Goal: Check status: Check status

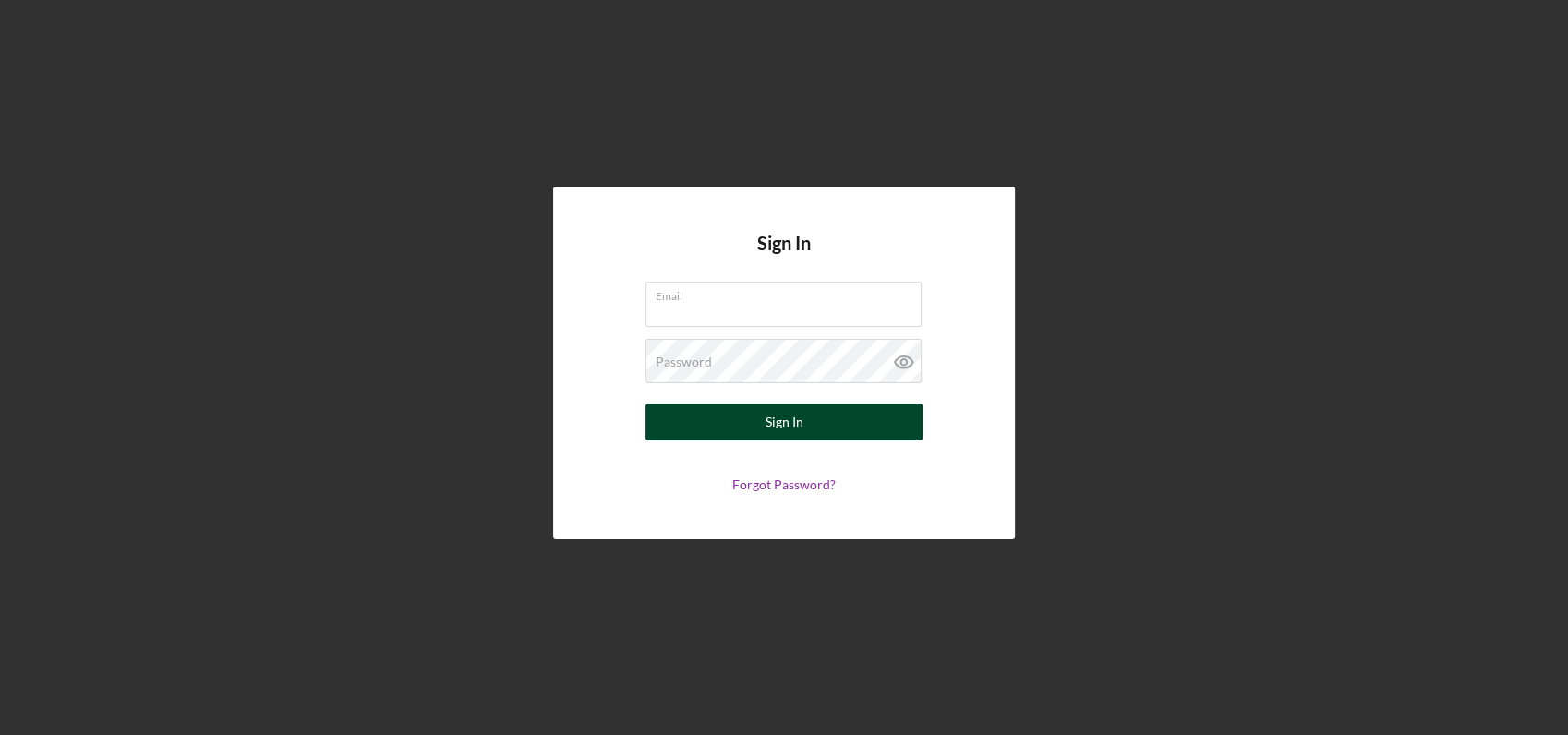
type input "[EMAIL_ADDRESS][DOMAIN_NAME]"
click at [783, 414] on div "Sign In" at bounding box center [784, 422] width 38 height 37
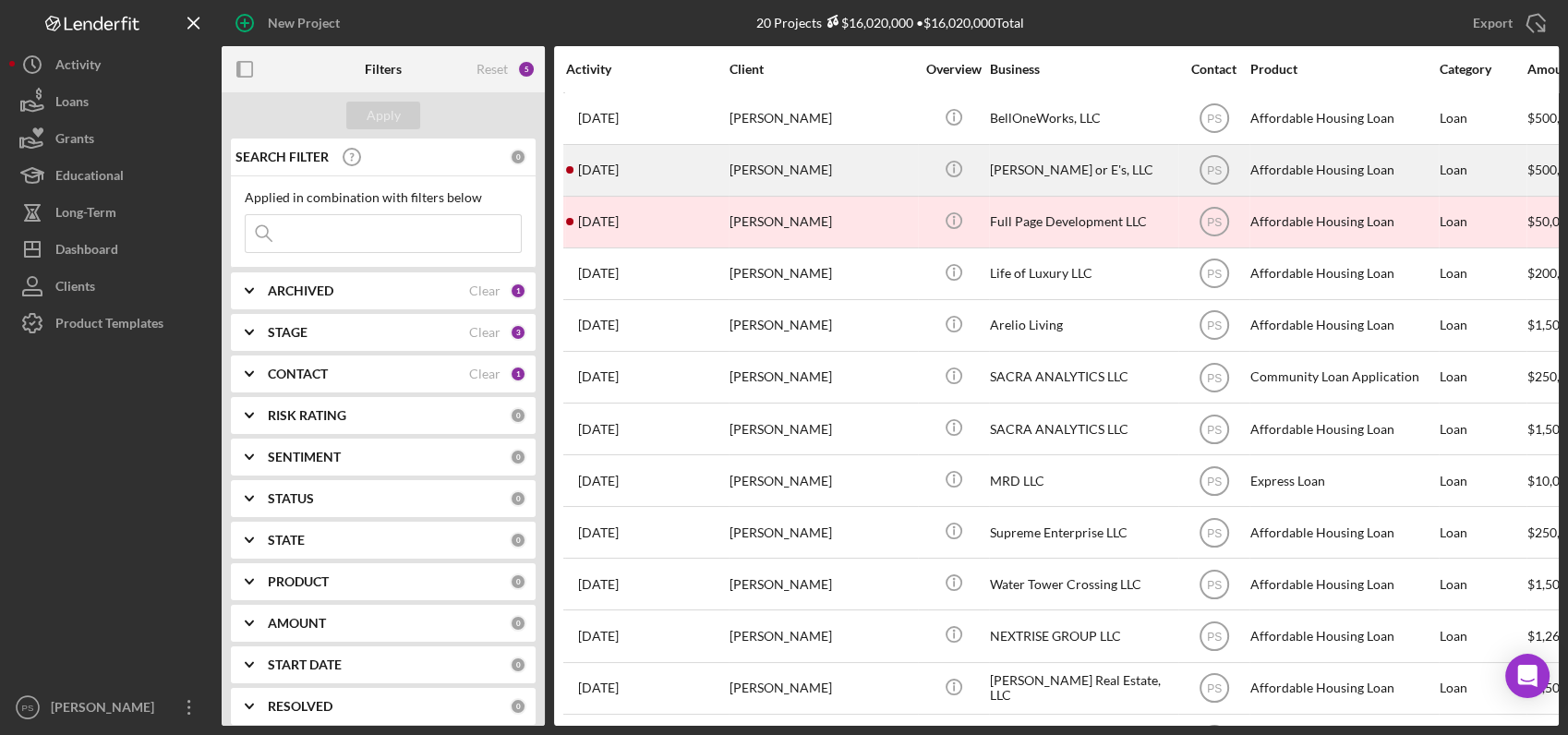
click at [760, 169] on div "[PERSON_NAME]" at bounding box center [821, 170] width 184 height 49
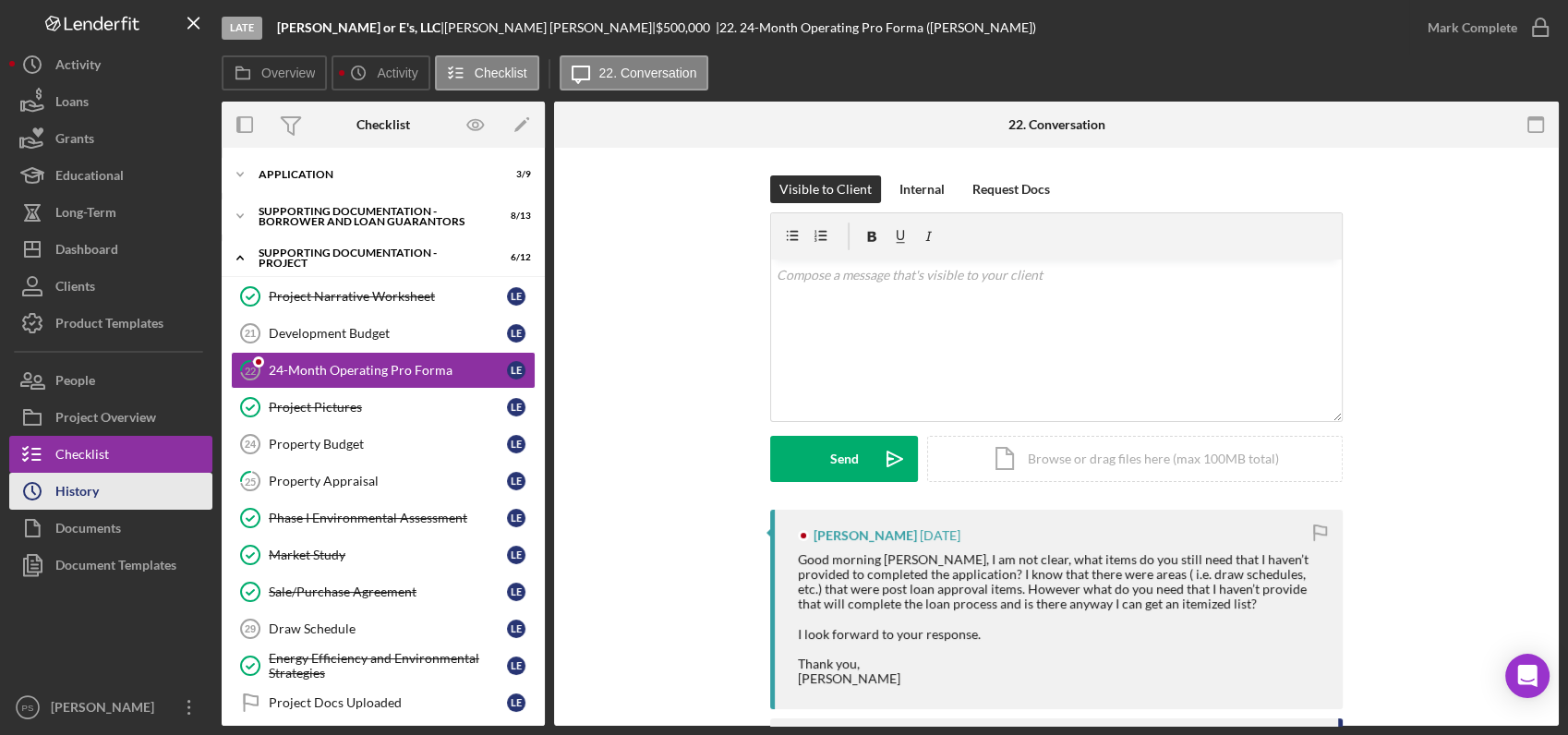
click at [139, 495] on button "Icon/History History" at bounding box center [111, 491] width 203 height 37
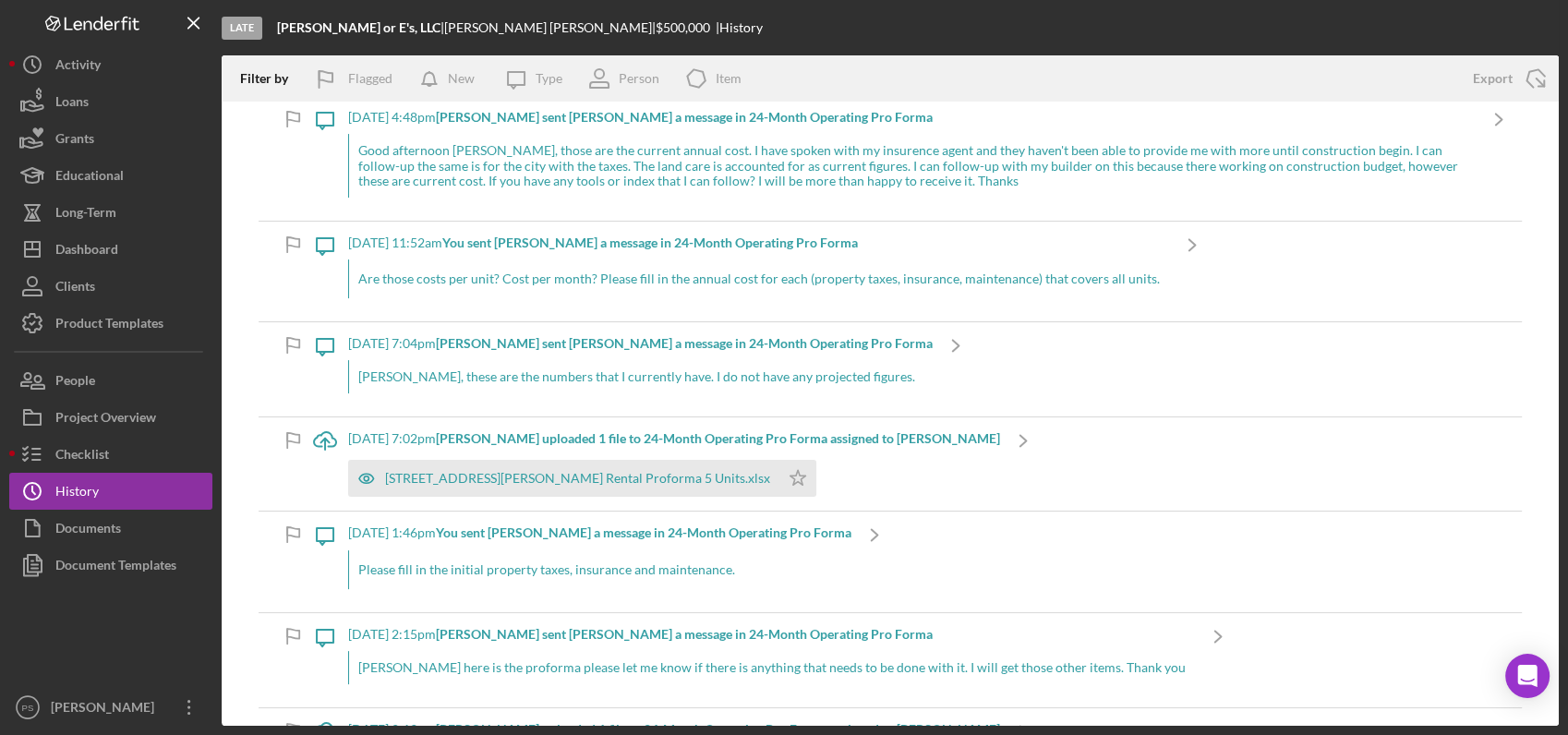
scroll to position [479, 0]
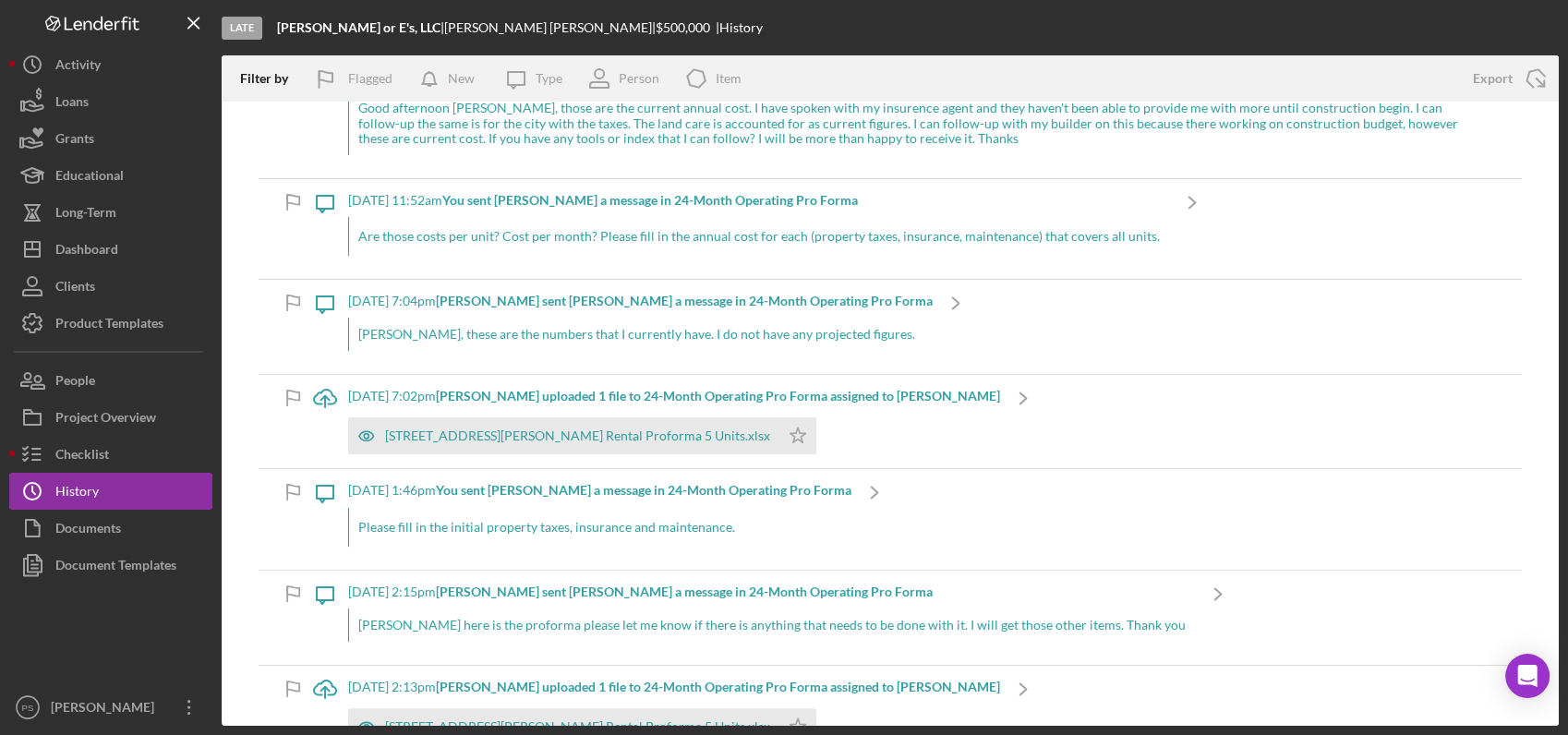
click at [830, 395] on b "[PERSON_NAME] uploaded 1 file to 24-Month Operating Pro Forma assigned to [PERS…" at bounding box center [718, 396] width 564 height 16
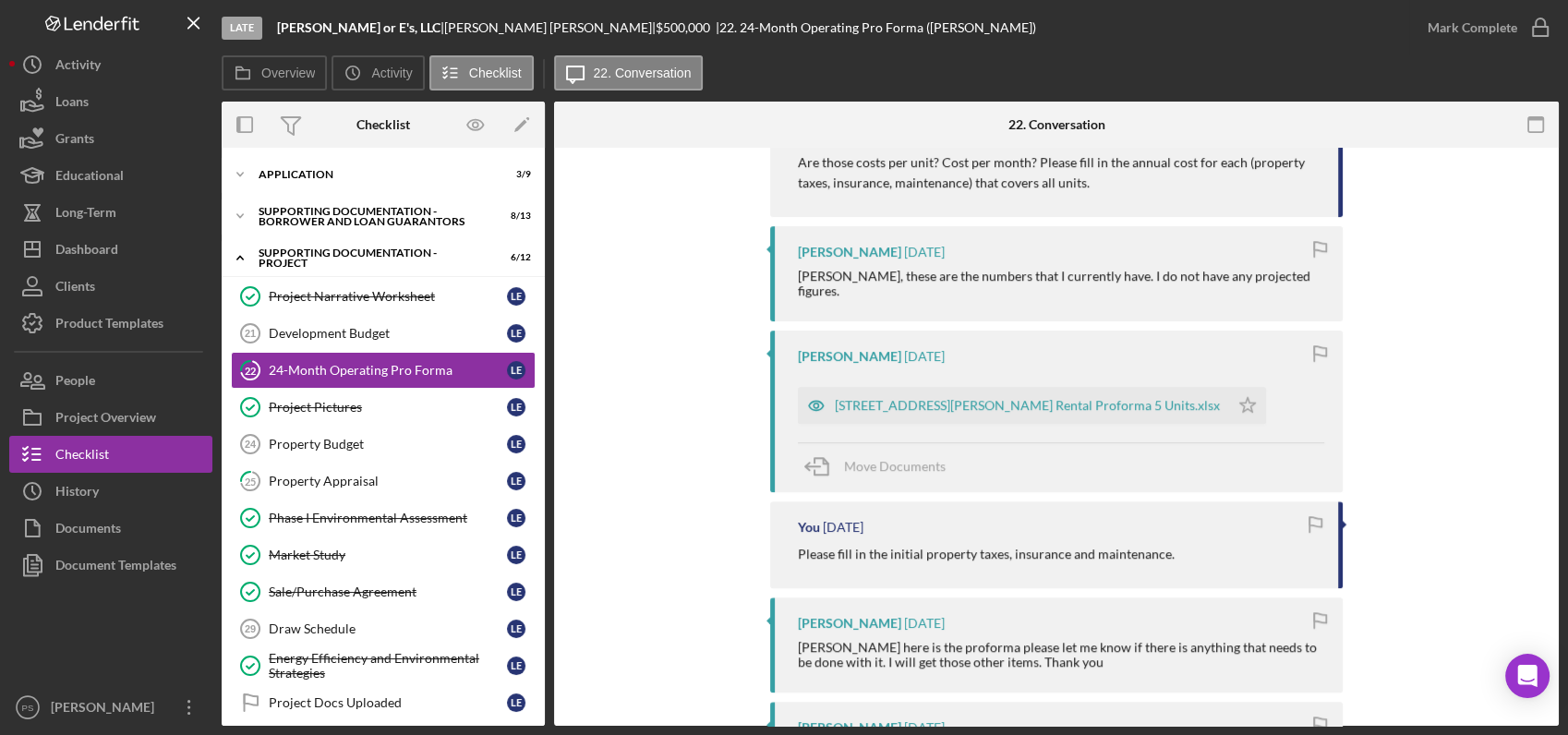
scroll to position [1026, 0]
click at [904, 384] on div "[STREET_ADDRESS][PERSON_NAME] Rental Proforma 5 Units.xlsx" at bounding box center [1013, 402] width 432 height 37
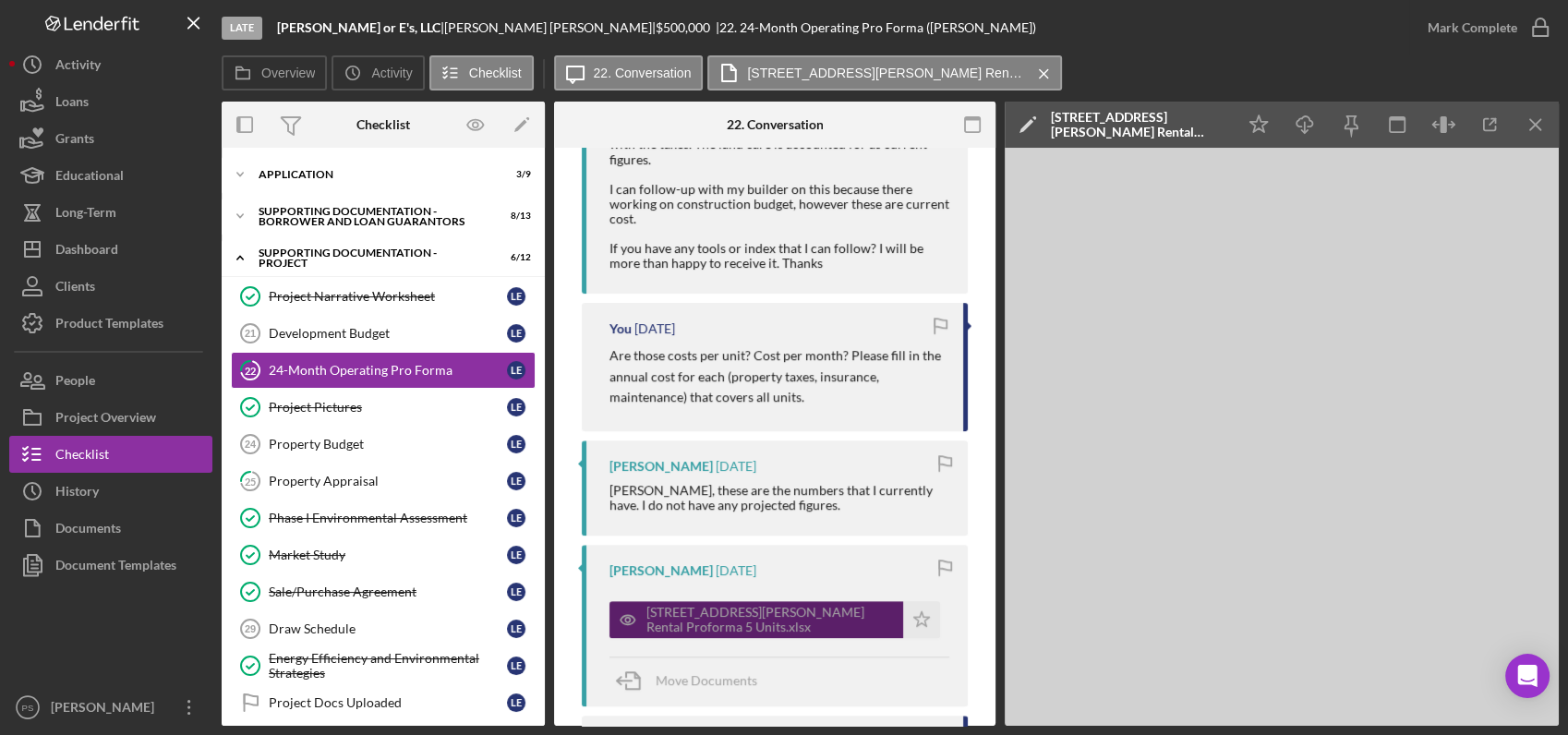
scroll to position [869, 0]
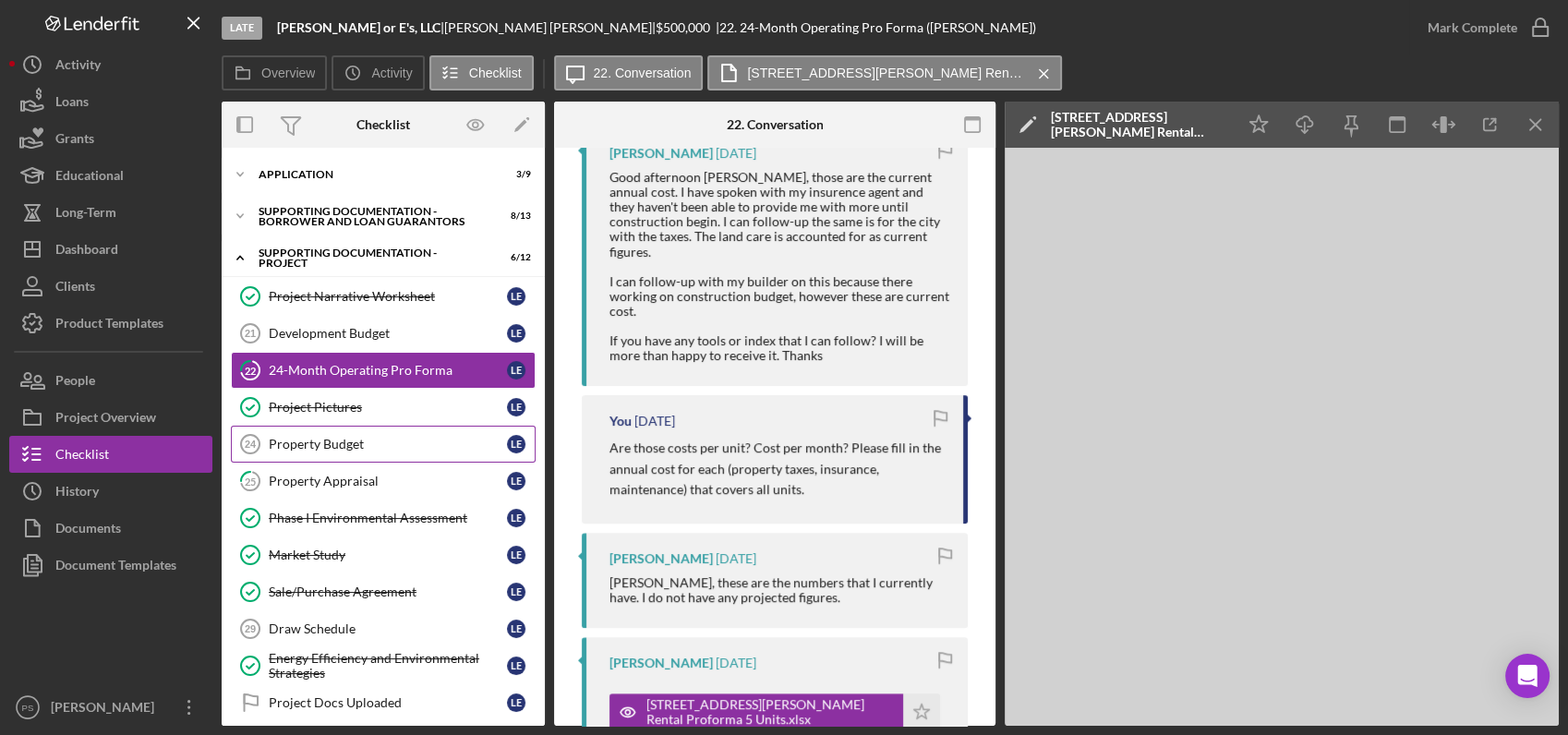
click at [365, 437] on div "Property Budget" at bounding box center [388, 444] width 238 height 15
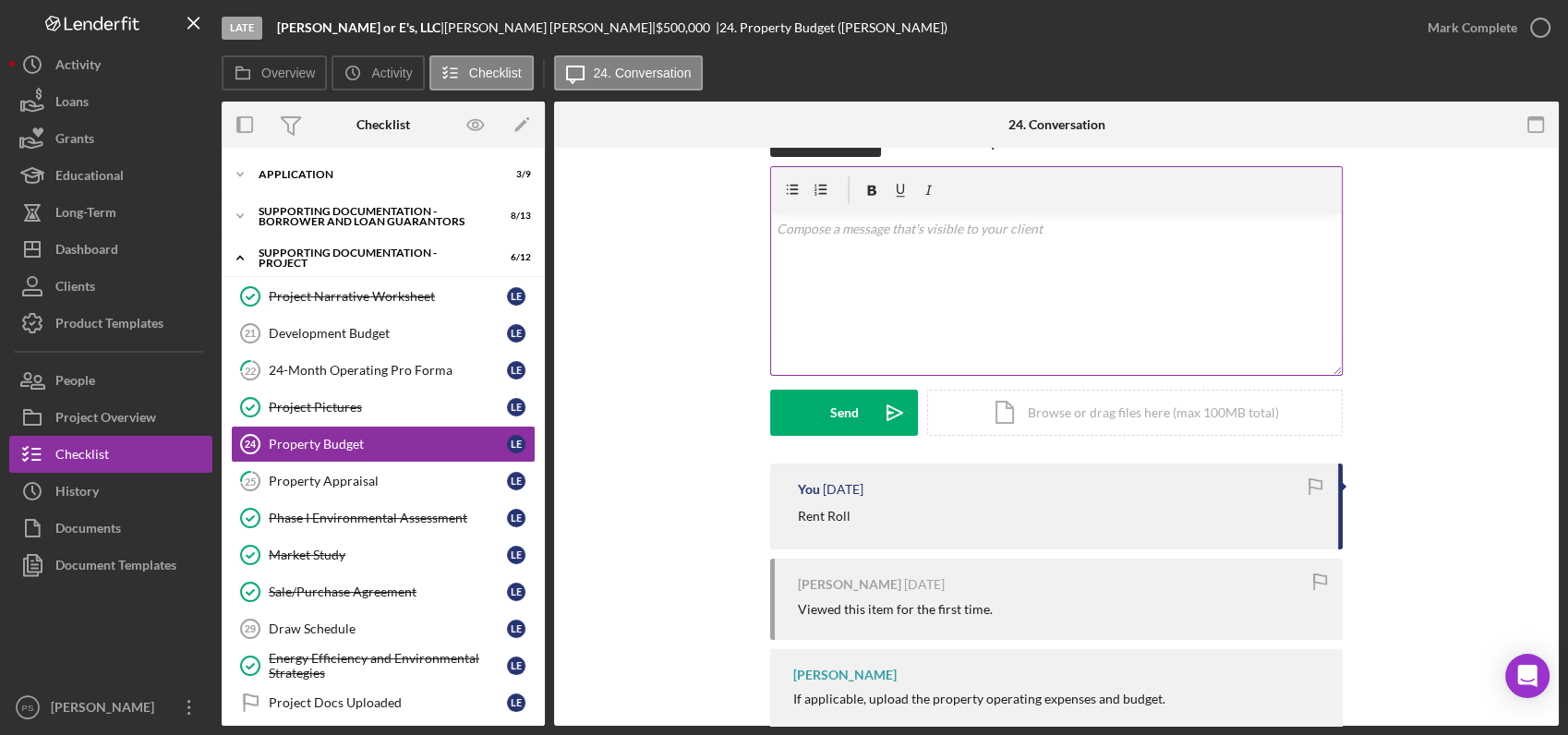
scroll to position [98, 0]
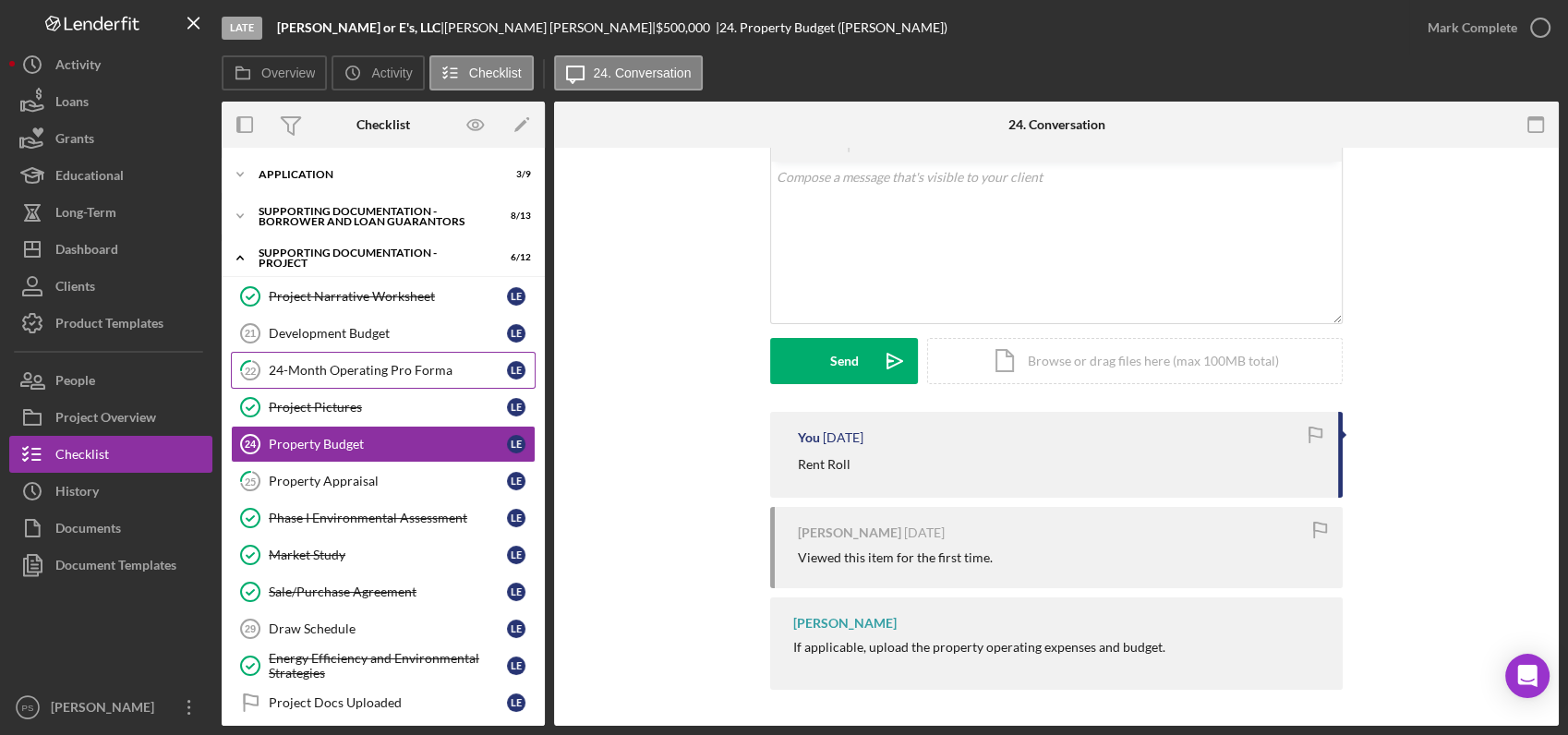
click at [357, 373] on div "24-Month Operating Pro Forma" at bounding box center [388, 370] width 238 height 15
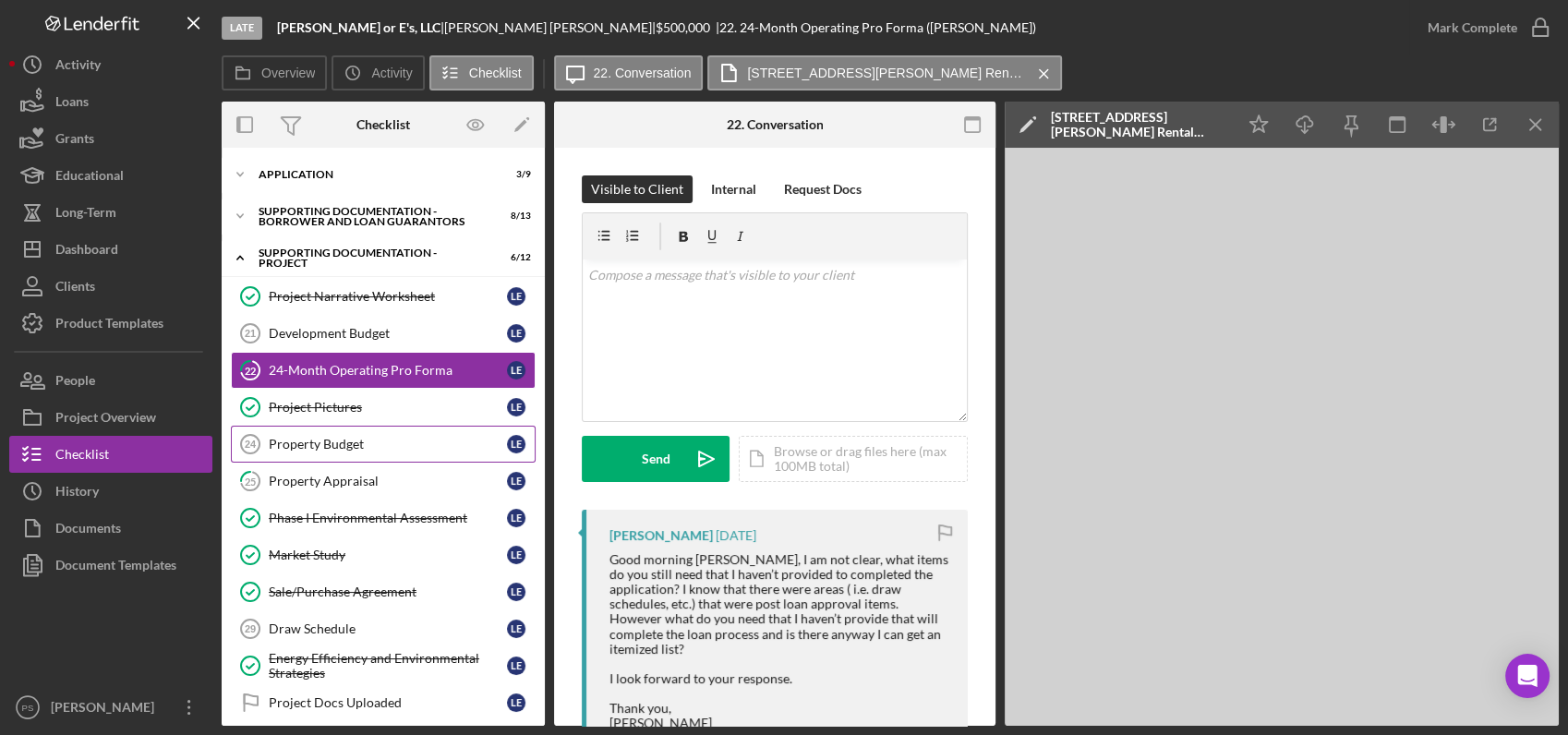
click at [312, 432] on link "Property Budget 24 Property Budget L E" at bounding box center [384, 444] width 305 height 37
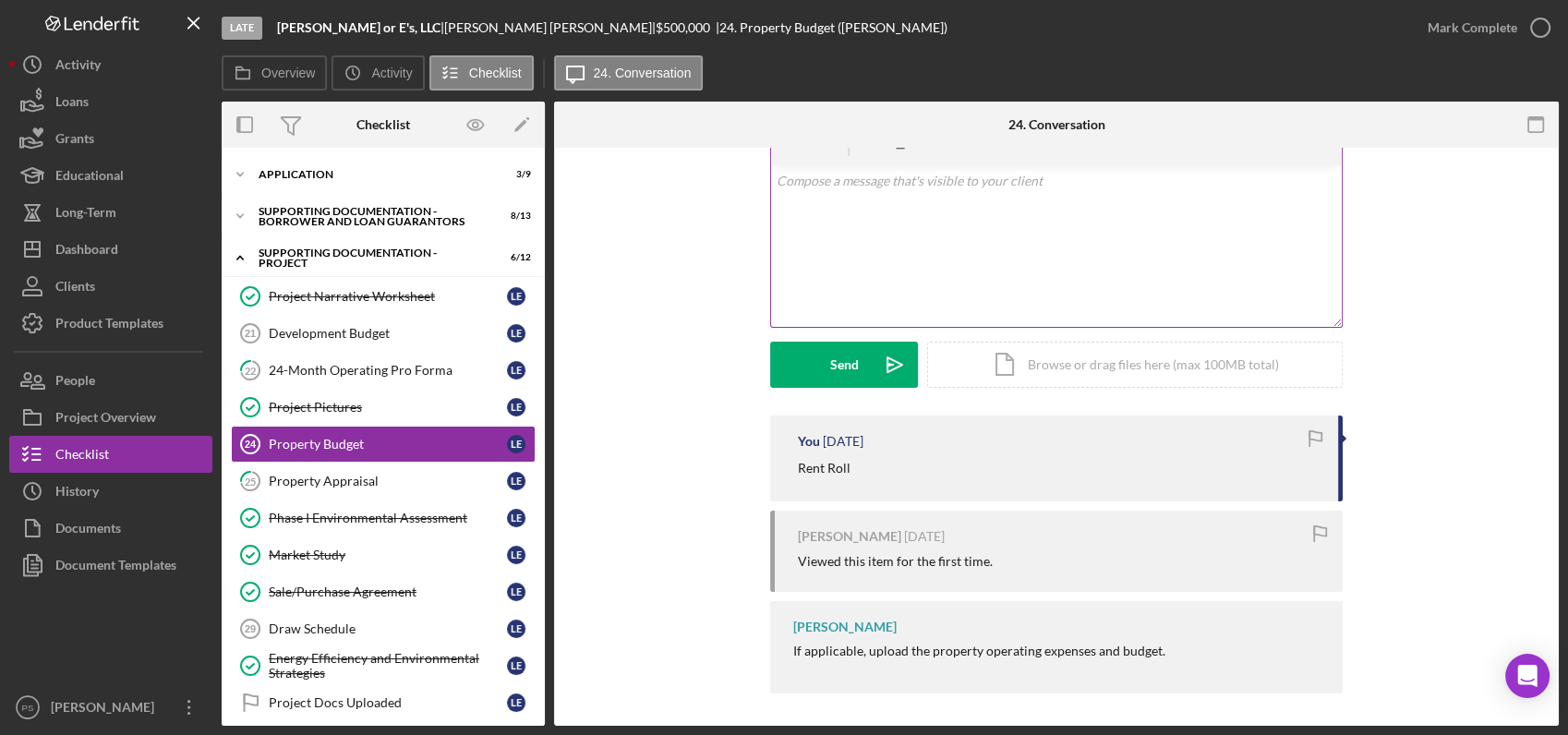
scroll to position [98, 0]
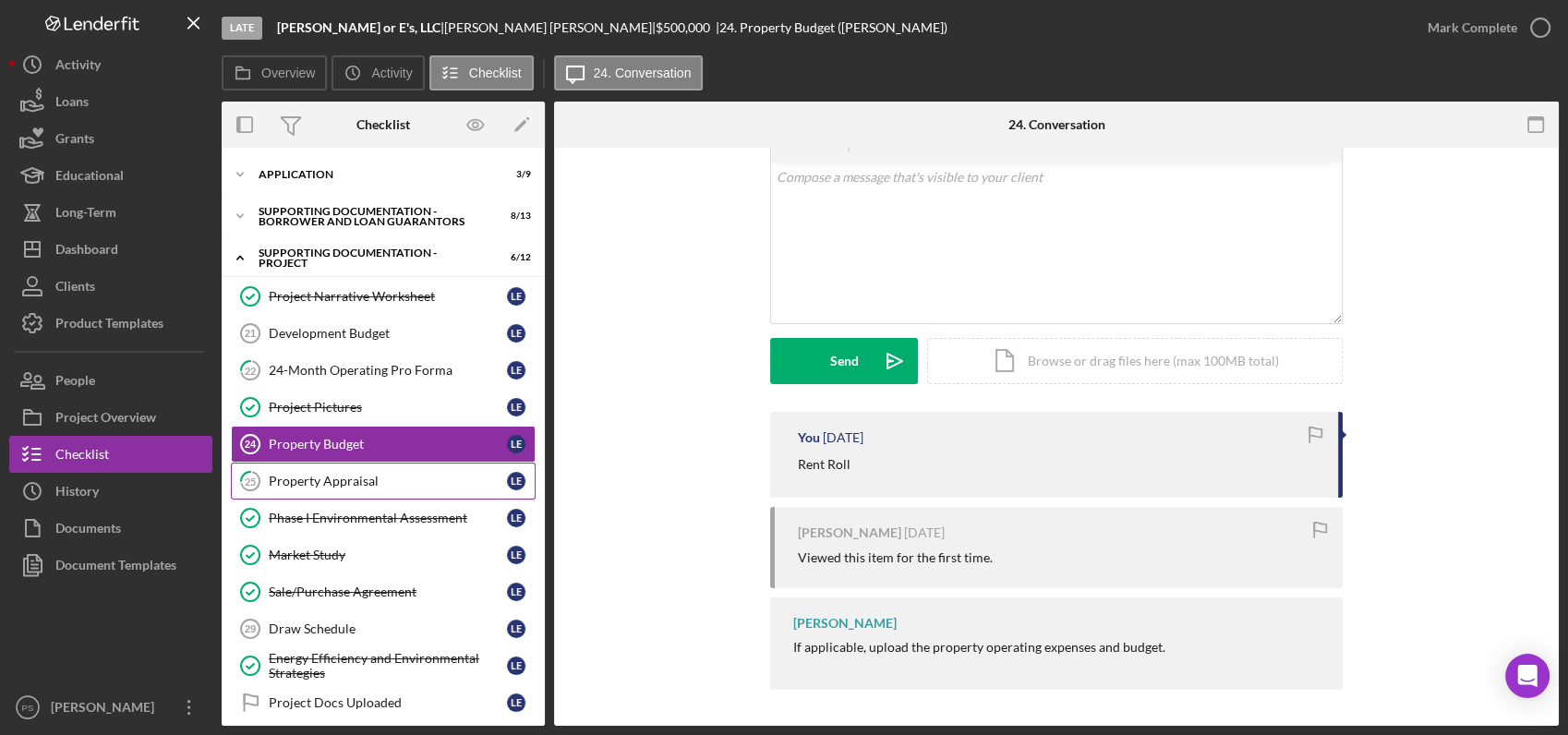
click at [365, 480] on div "Property Appraisal" at bounding box center [388, 481] width 238 height 15
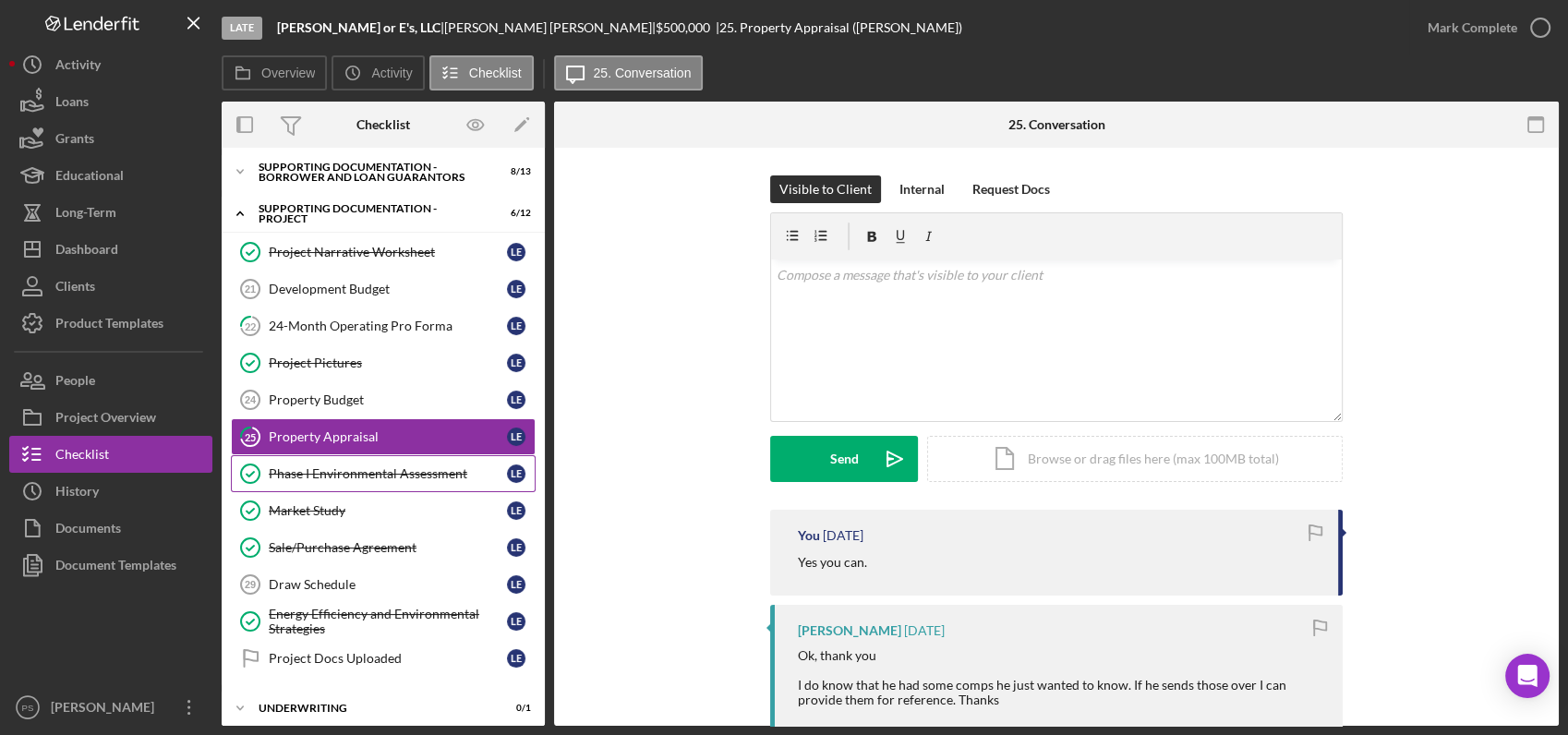
scroll to position [68, 0]
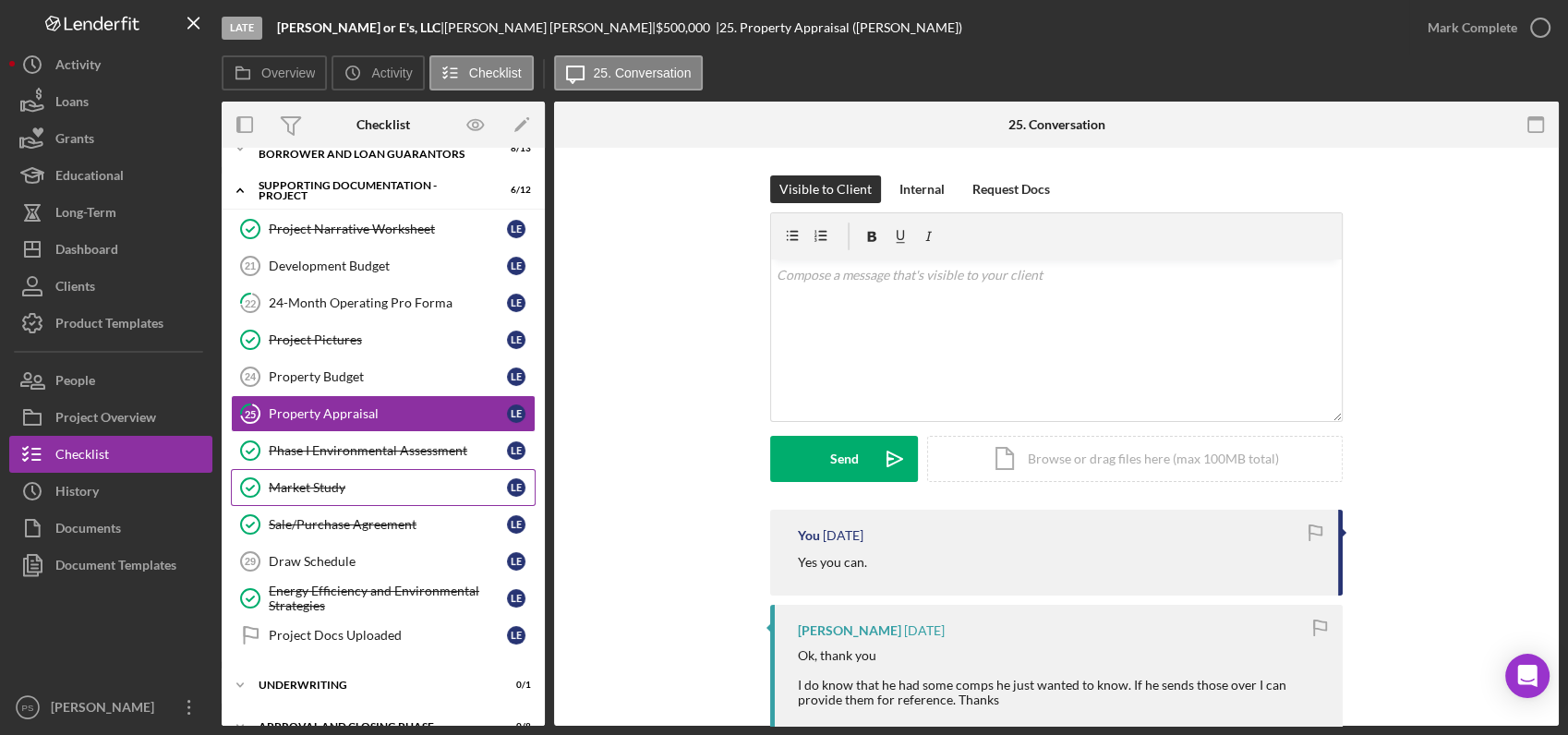
click at [351, 492] on div "Market Study" at bounding box center [388, 488] width 238 height 15
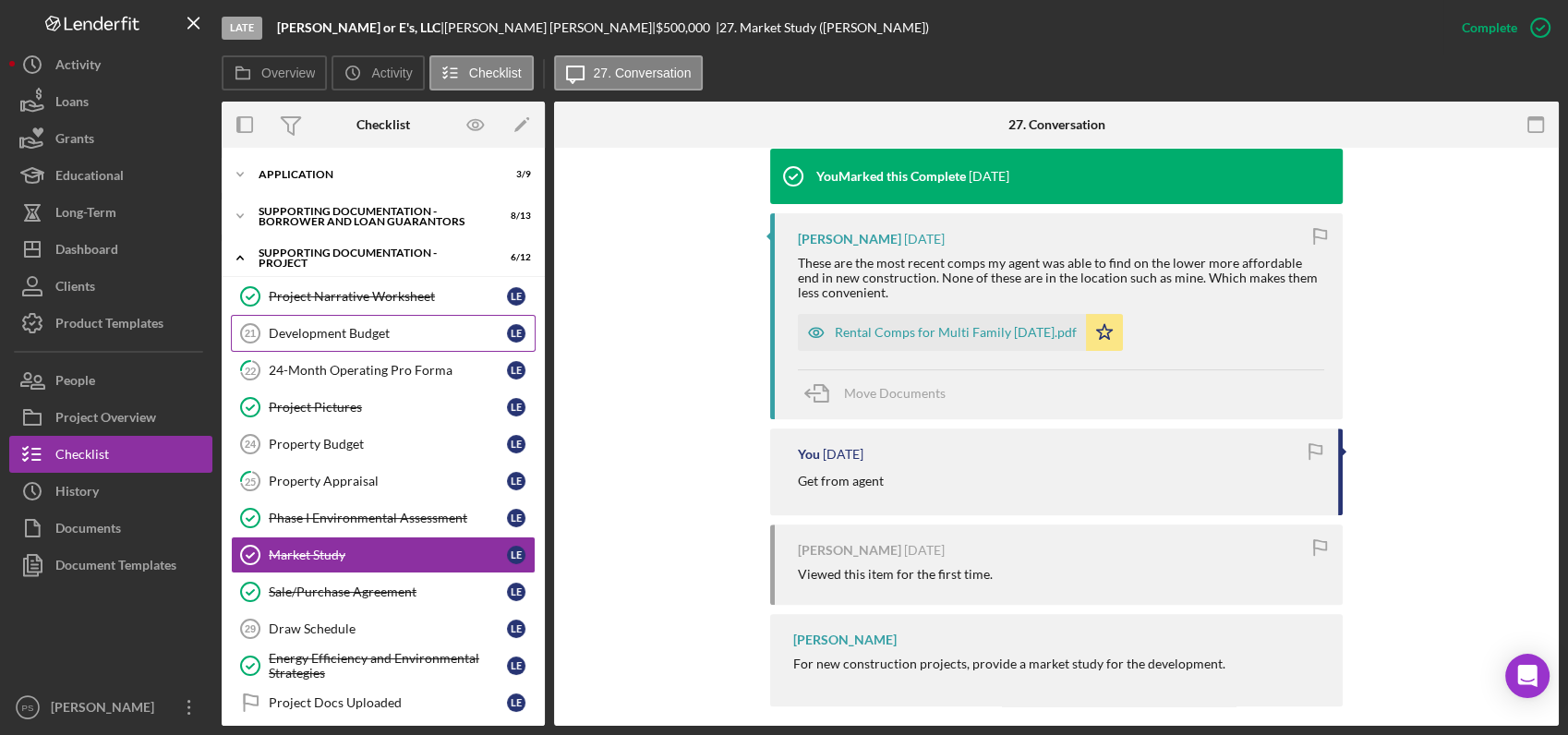
click at [348, 340] on link "Development Budget 21 Development Budget L E" at bounding box center [384, 333] width 305 height 37
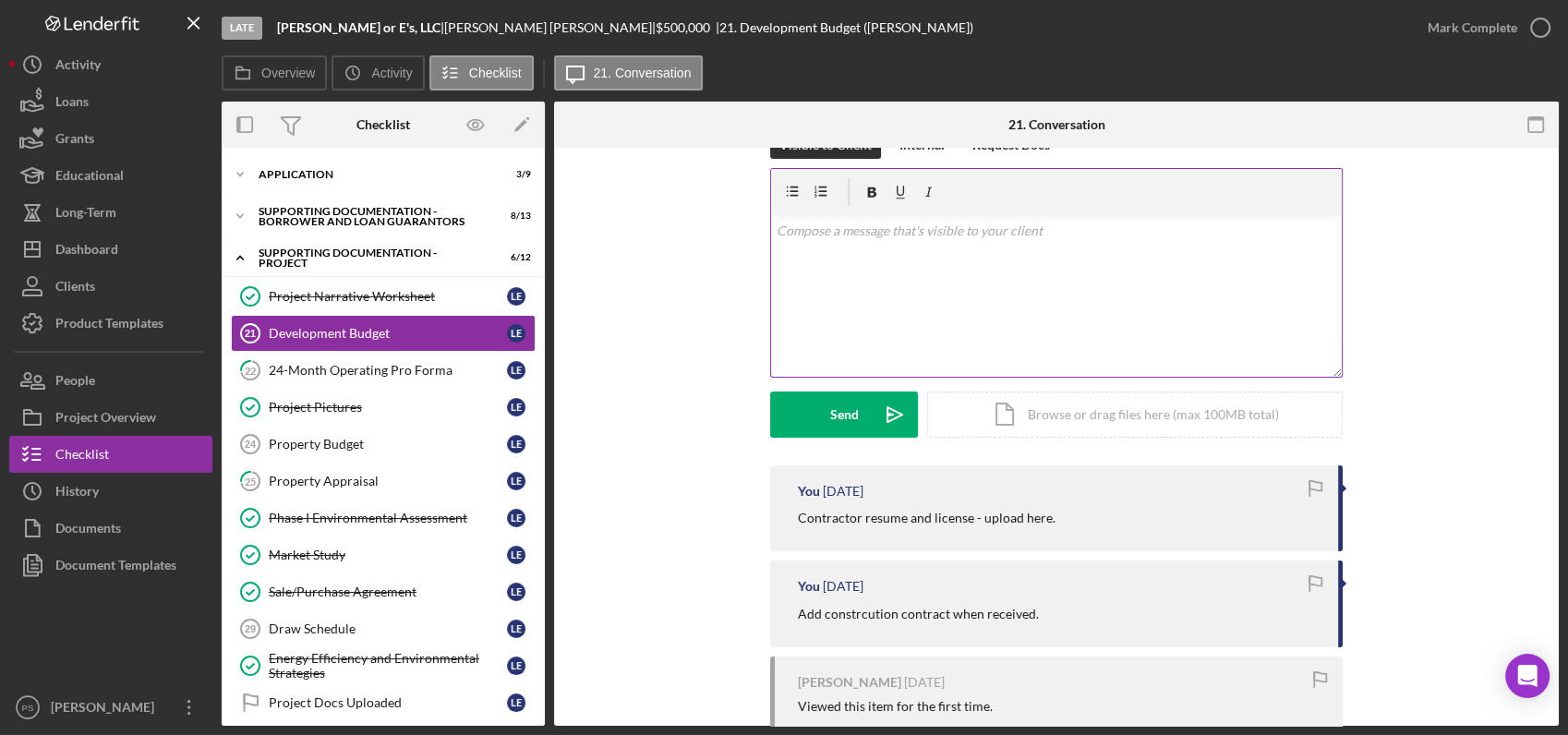
scroll to position [193, 0]
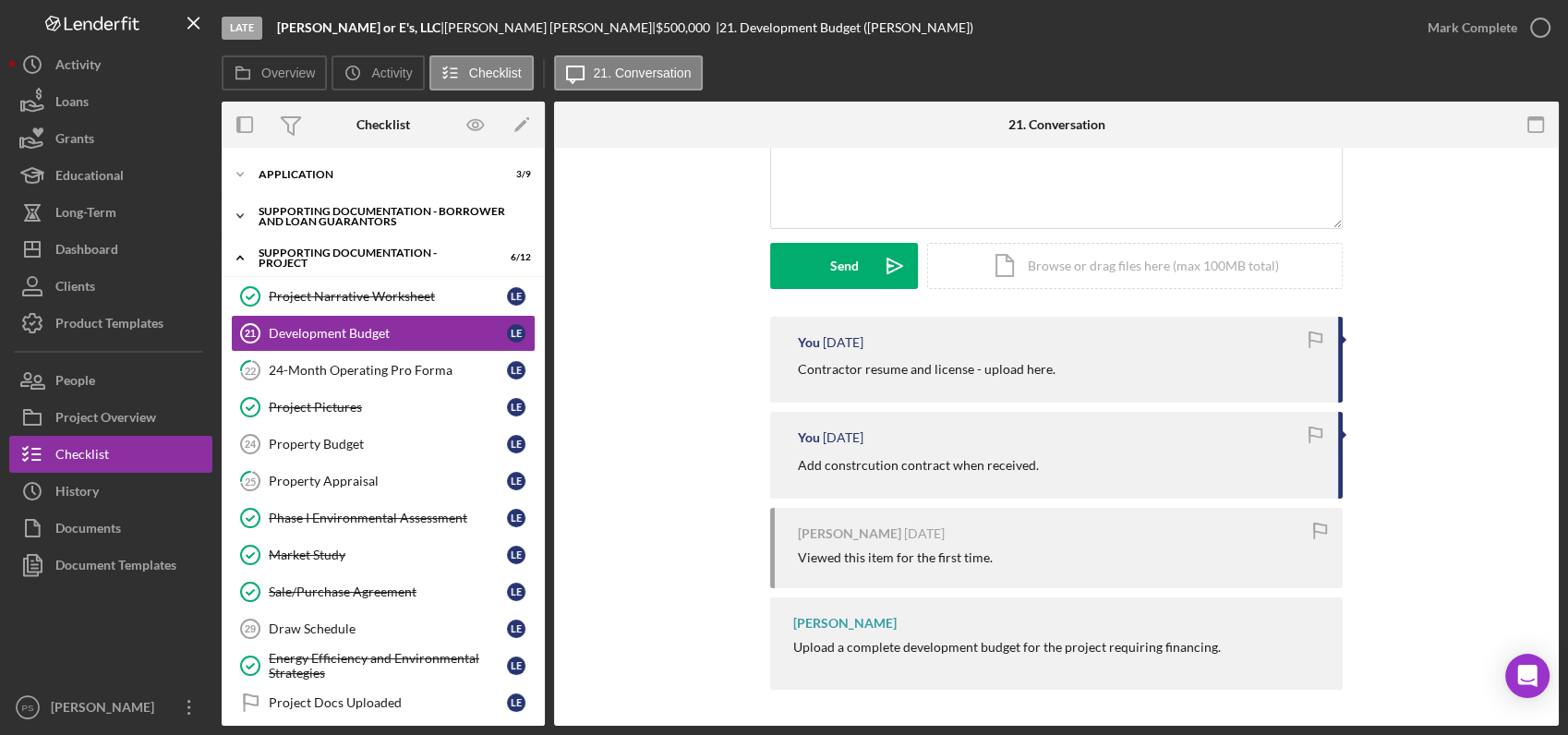
click at [239, 213] on icon "Icon/Expander" at bounding box center [239, 215] width 37 height 37
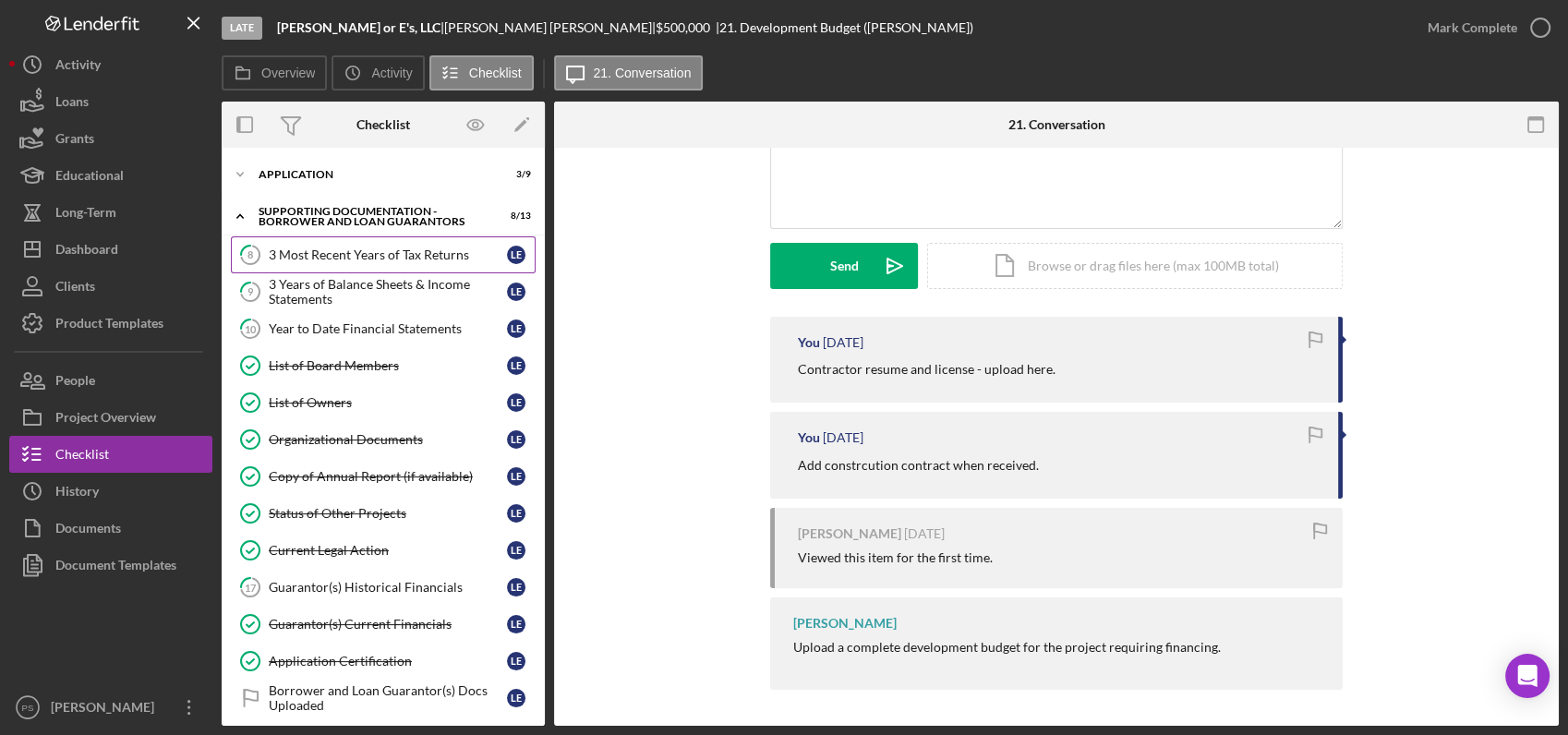
click at [362, 254] on div "3 Most Recent Years of Tax Returns" at bounding box center [388, 254] width 238 height 15
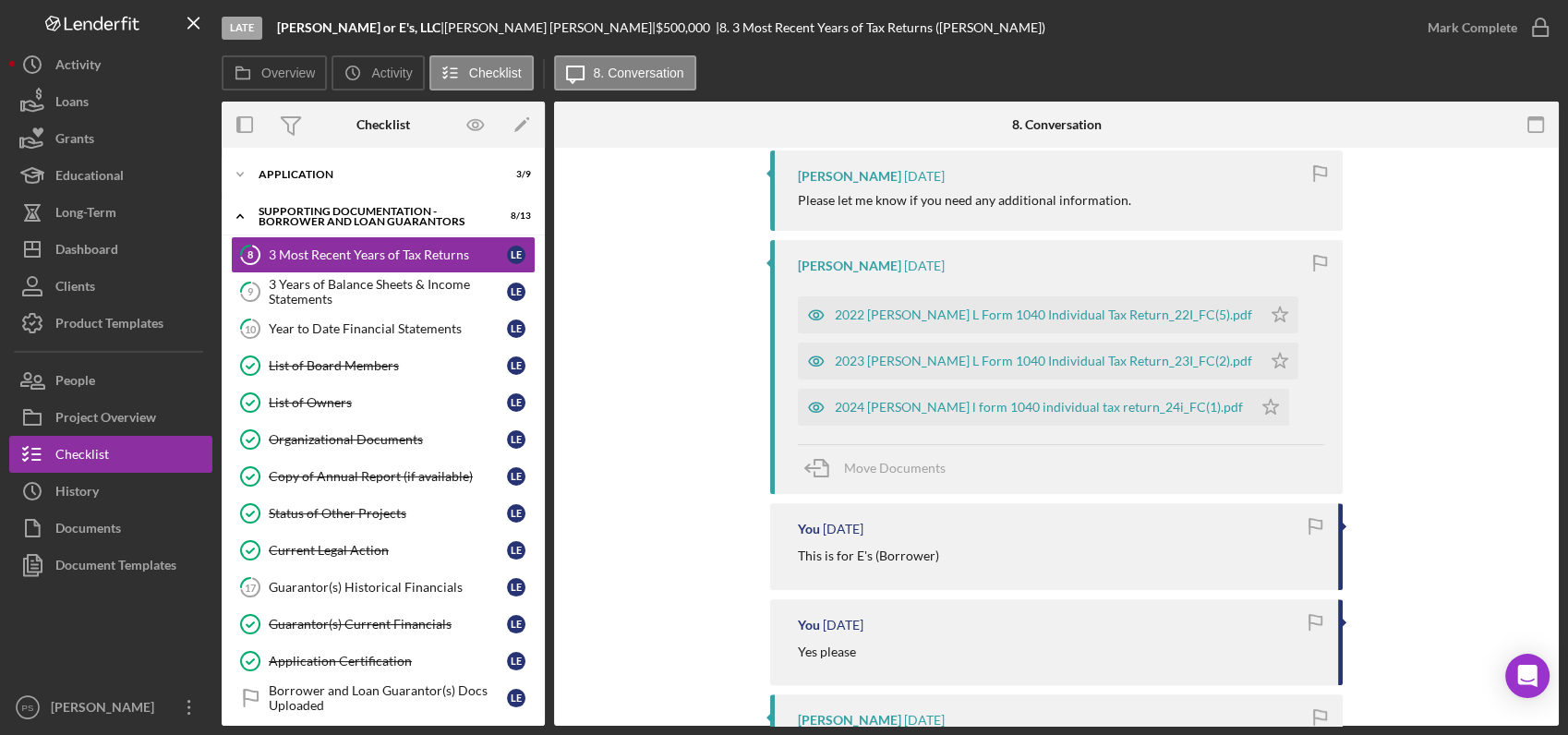
scroll to position [547, 0]
click at [361, 295] on div "3 Years of Balance Sheets & Income Statements" at bounding box center [388, 292] width 238 height 30
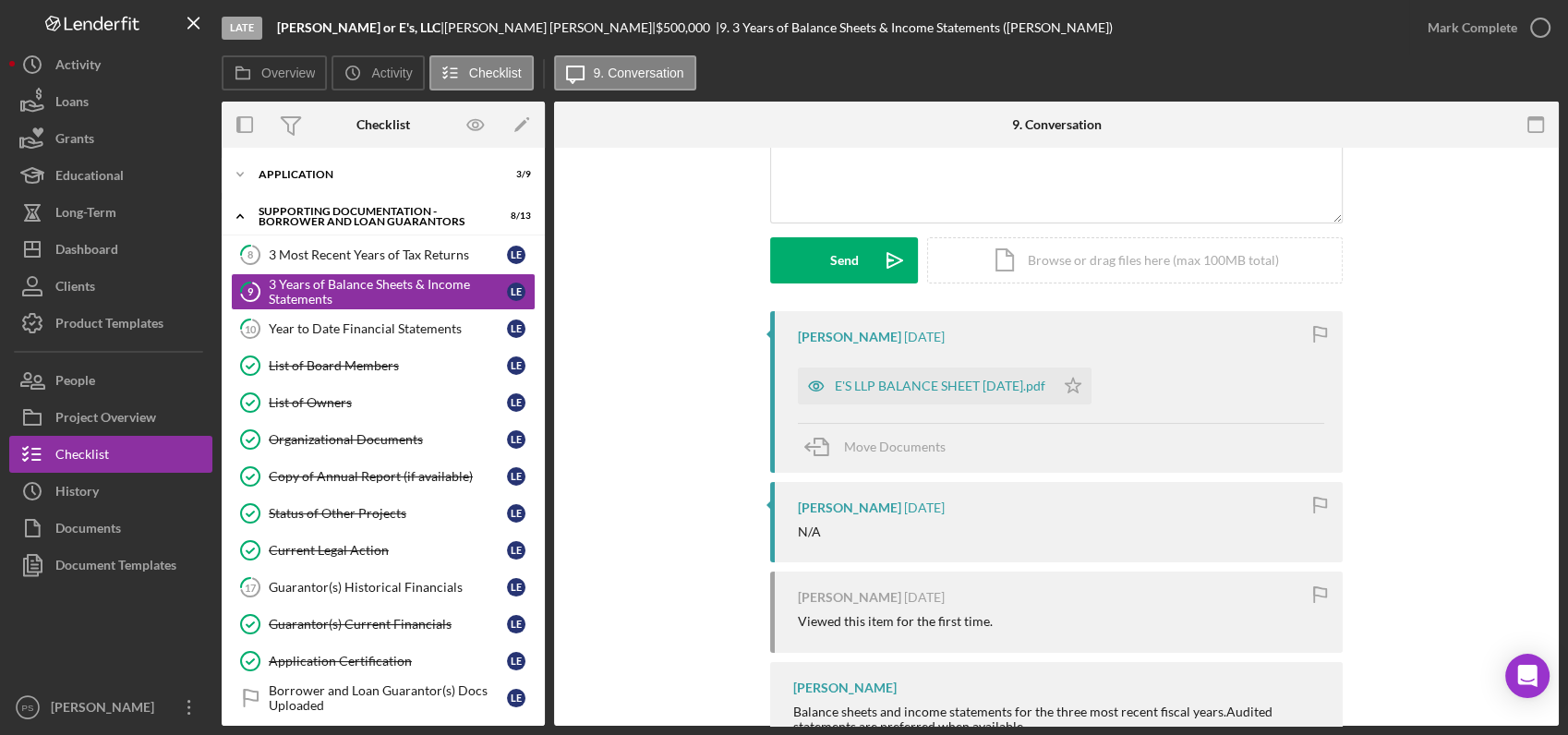
scroll to position [266, 0]
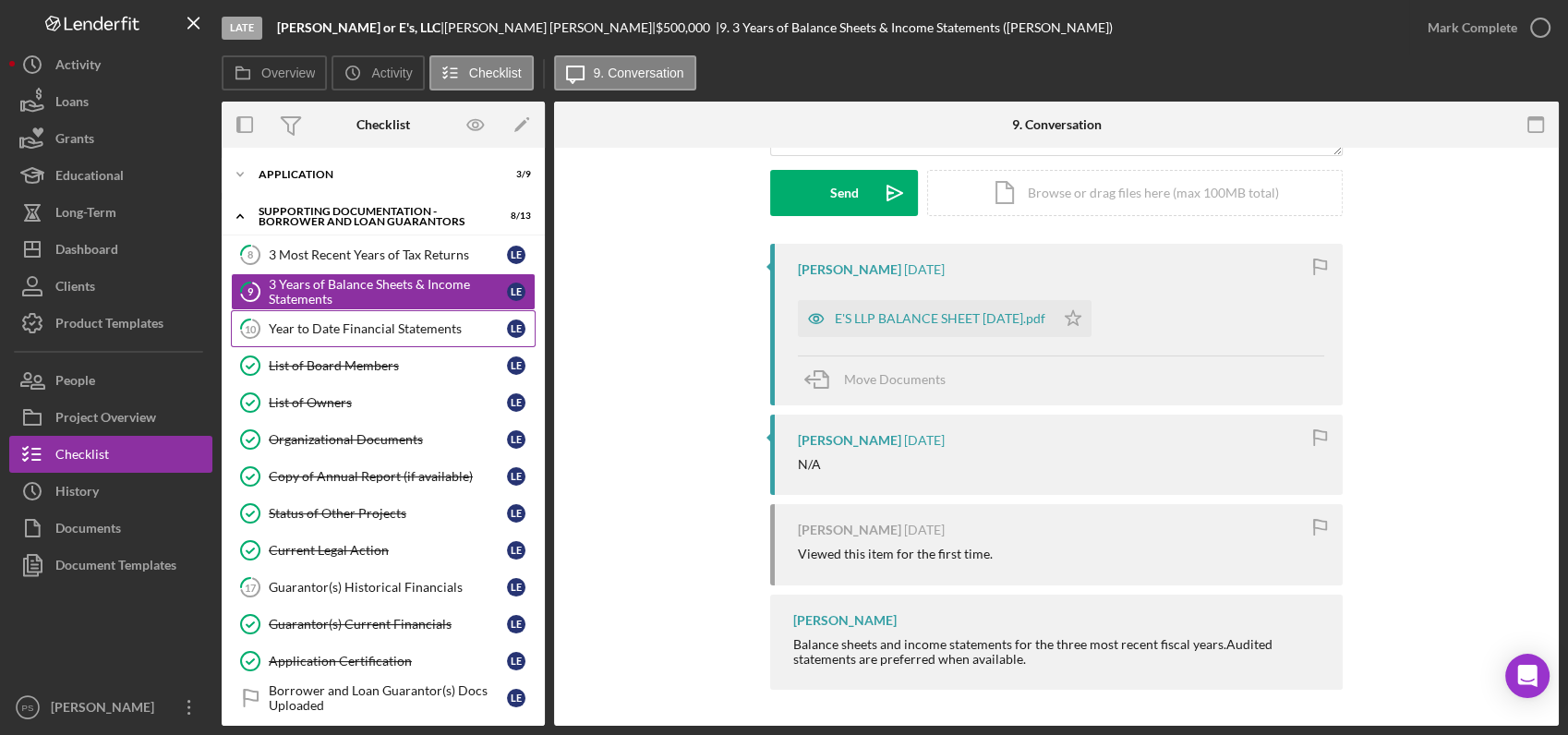
click at [384, 333] on div "Year to Date Financial Statements" at bounding box center [388, 328] width 238 height 15
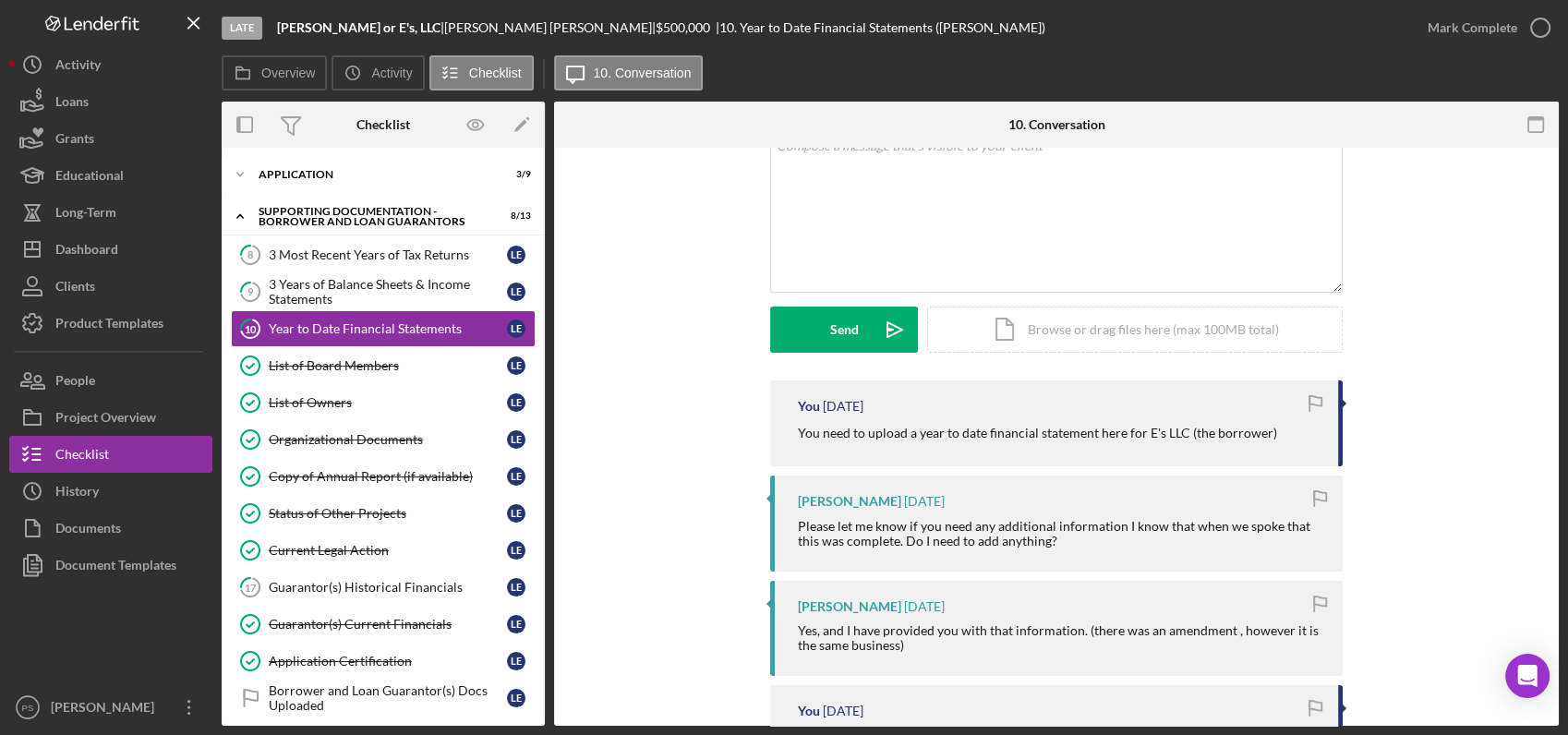
scroll to position [137, 0]
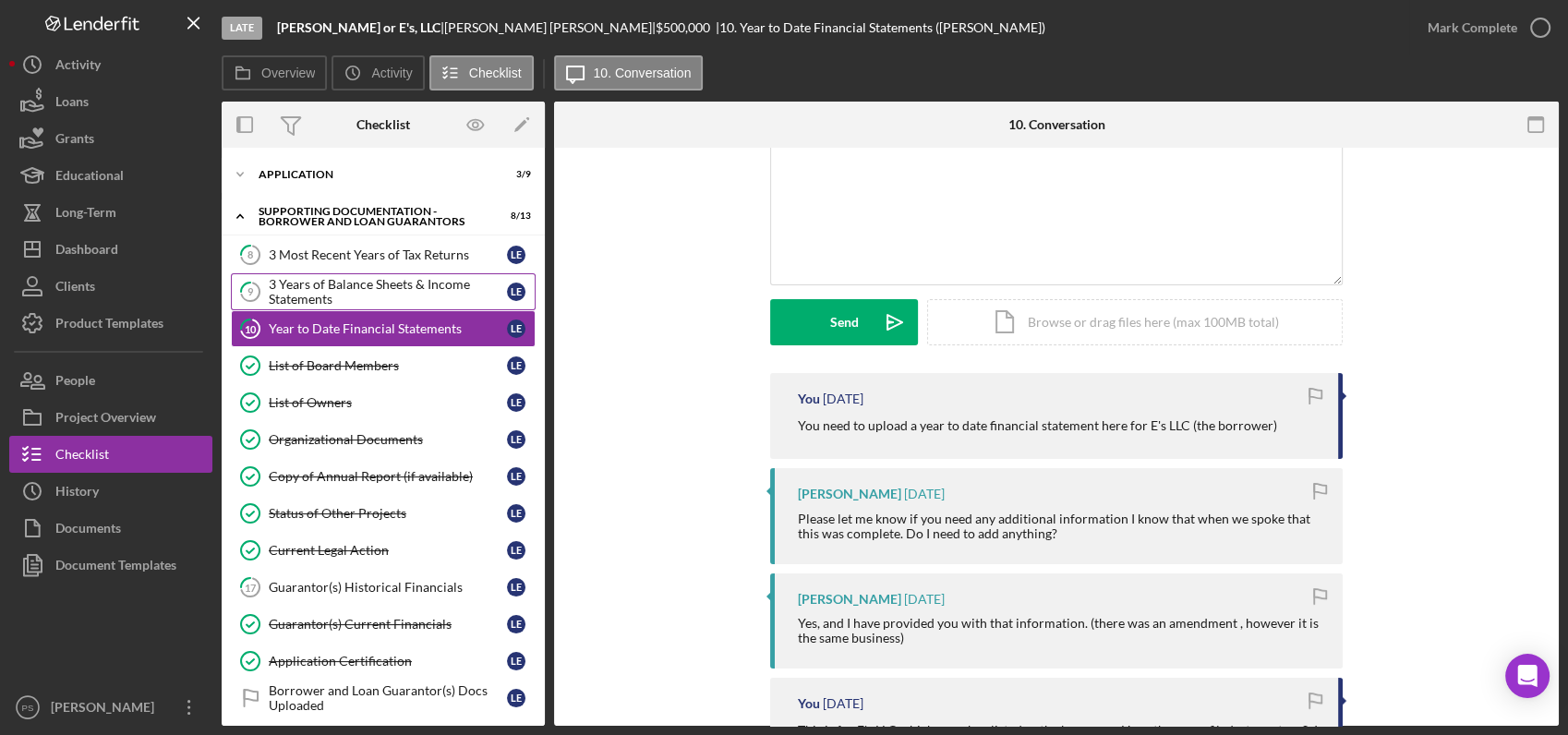
click at [389, 289] on div "3 Years of Balance Sheets & Income Statements" at bounding box center [388, 292] width 238 height 30
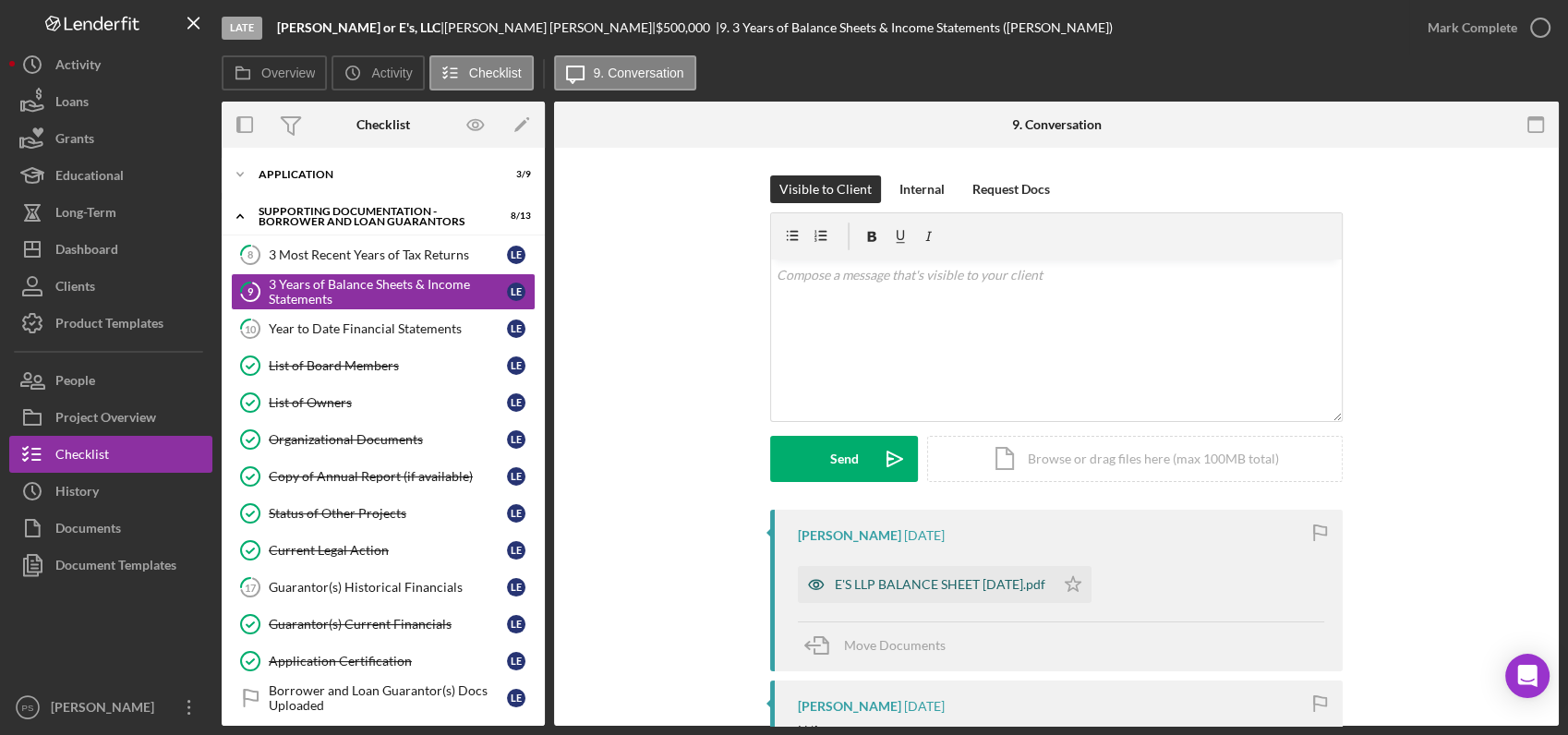
click at [919, 583] on div "E'S LLP BALANCE SHEET [DATE].pdf" at bounding box center [939, 584] width 210 height 15
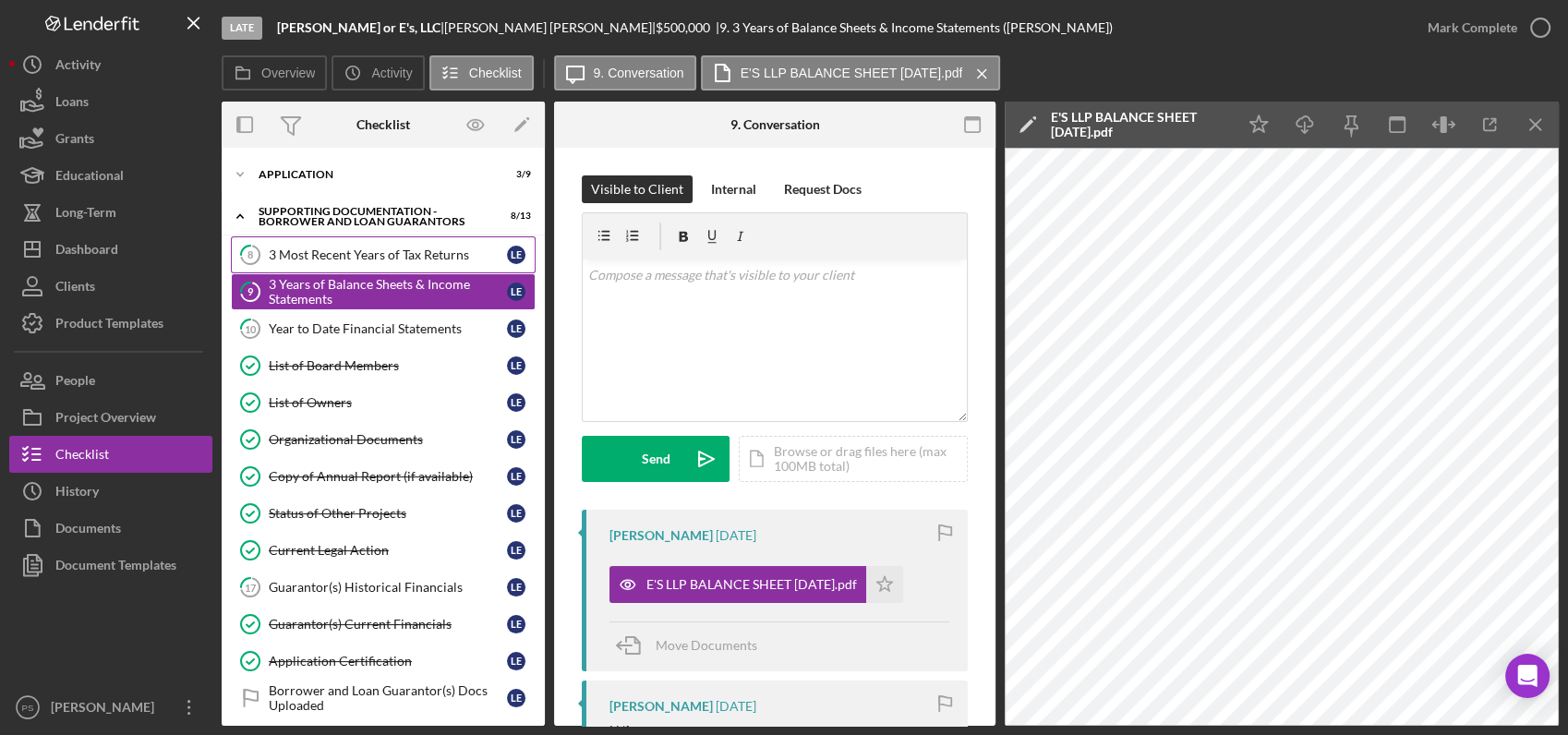
click at [394, 258] on div "3 Most Recent Years of Tax Returns" at bounding box center [388, 254] width 238 height 15
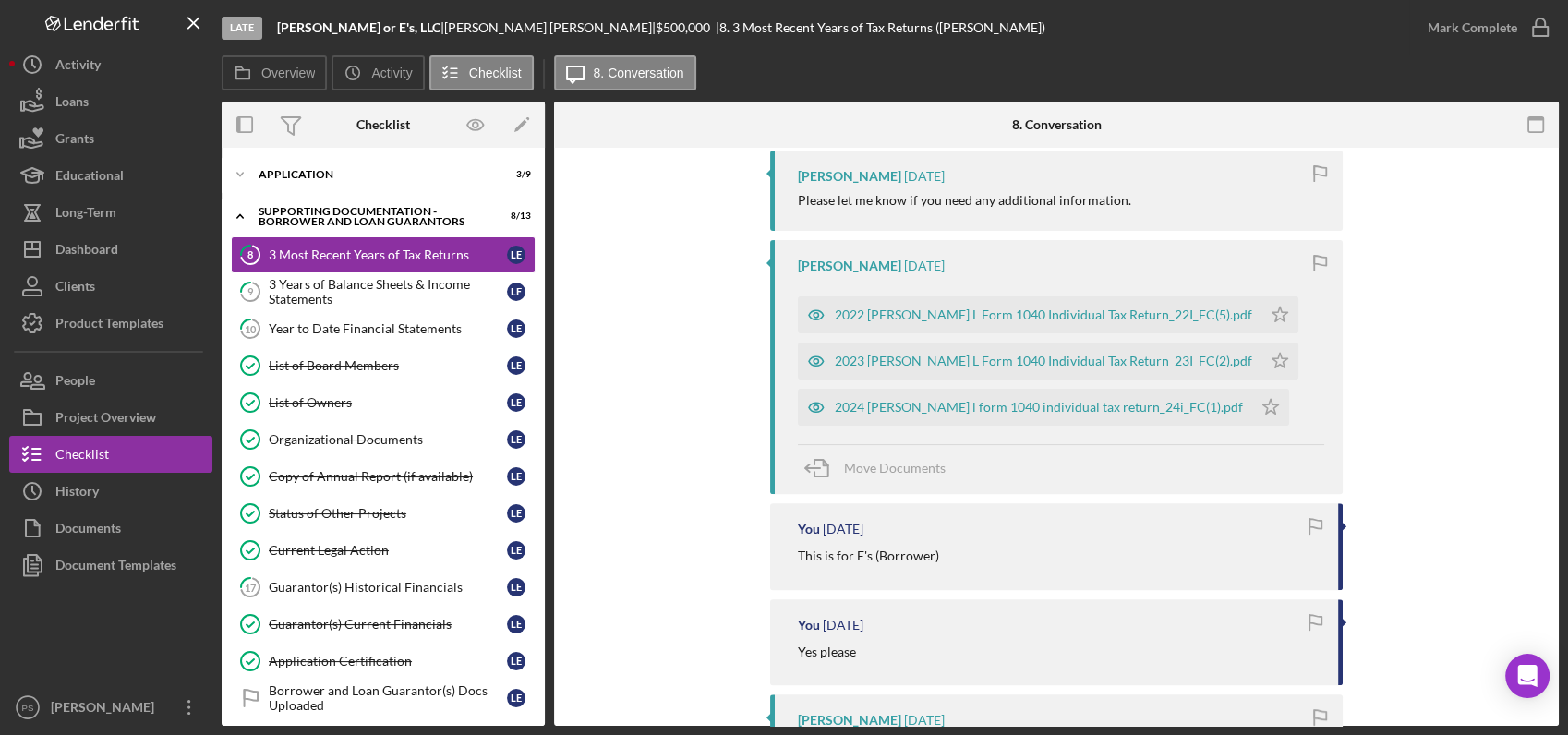
scroll to position [547, 0]
click at [994, 399] on div "2024 [PERSON_NAME] l form 1040 individual tax return_24i_FC(1).pdf" at bounding box center [1038, 405] width 408 height 15
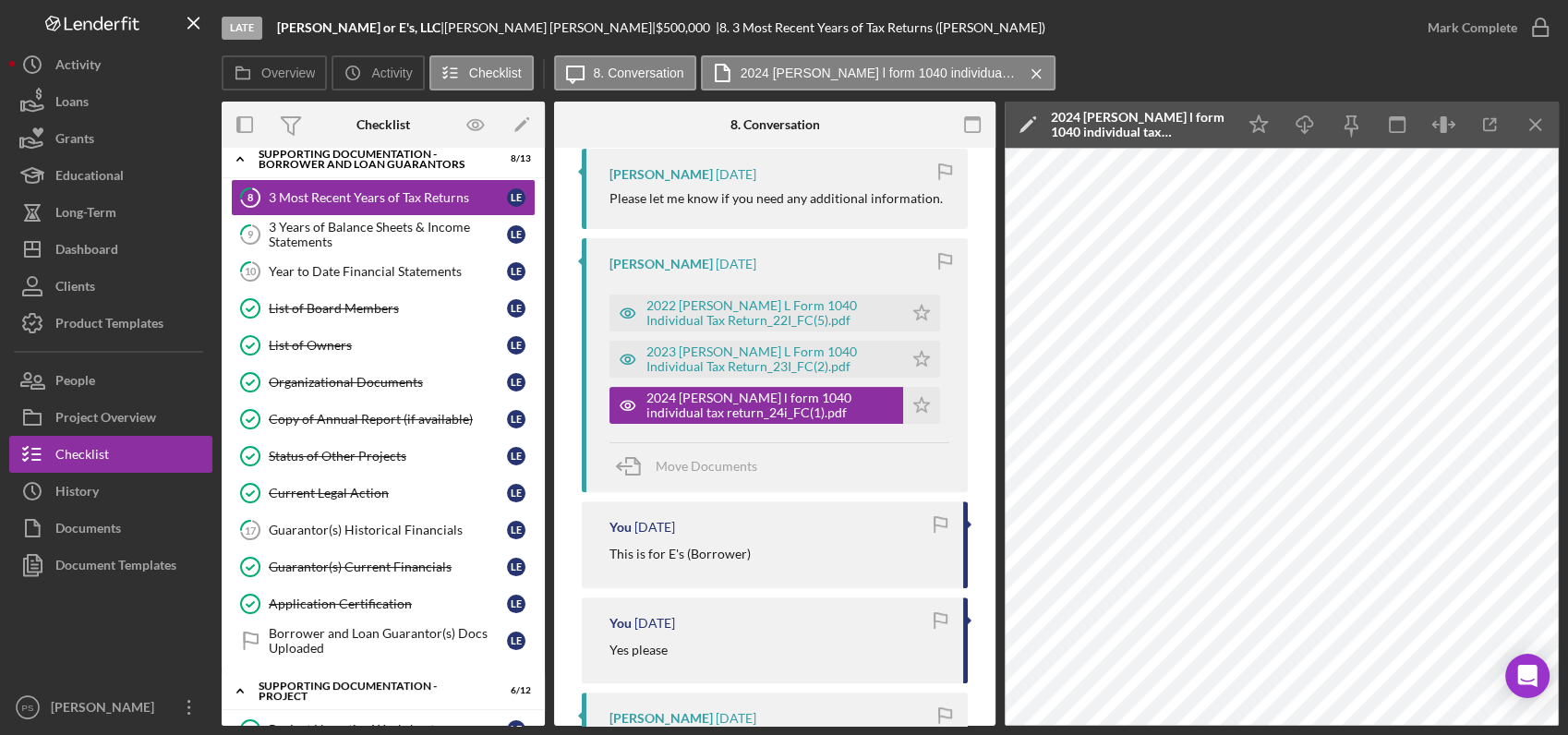
scroll to position [34, 0]
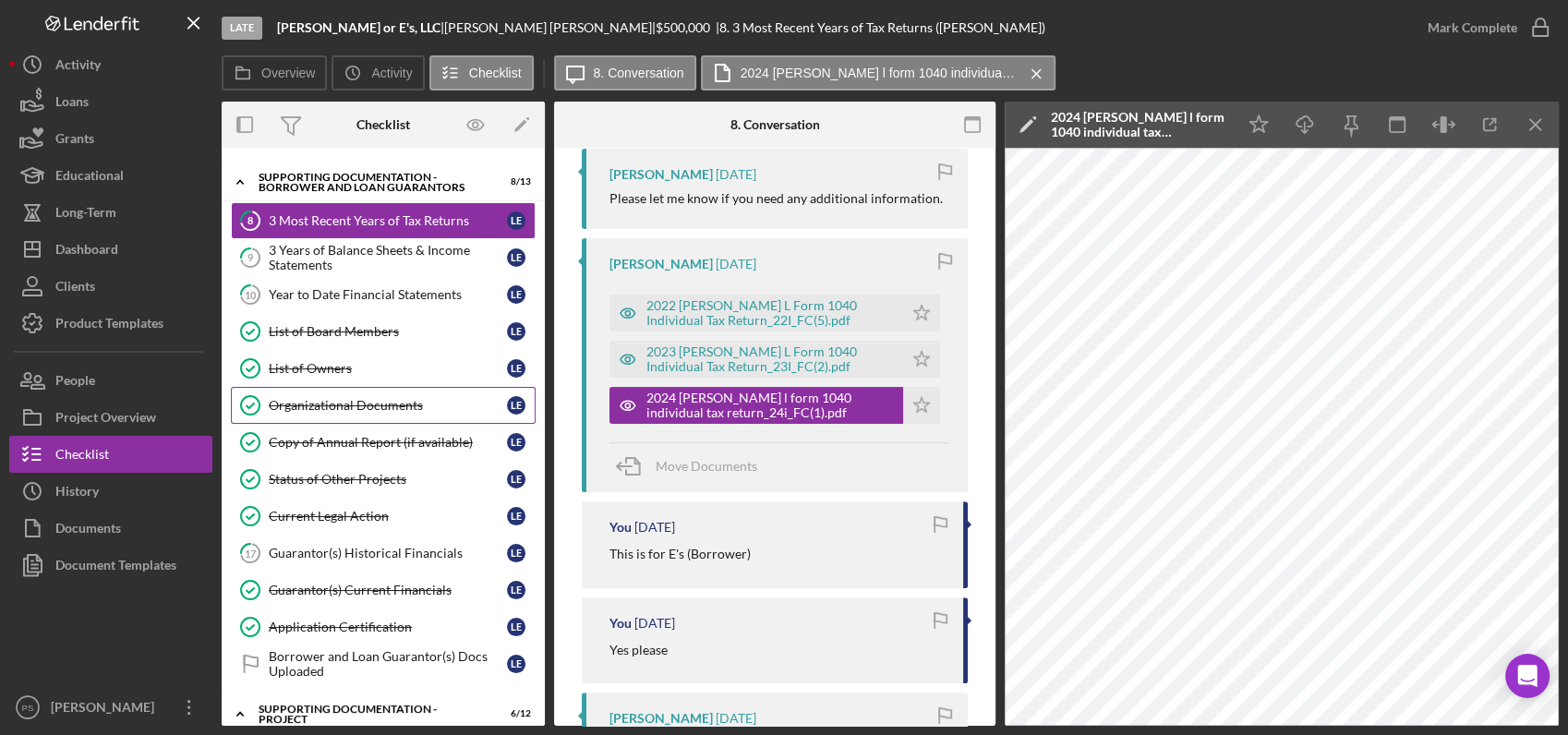
click at [402, 412] on link "Organizational Documents Organizational Documents L E" at bounding box center [384, 405] width 305 height 37
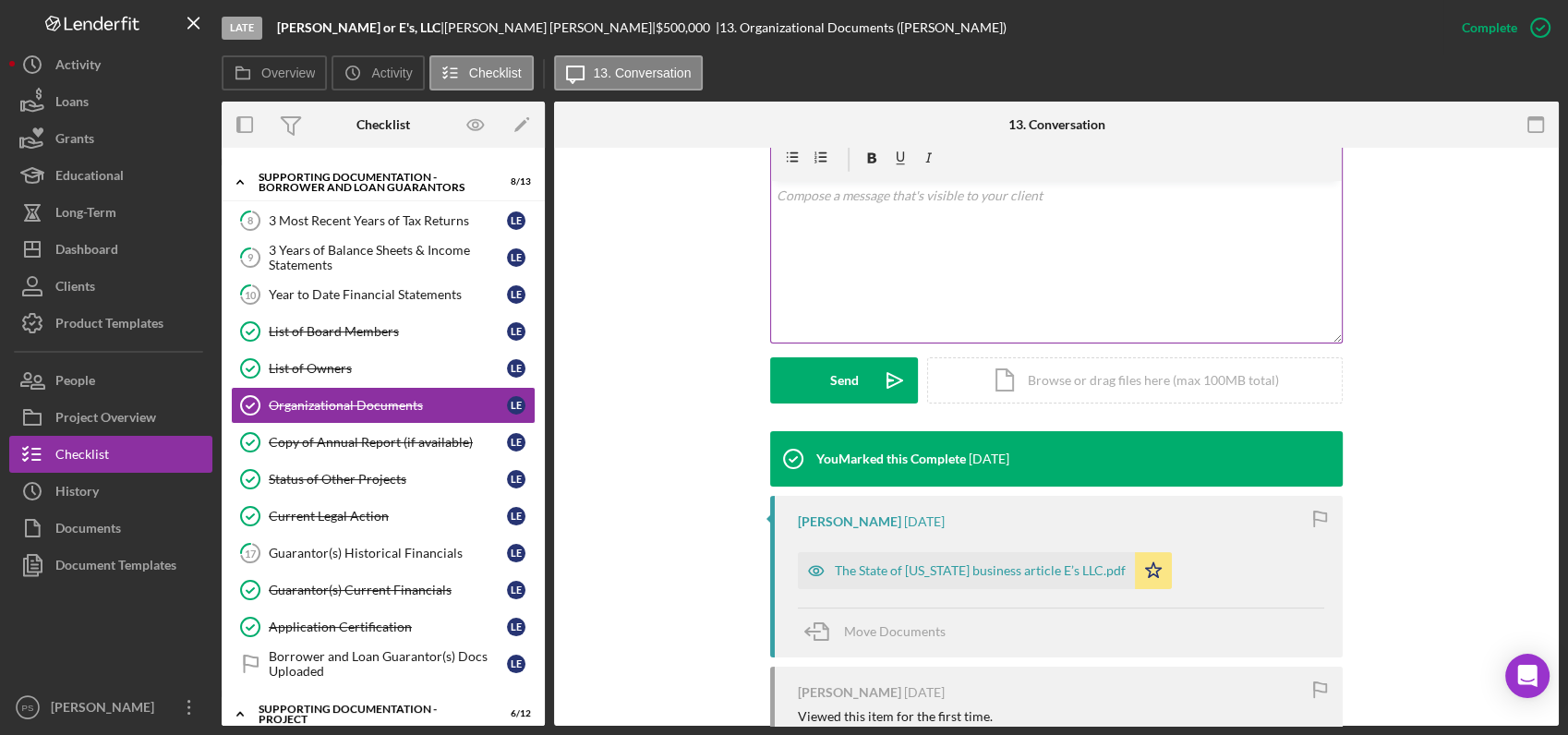
scroll to position [496, 0]
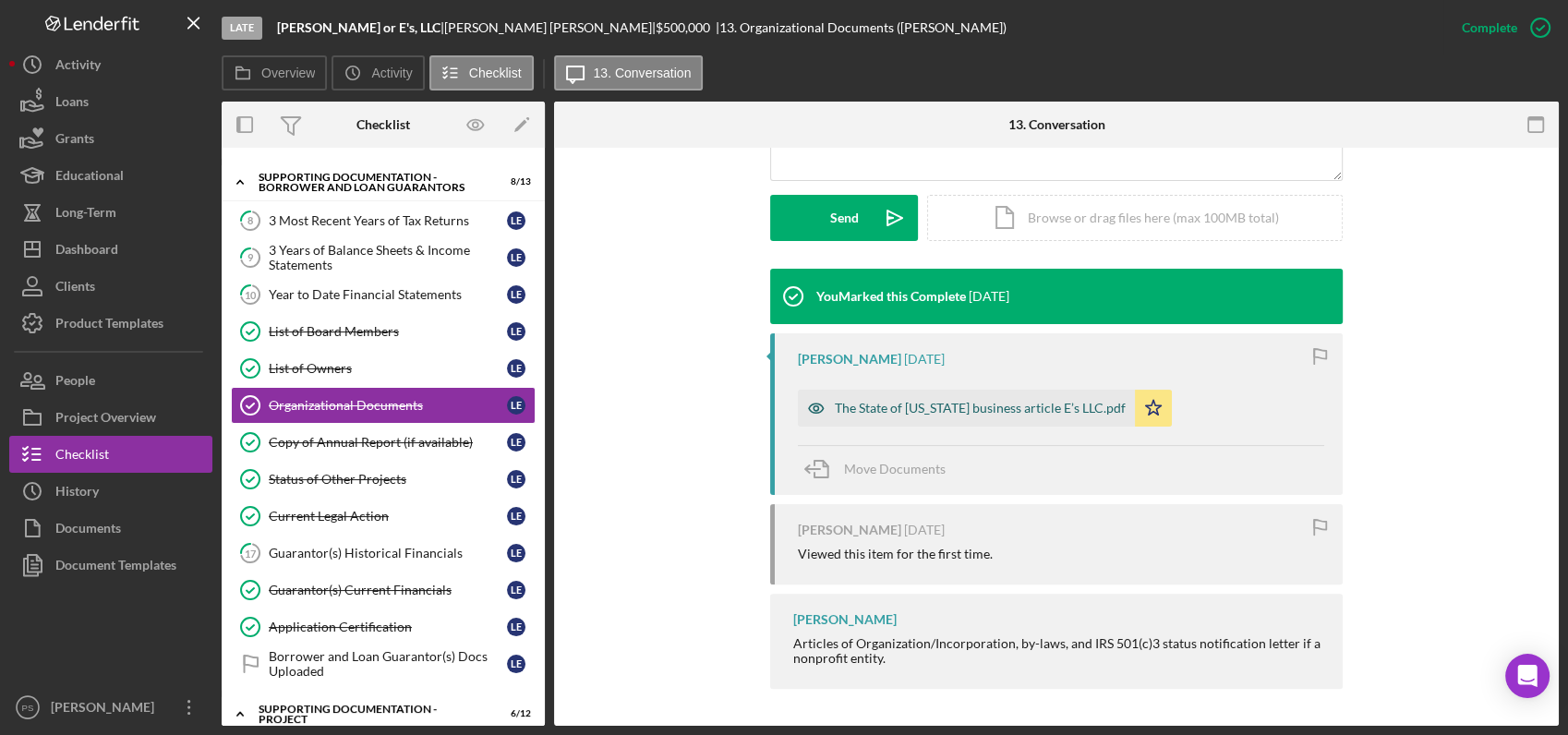
click at [1002, 407] on div "The State of [US_STATE] business article E’s LLC.pdf" at bounding box center [980, 408] width 291 height 15
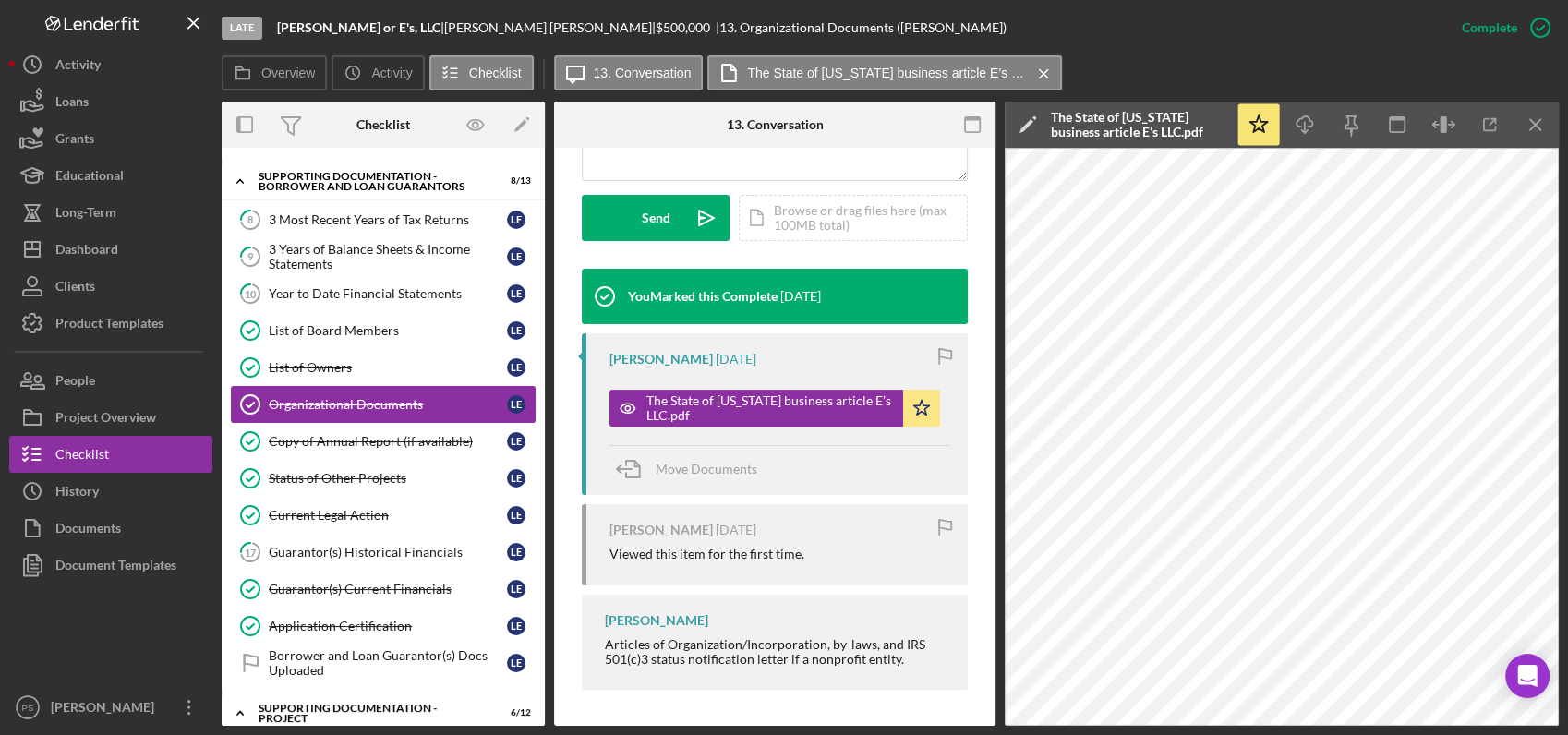
scroll to position [0, 0]
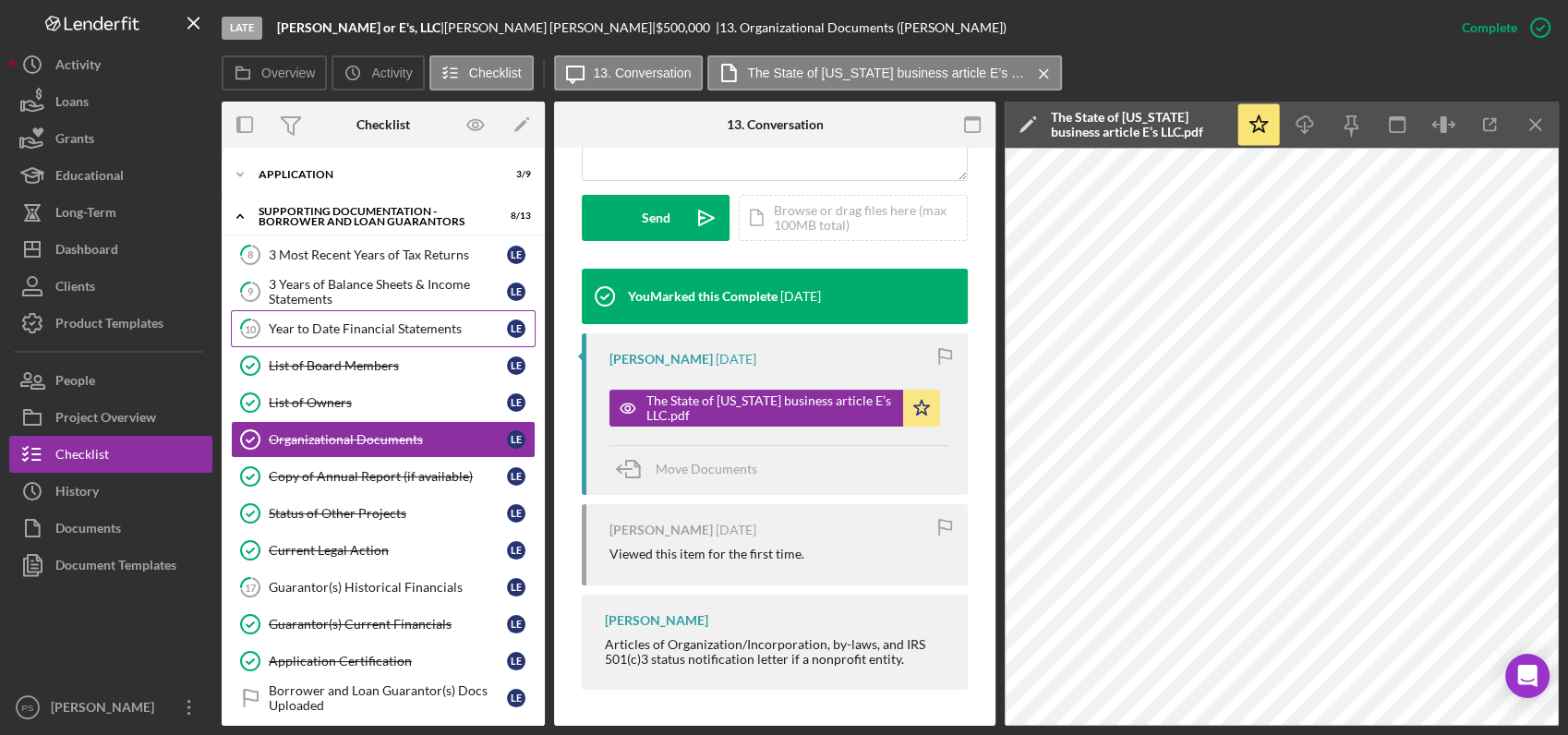
click at [373, 318] on link "10 Year to Date Financial Statements L E" at bounding box center [384, 328] width 305 height 37
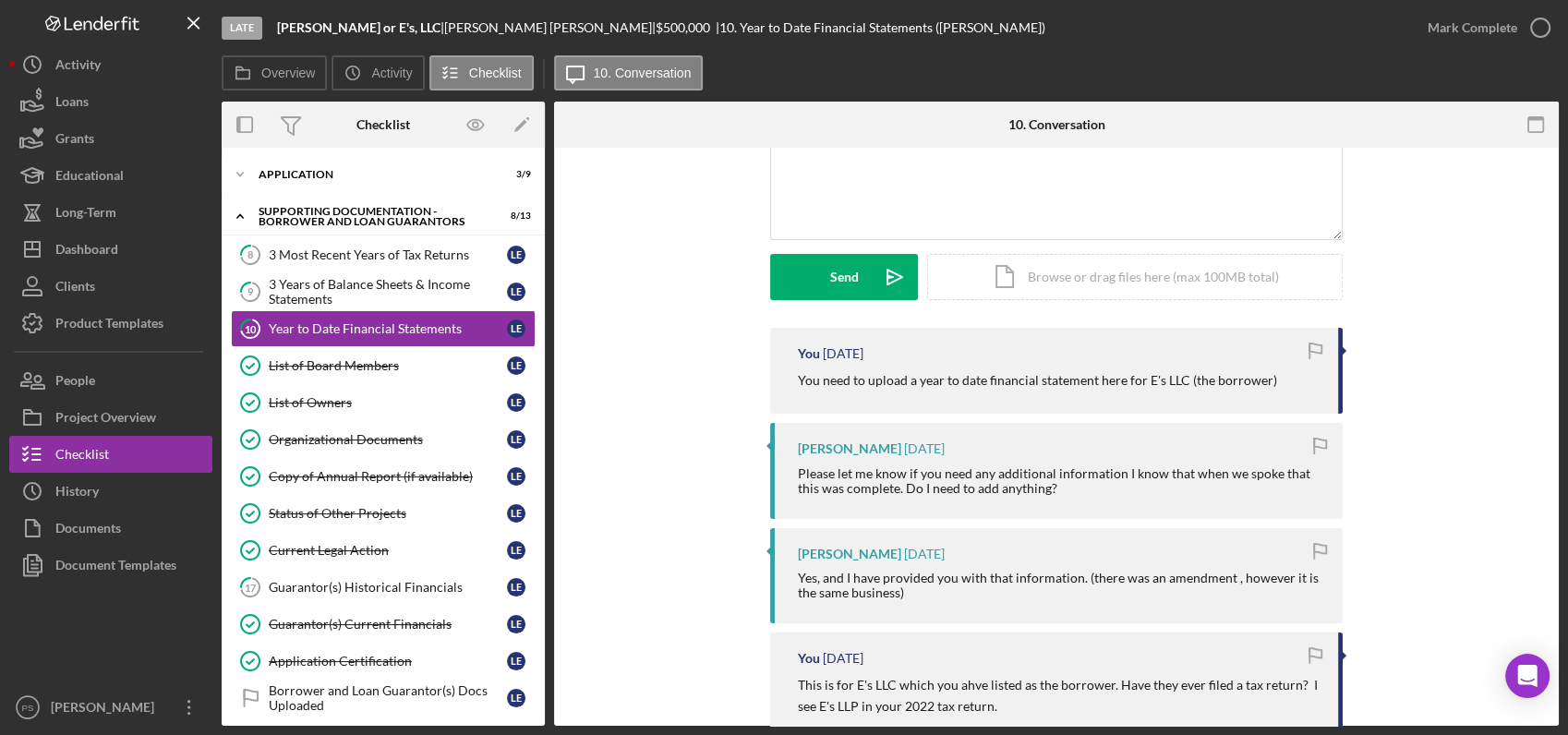
scroll to position [273, 0]
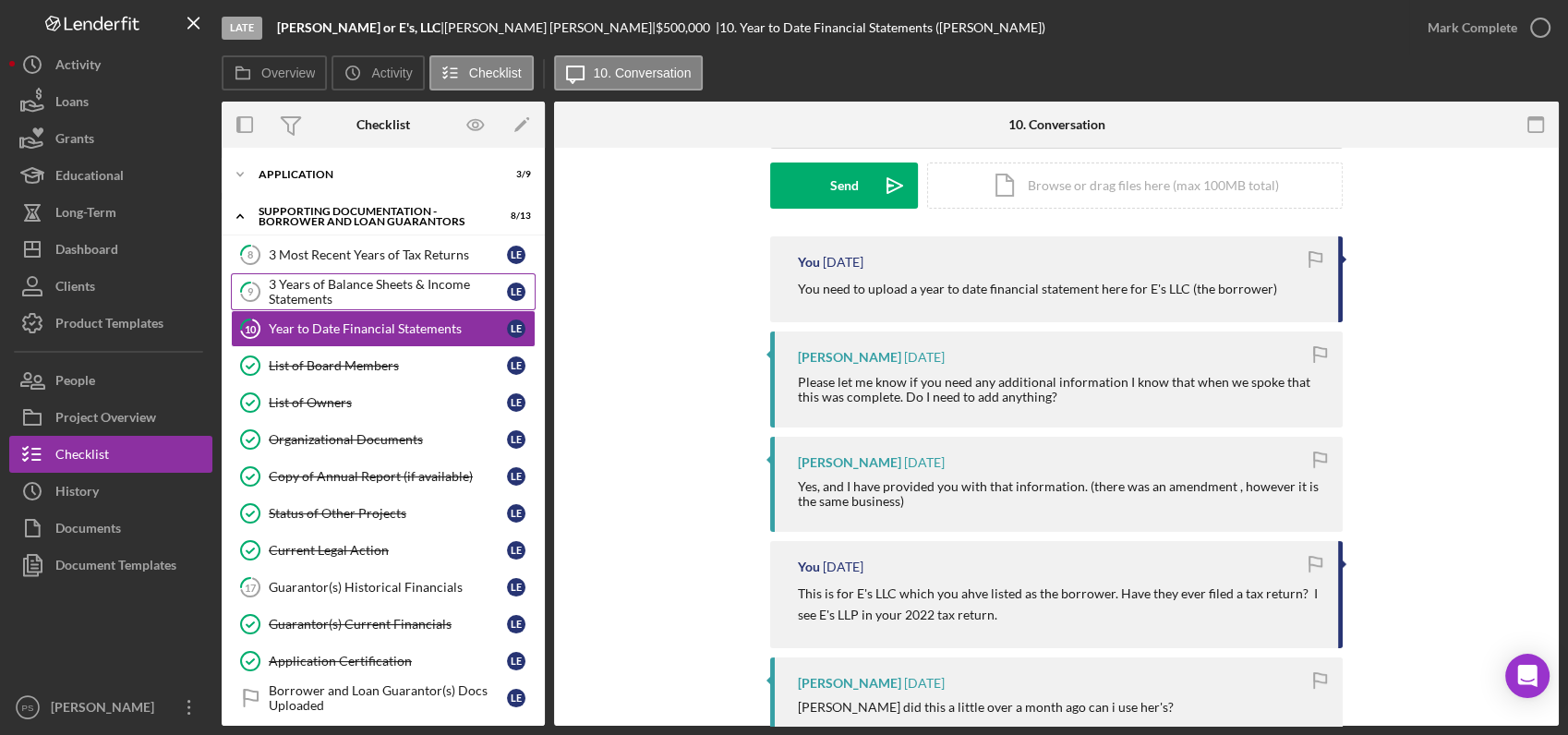
click at [335, 279] on div "3 Years of Balance Sheets & Income Statements" at bounding box center [388, 292] width 238 height 30
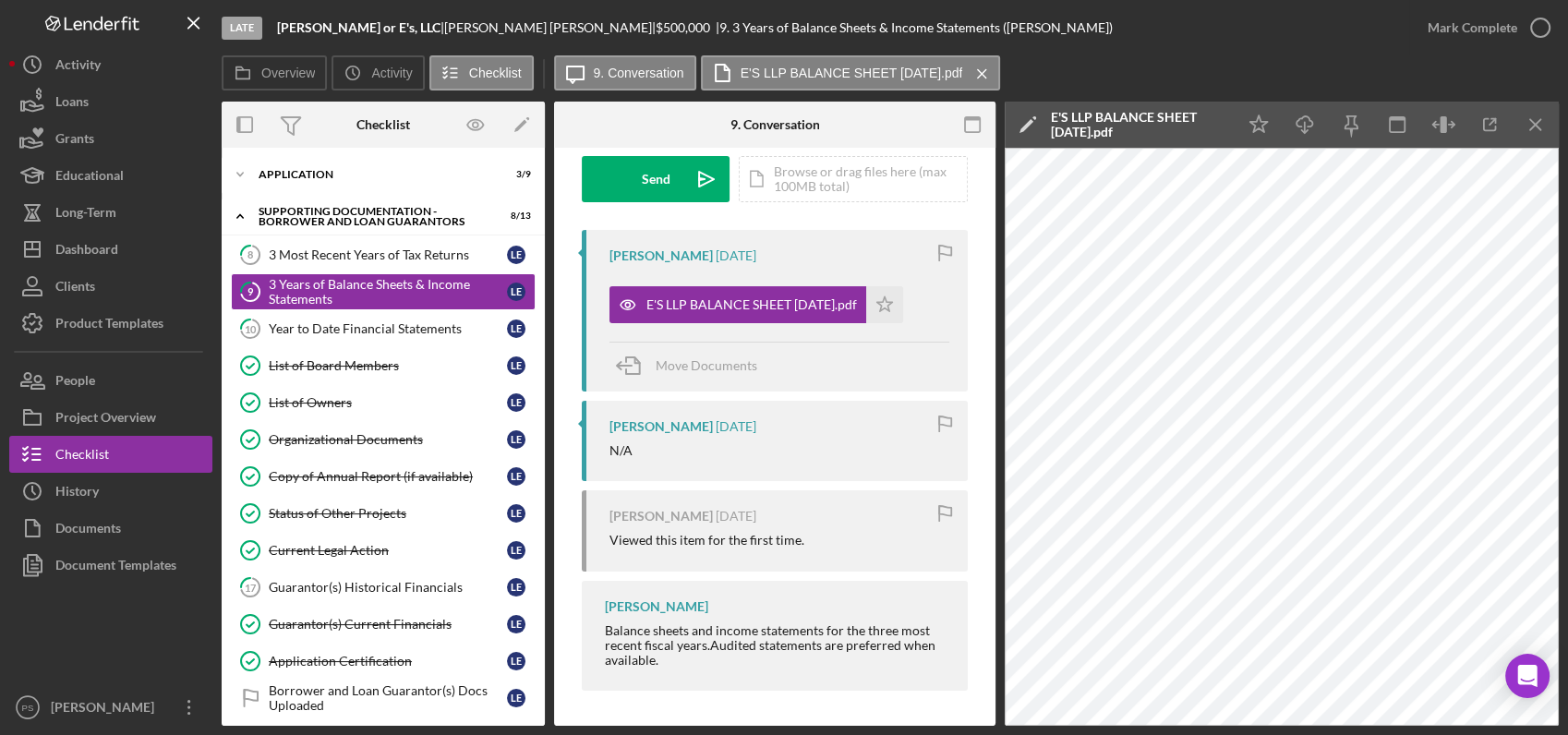
scroll to position [281, 0]
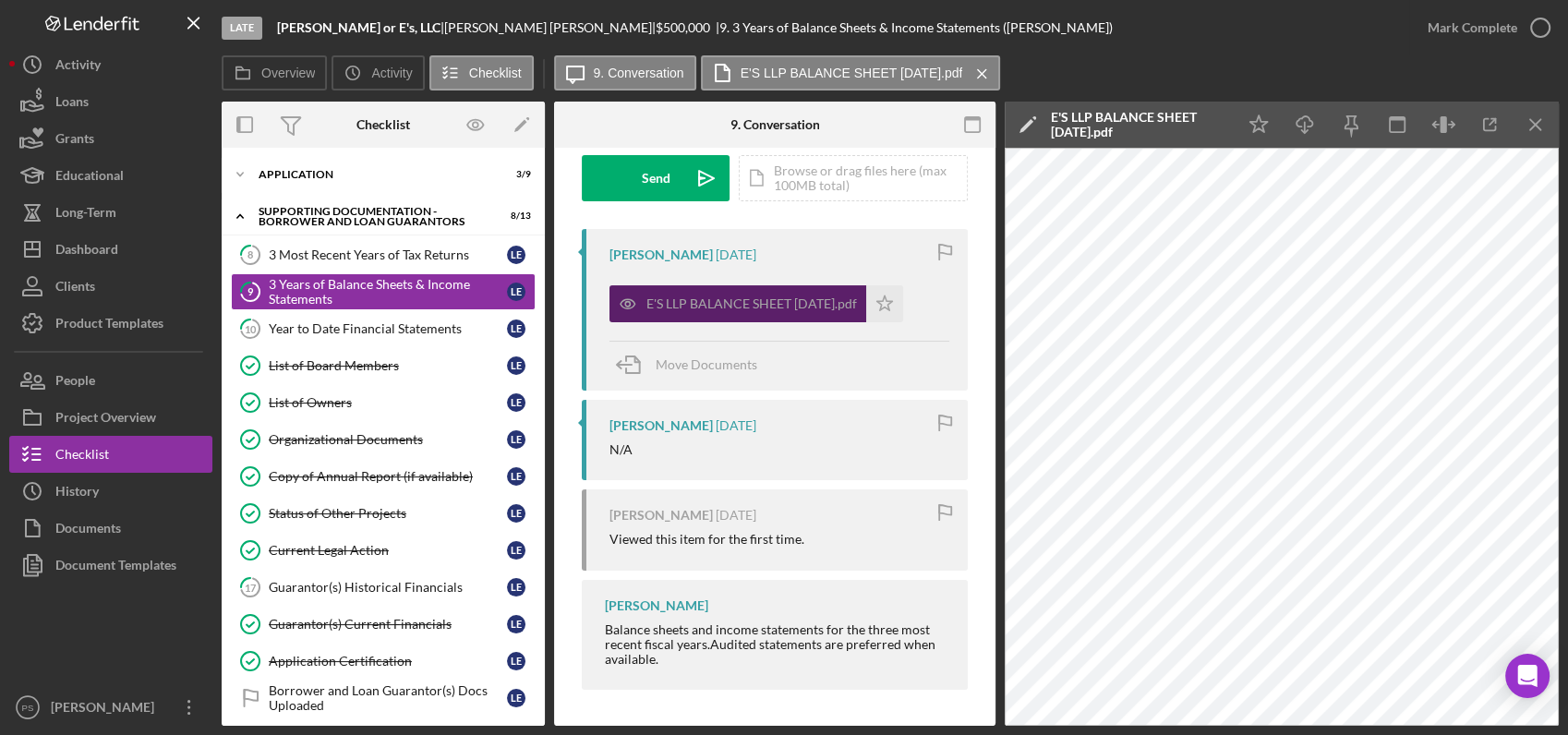
click at [719, 299] on div "E'S LLP BALANCE SHEET [DATE].pdf" at bounding box center [751, 303] width 210 height 15
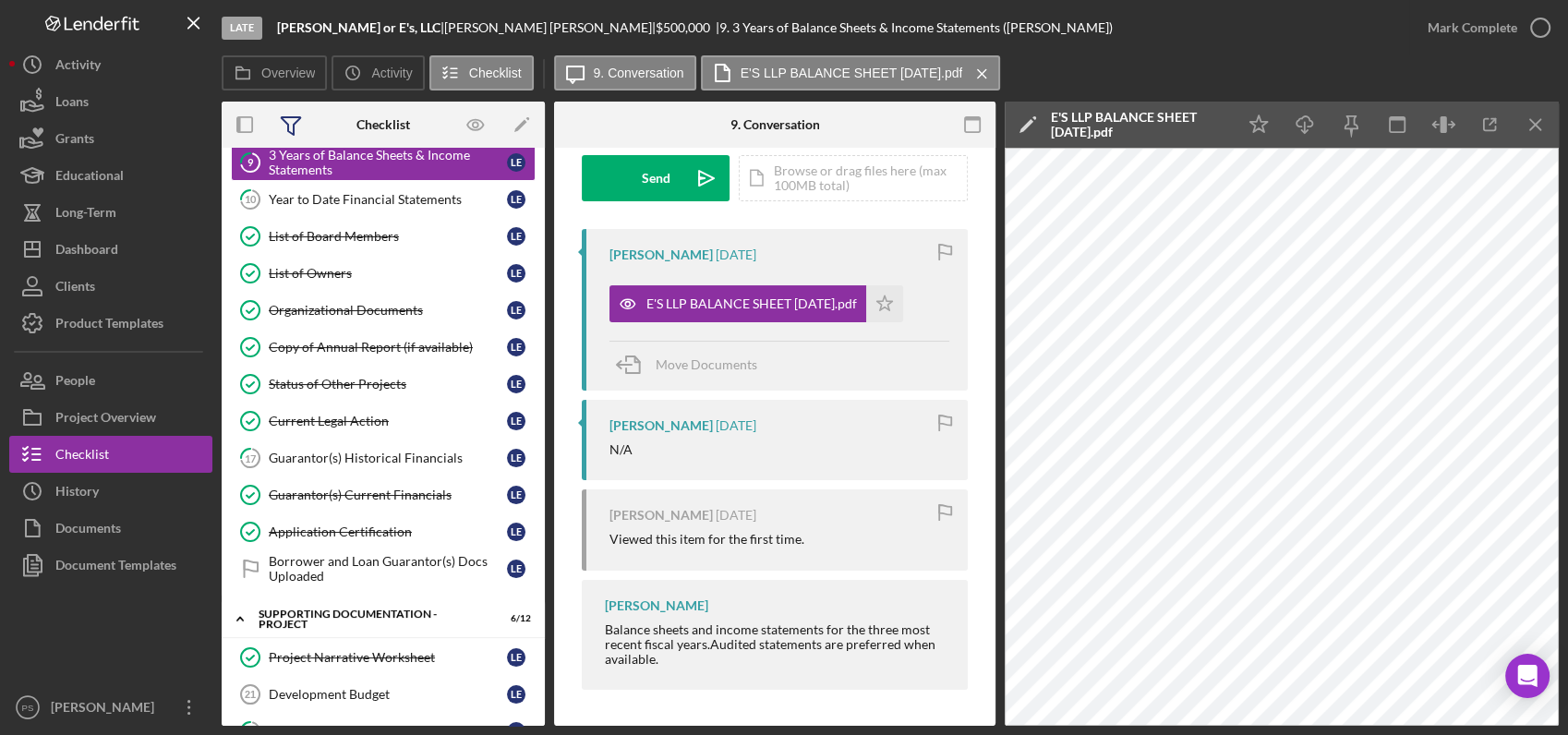
scroll to position [137, 0]
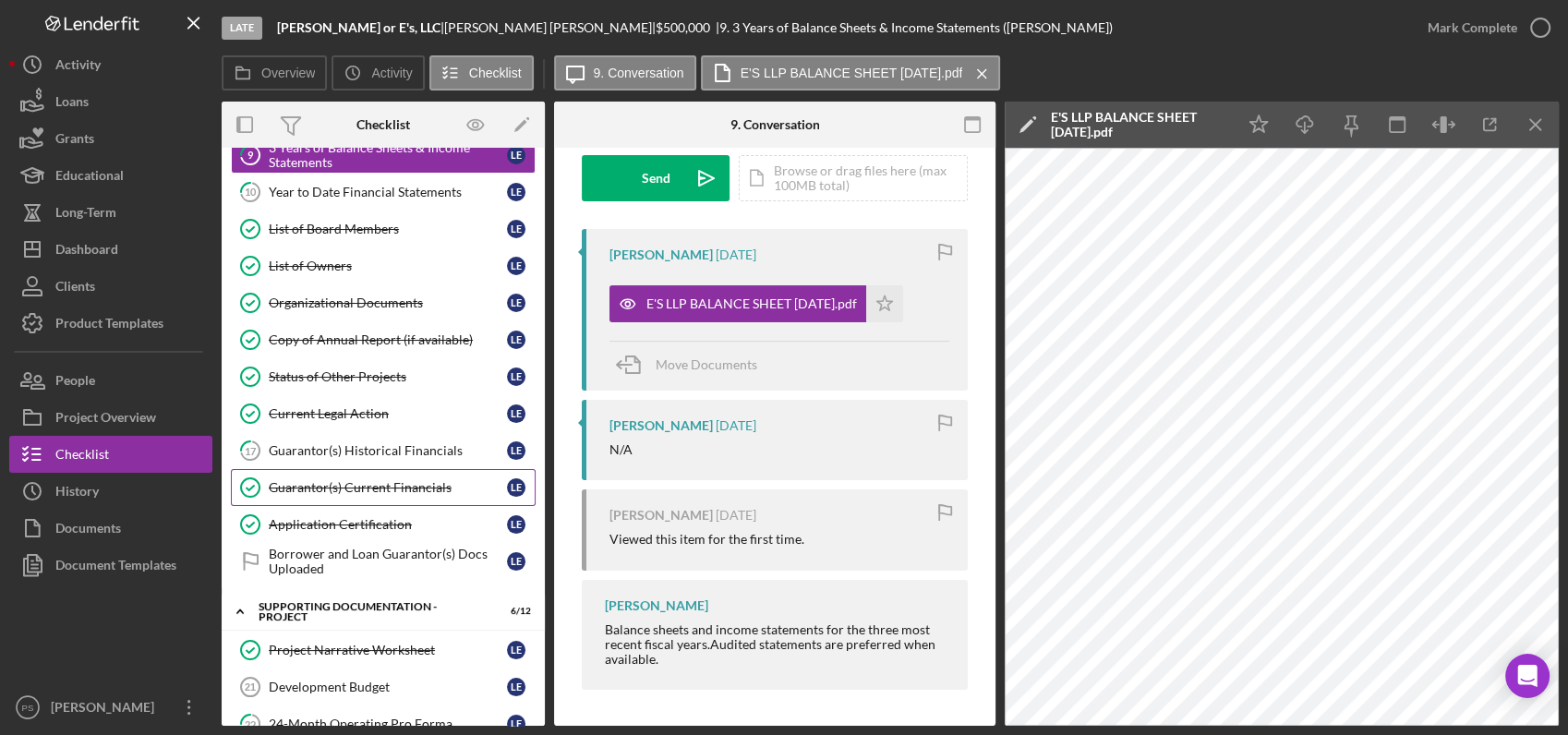
click at [358, 481] on div "Guarantor(s) Current Financials" at bounding box center [388, 488] width 238 height 15
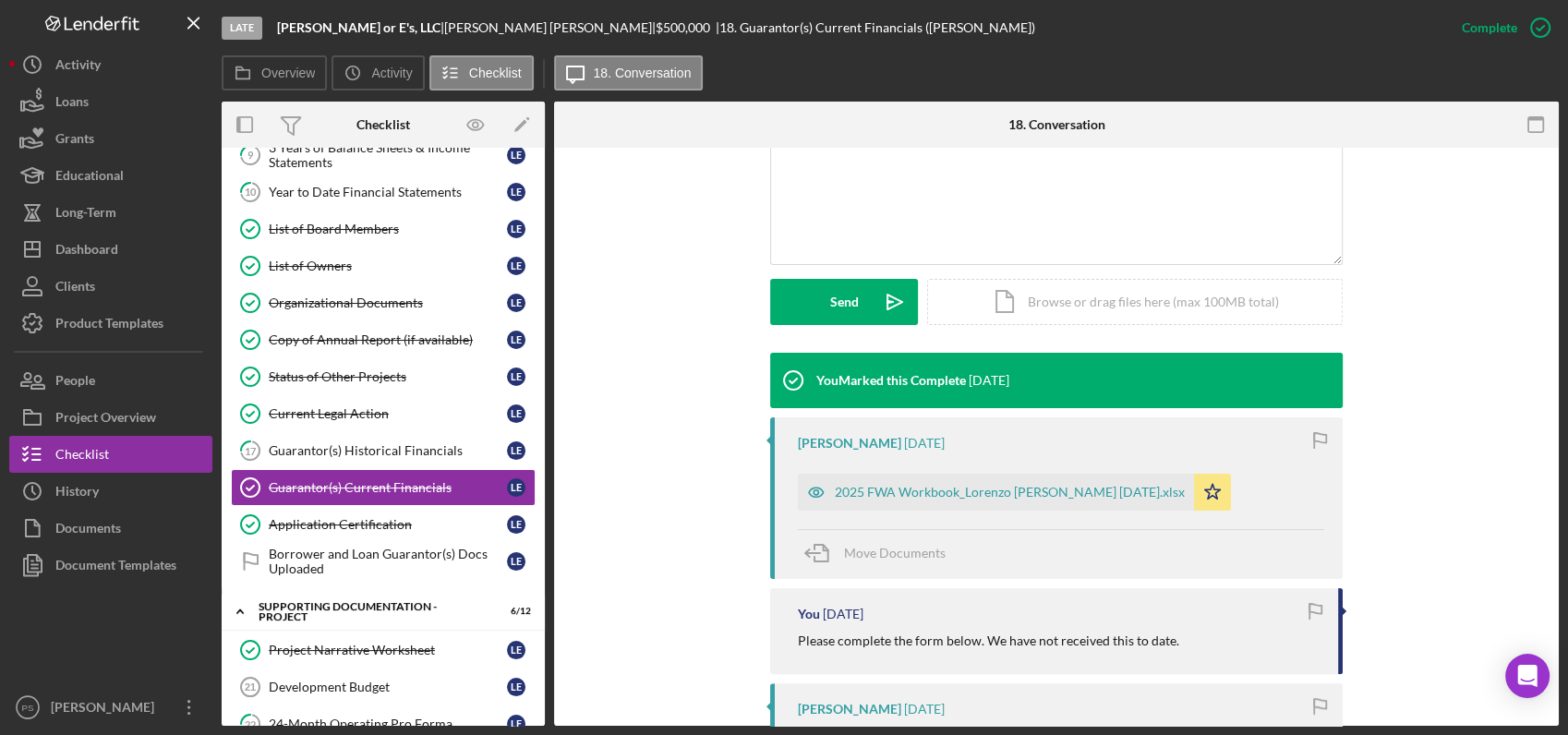
scroll to position [410, 0]
click at [973, 491] on div "2025 FWA Workbook_Lorenzo [PERSON_NAME] [DATE].xlsx" at bounding box center [1009, 493] width 350 height 15
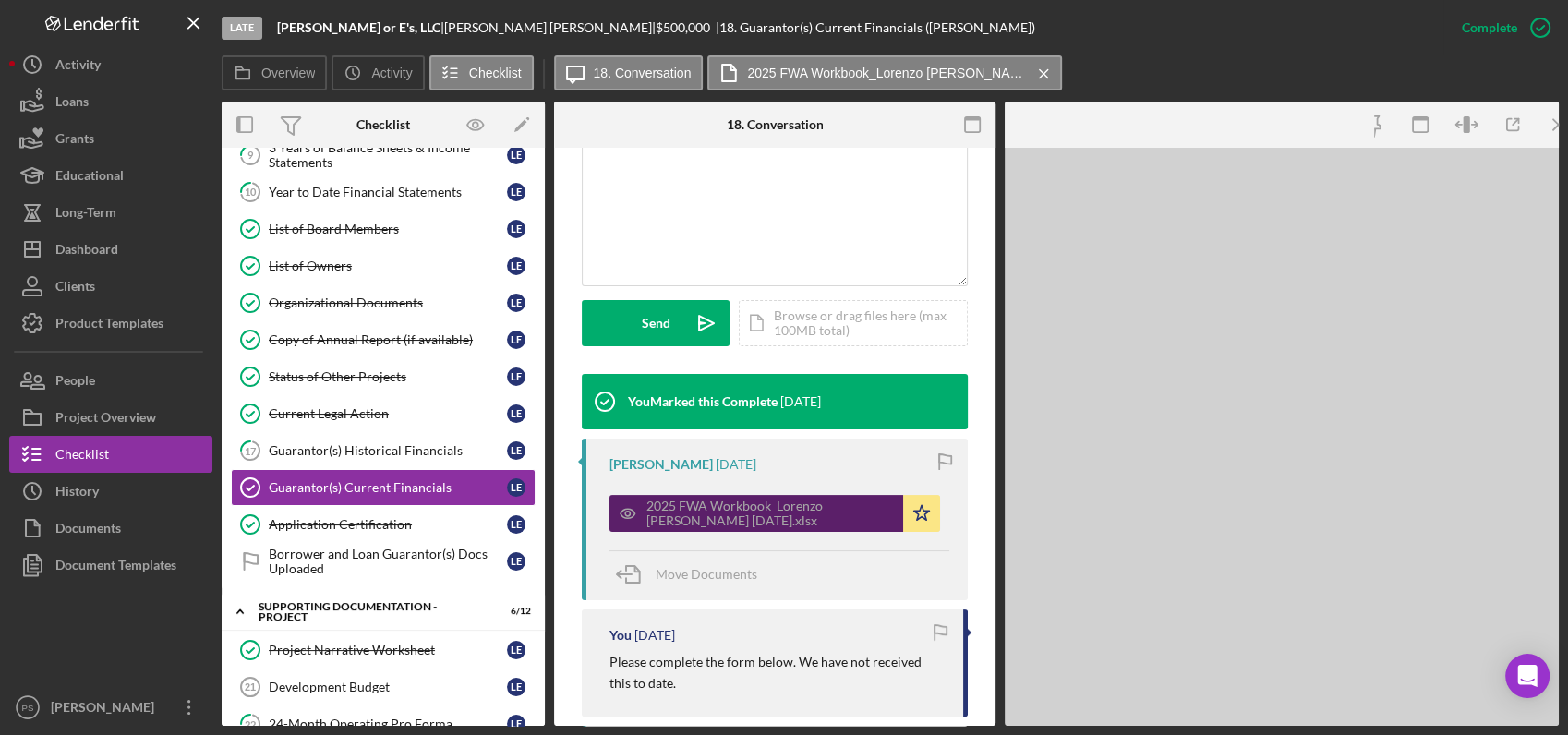
scroll to position [431, 0]
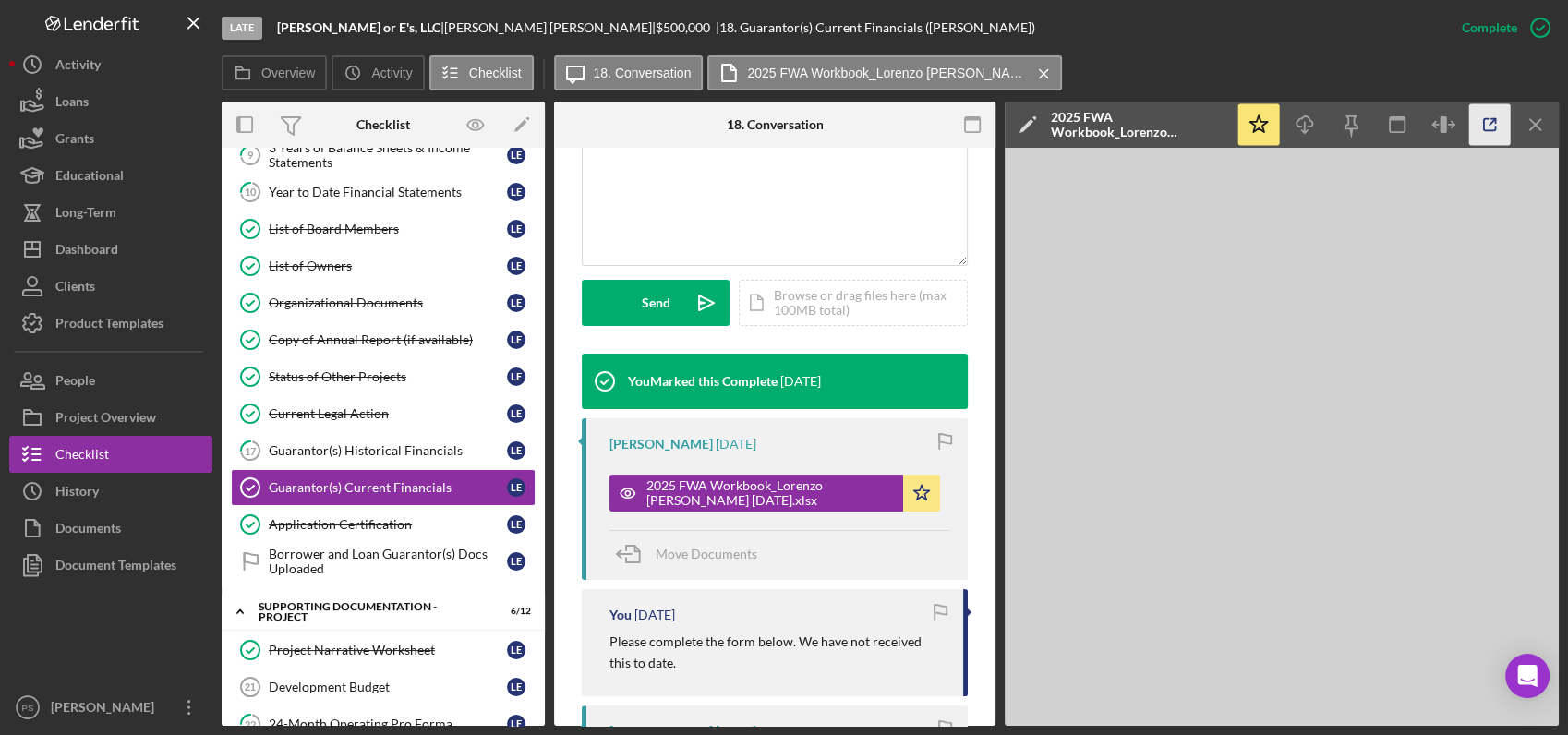
click at [1496, 132] on icon "button" at bounding box center [1490, 126] width 42 height 42
click at [384, 449] on div "Guarantor(s) Historical Financials" at bounding box center [388, 451] width 238 height 15
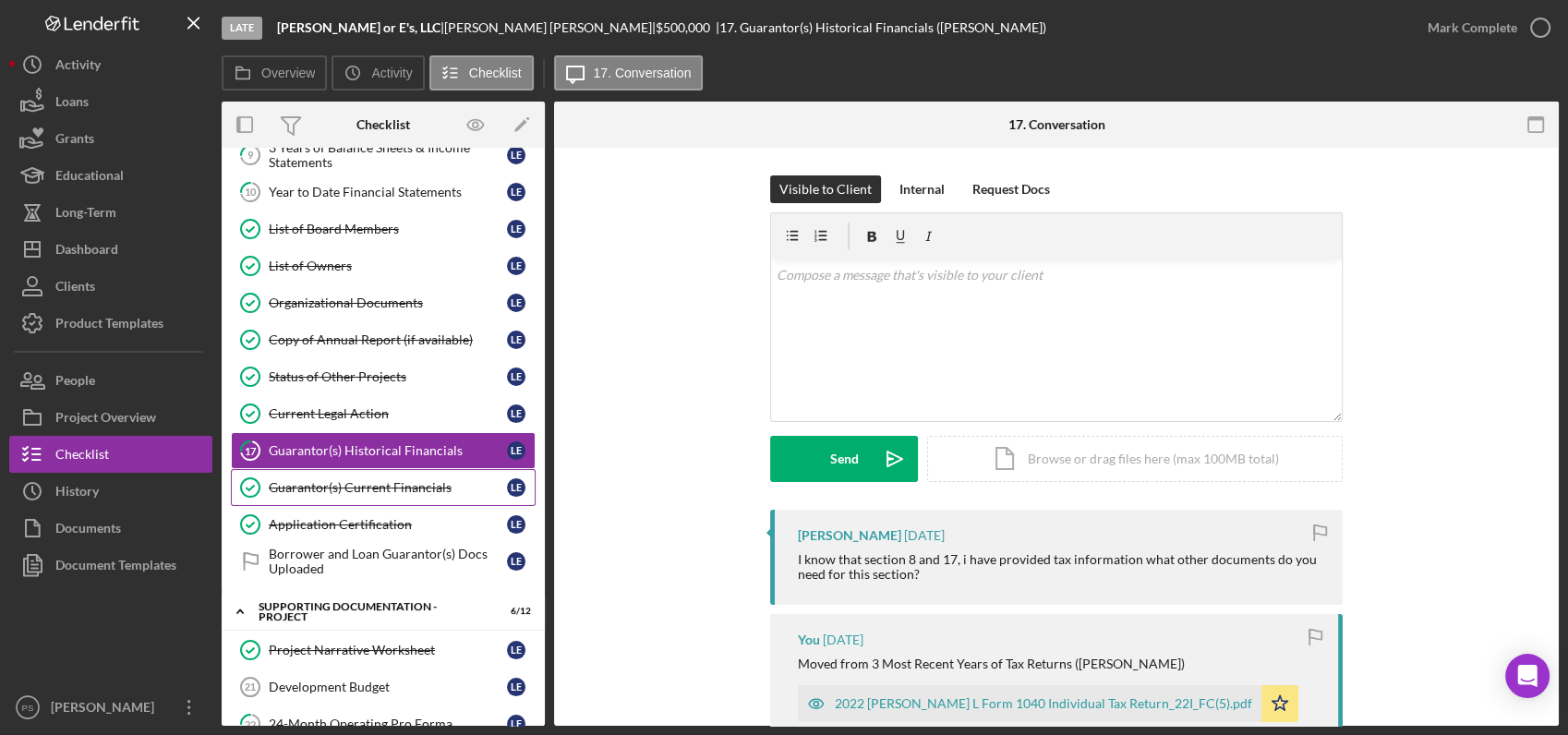
click at [434, 476] on link "Guarantor(s) Current Financials Guarantor(s) Current Financials L E" at bounding box center [384, 488] width 305 height 37
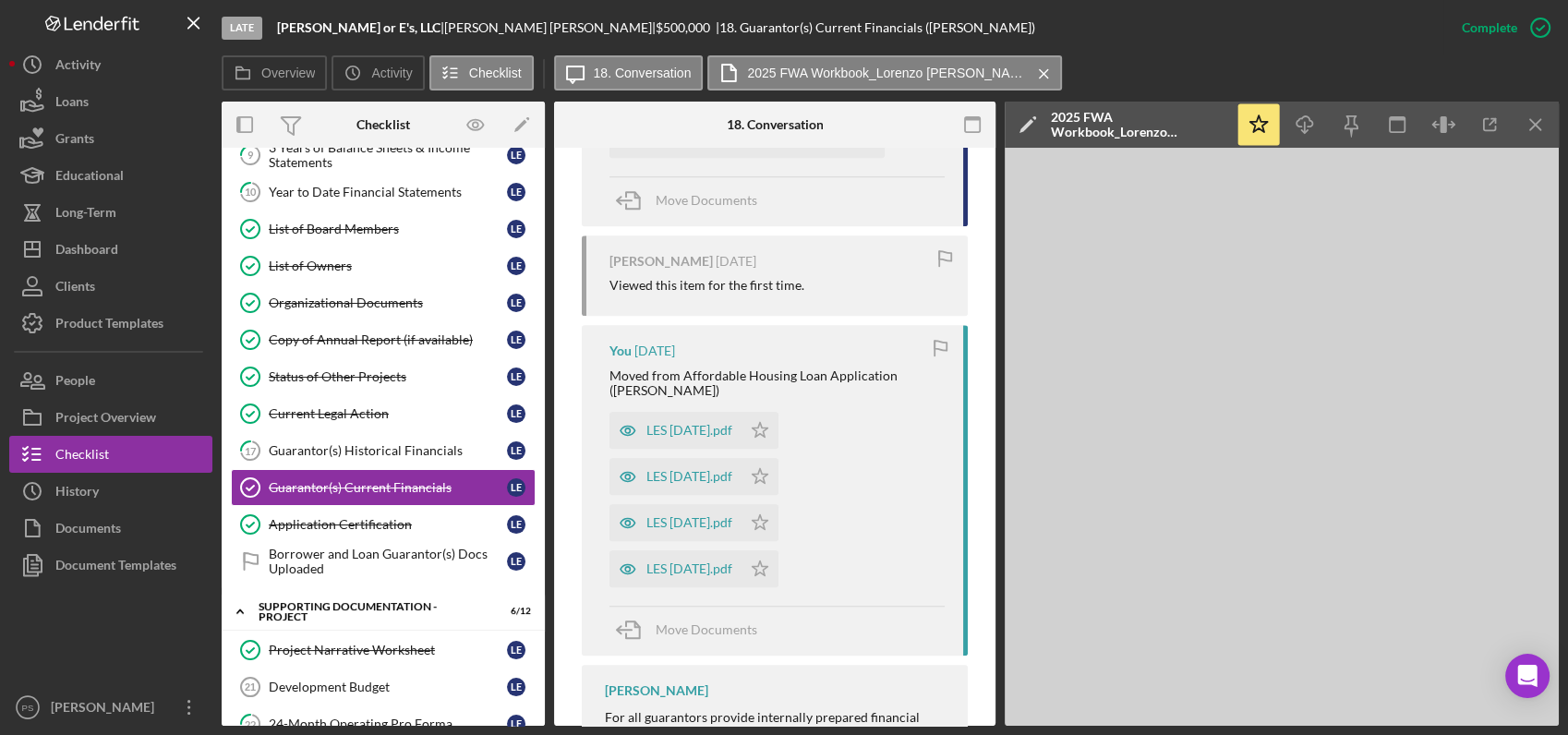
scroll to position [1562, 0]
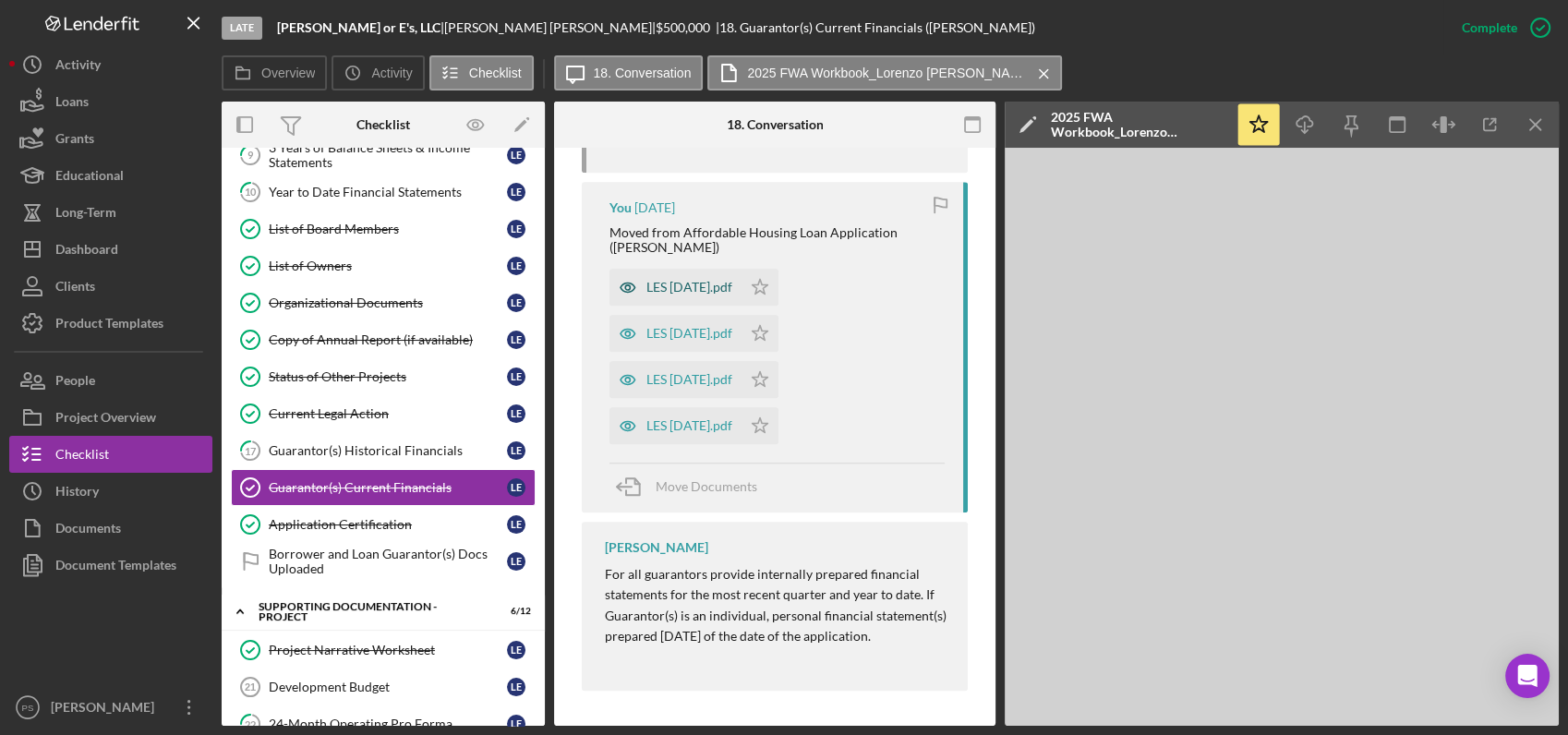
click at [700, 281] on div "LES [DATE].pdf" at bounding box center [689, 287] width 86 height 15
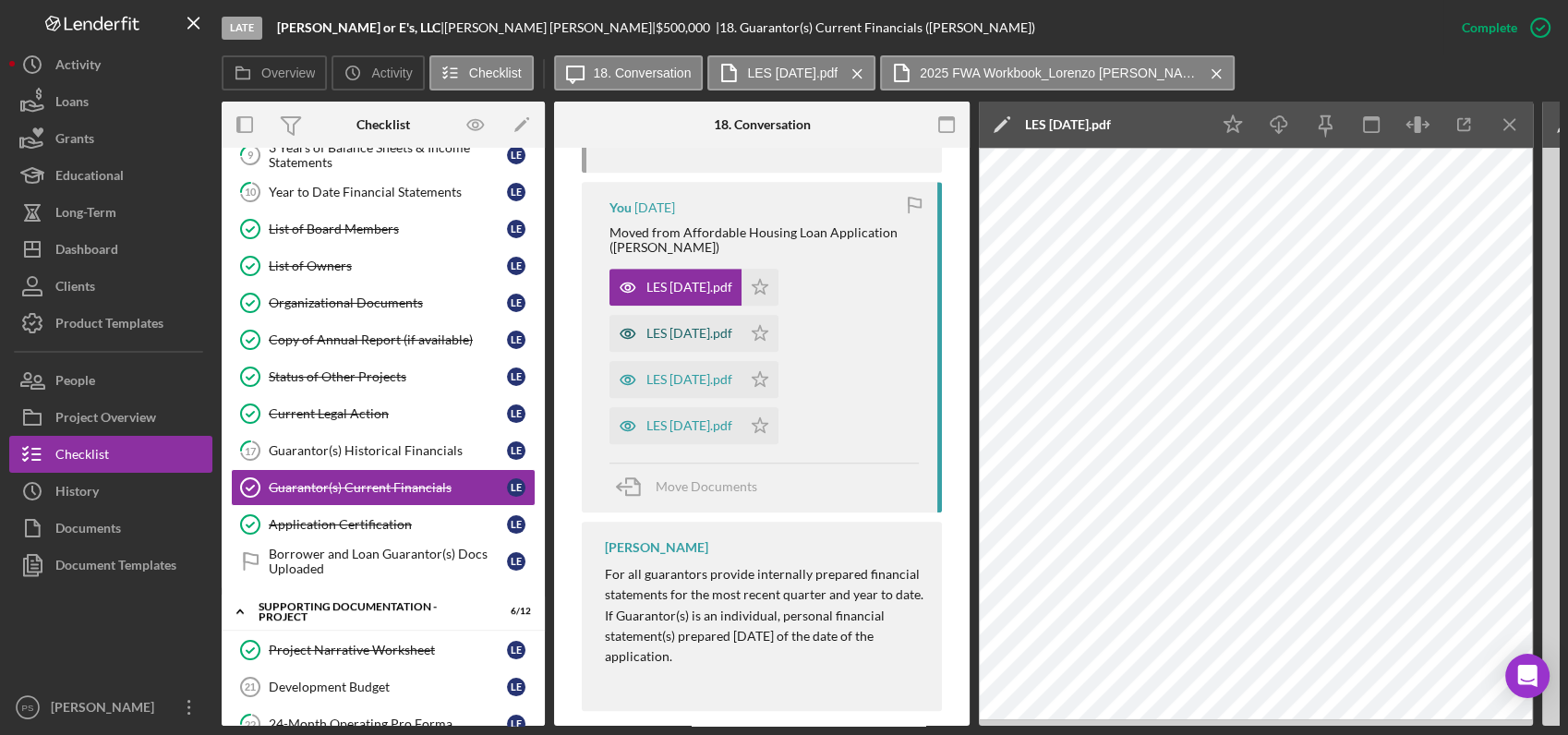
click at [700, 329] on div "LES [DATE].pdf" at bounding box center [689, 333] width 86 height 15
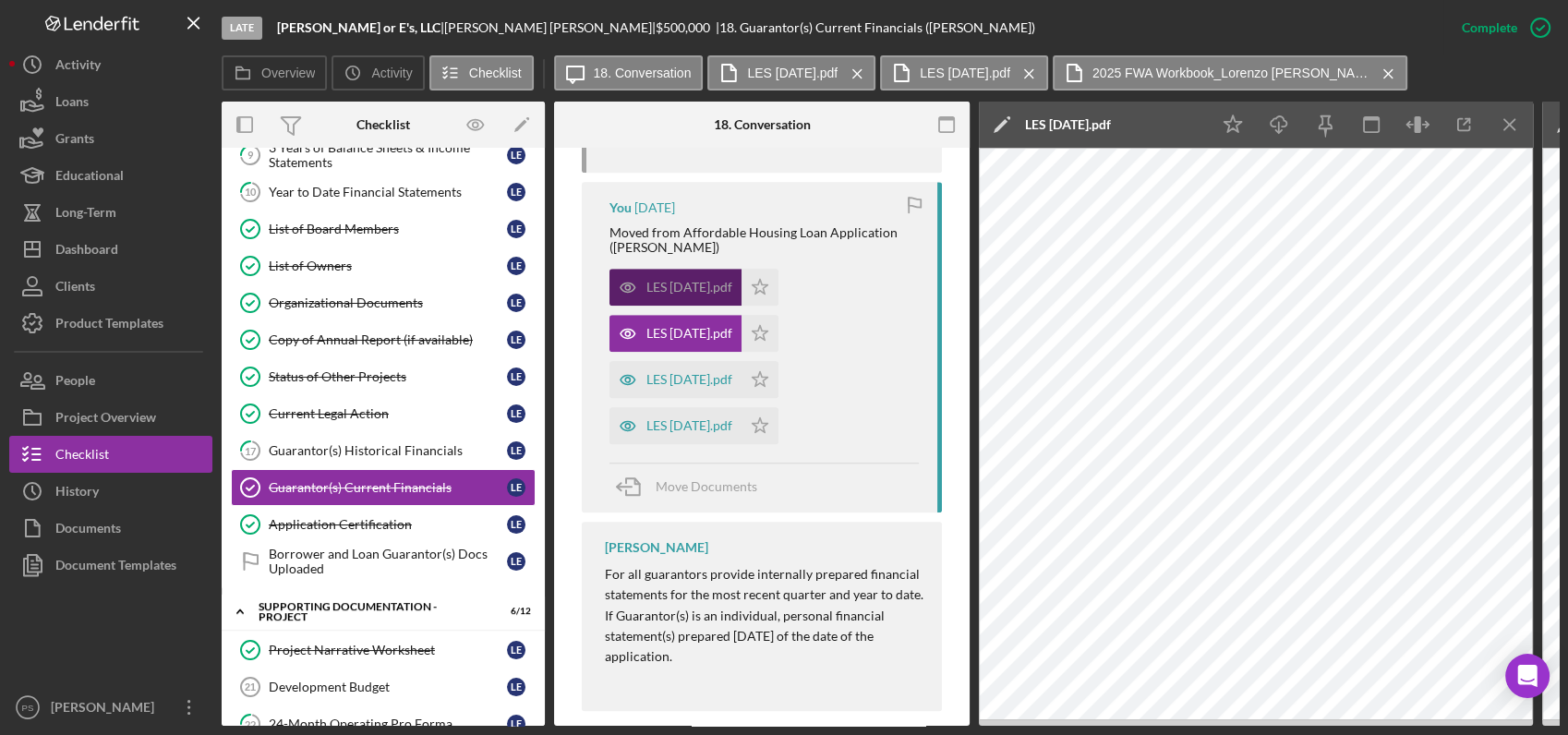
click at [717, 288] on div "LES [DATE].pdf" at bounding box center [689, 287] width 86 height 15
click at [706, 326] on div "LES [DATE].pdf" at bounding box center [689, 333] width 86 height 15
click at [709, 373] on div "LES [DATE].pdf" at bounding box center [689, 379] width 86 height 15
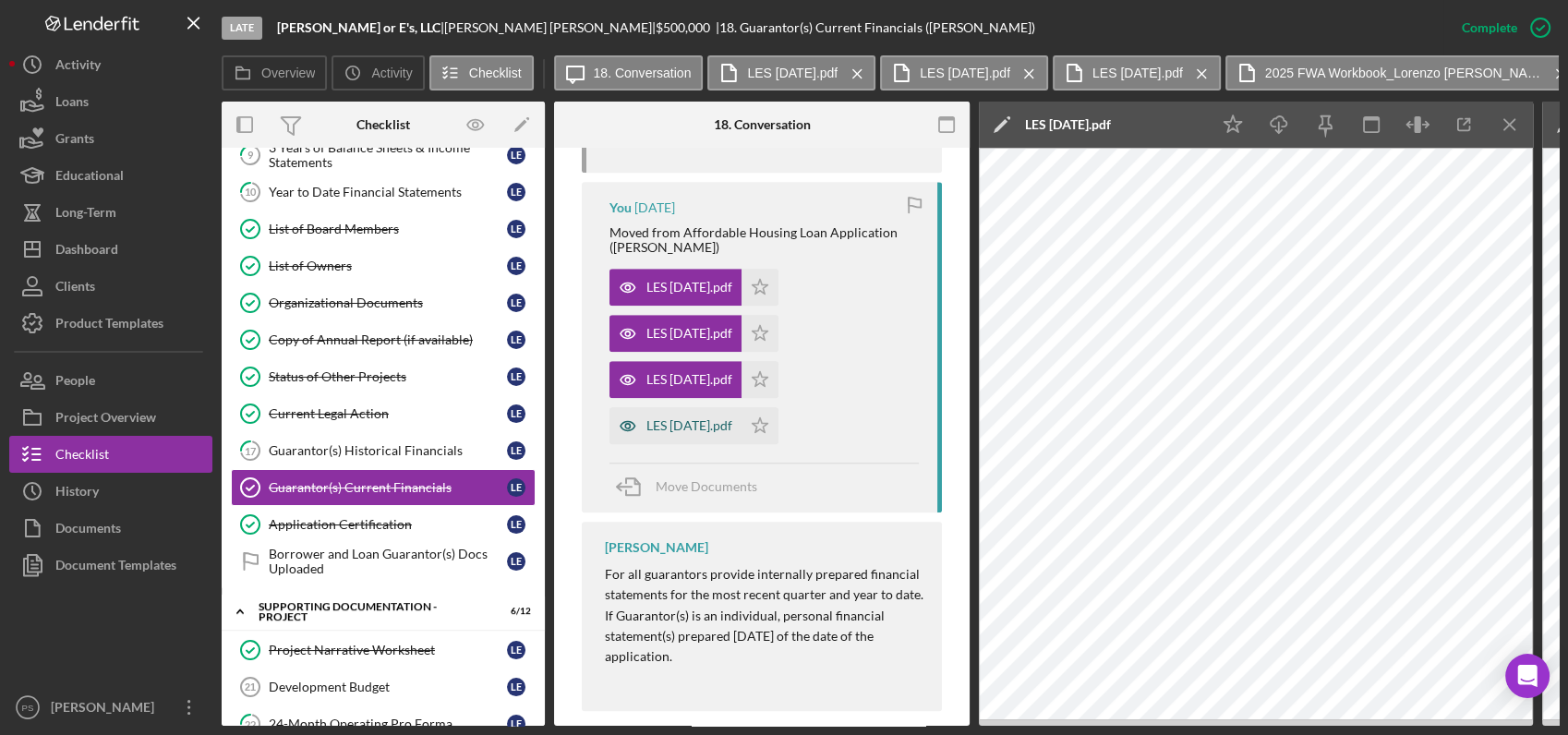
click at [707, 414] on div "LES [DATE].pdf" at bounding box center [675, 426] width 132 height 37
click at [1460, 123] on icon "button" at bounding box center [1464, 126] width 42 height 42
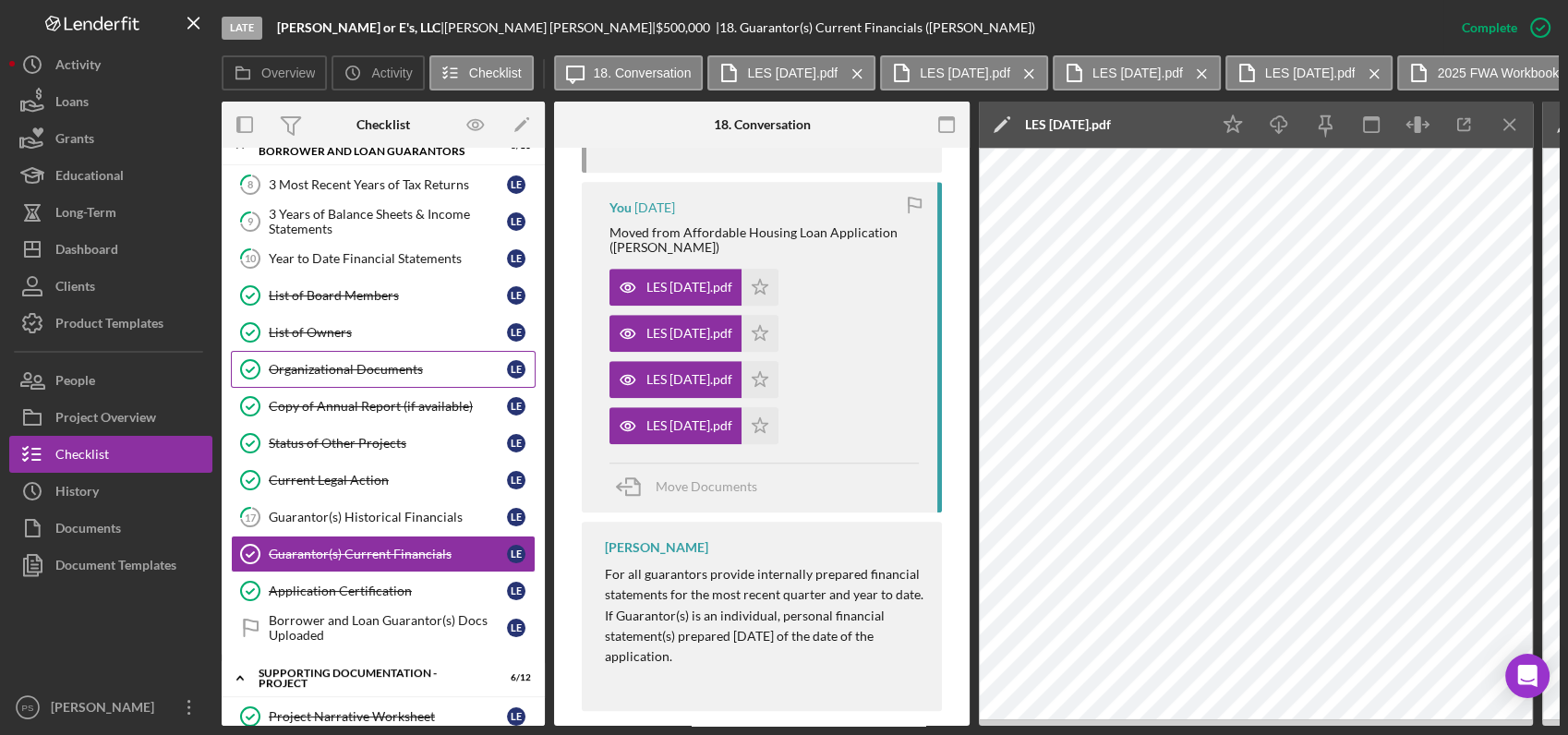
scroll to position [0, 0]
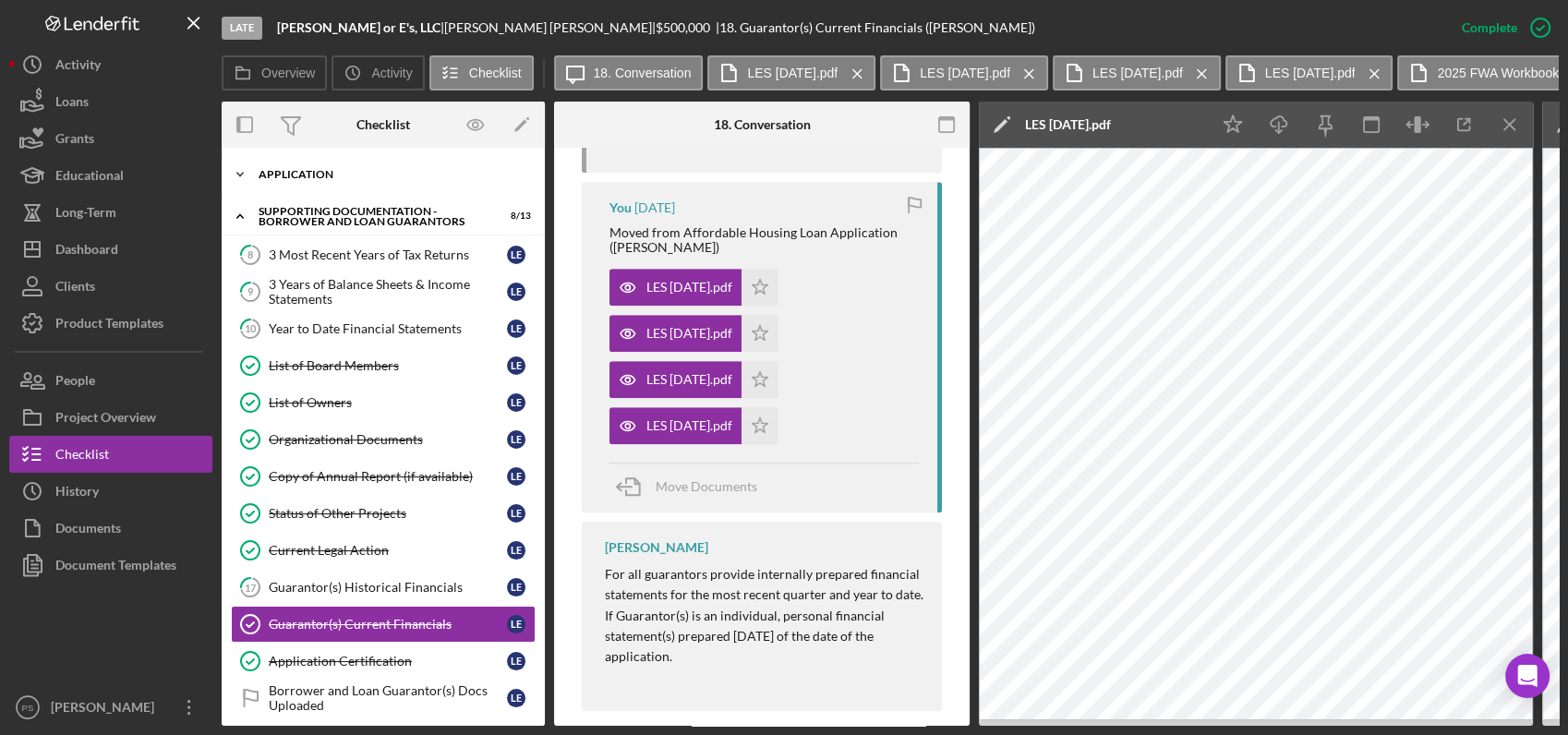
click at [237, 178] on icon "Icon/Expander" at bounding box center [239, 175] width 37 height 37
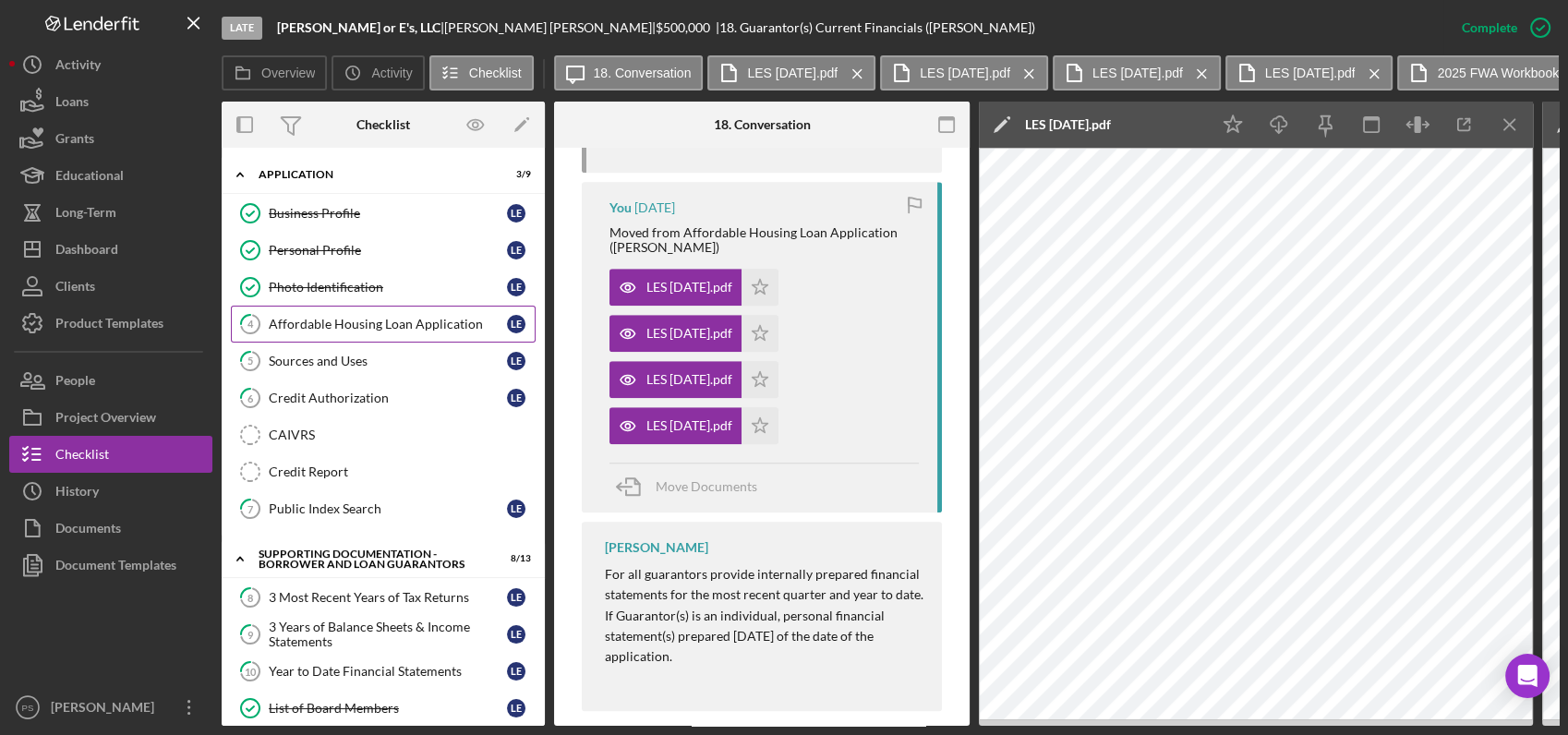
click at [361, 326] on div "Affordable Housing Loan Application" at bounding box center [388, 324] width 238 height 15
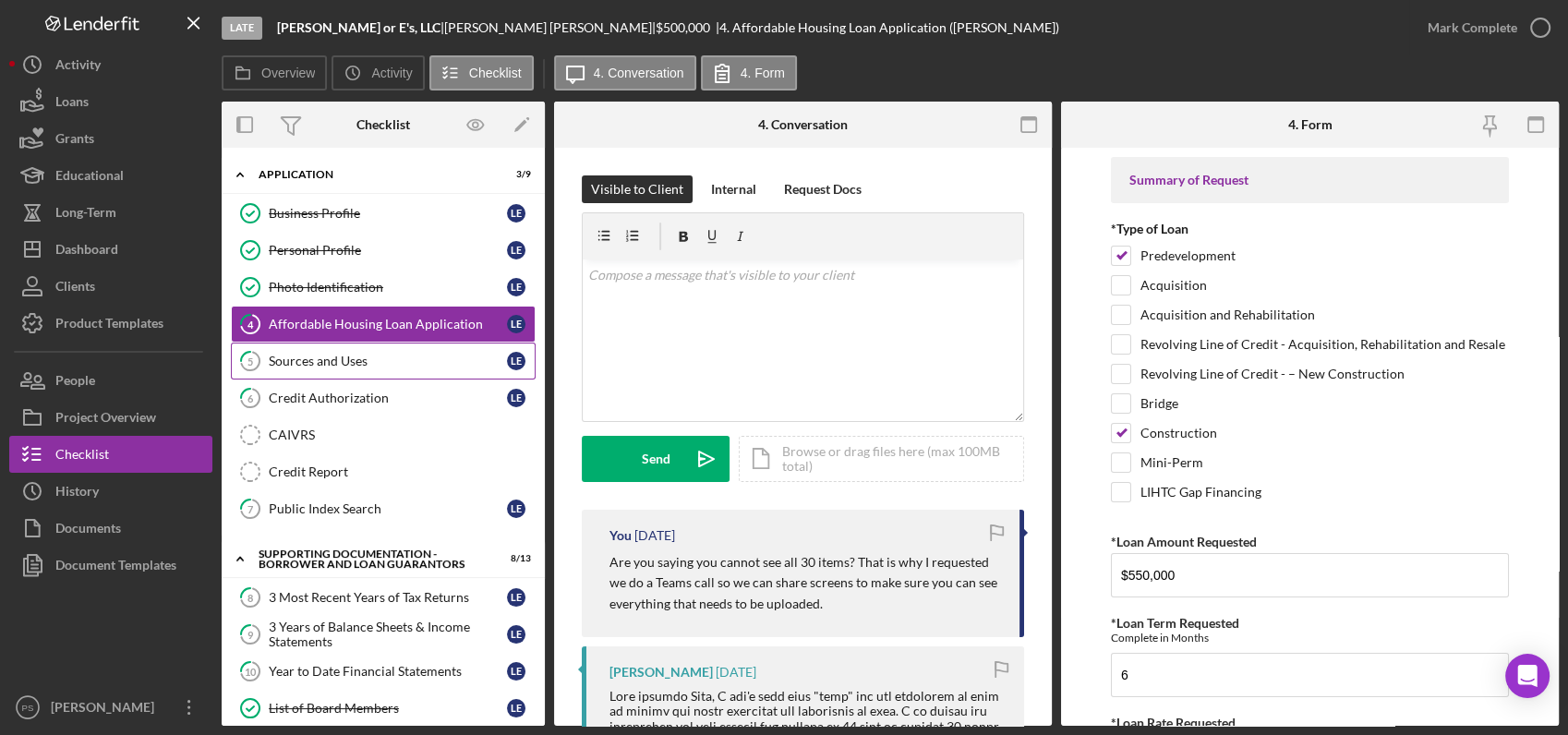
click at [383, 357] on div "Sources and Uses" at bounding box center [388, 361] width 238 height 15
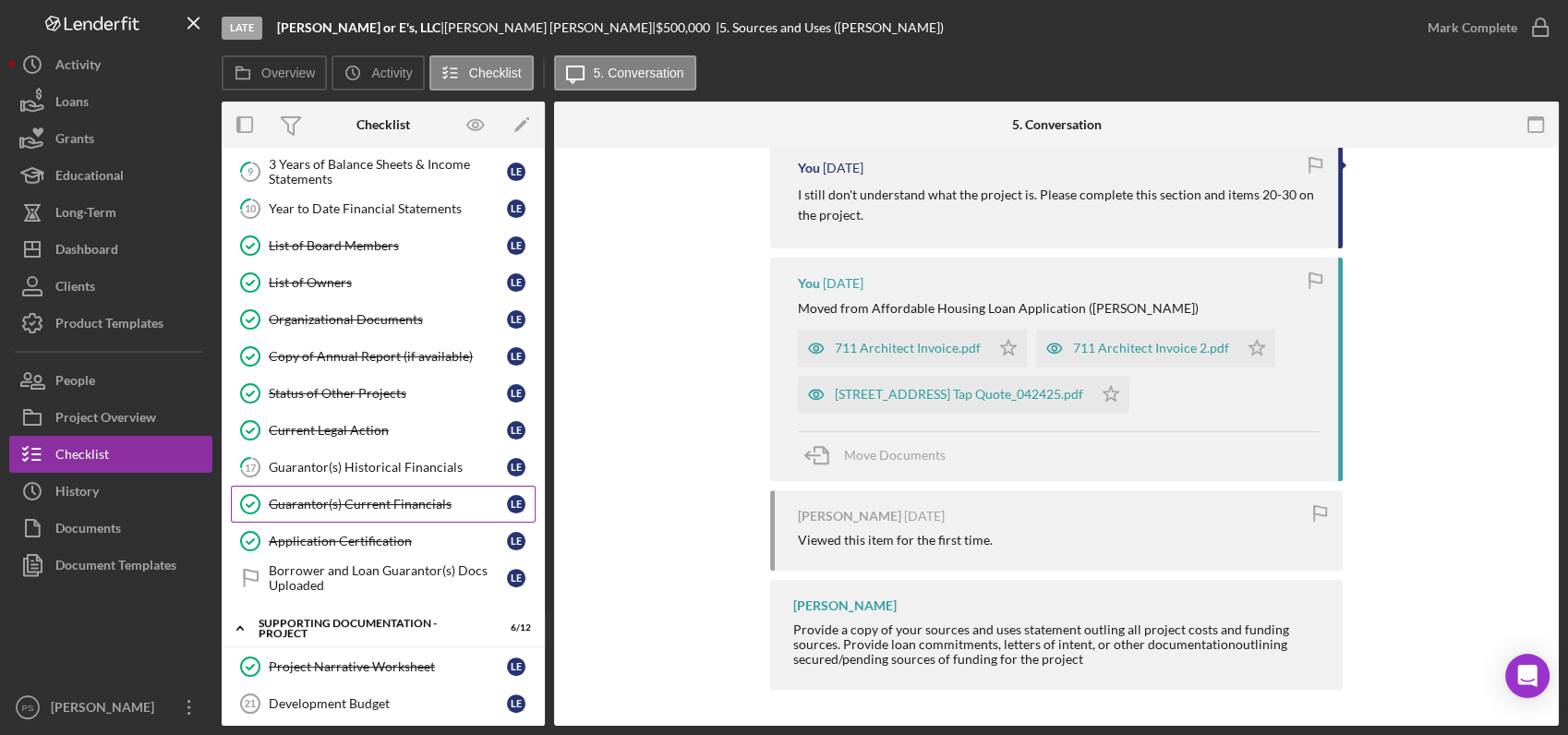
scroll to position [444, 0]
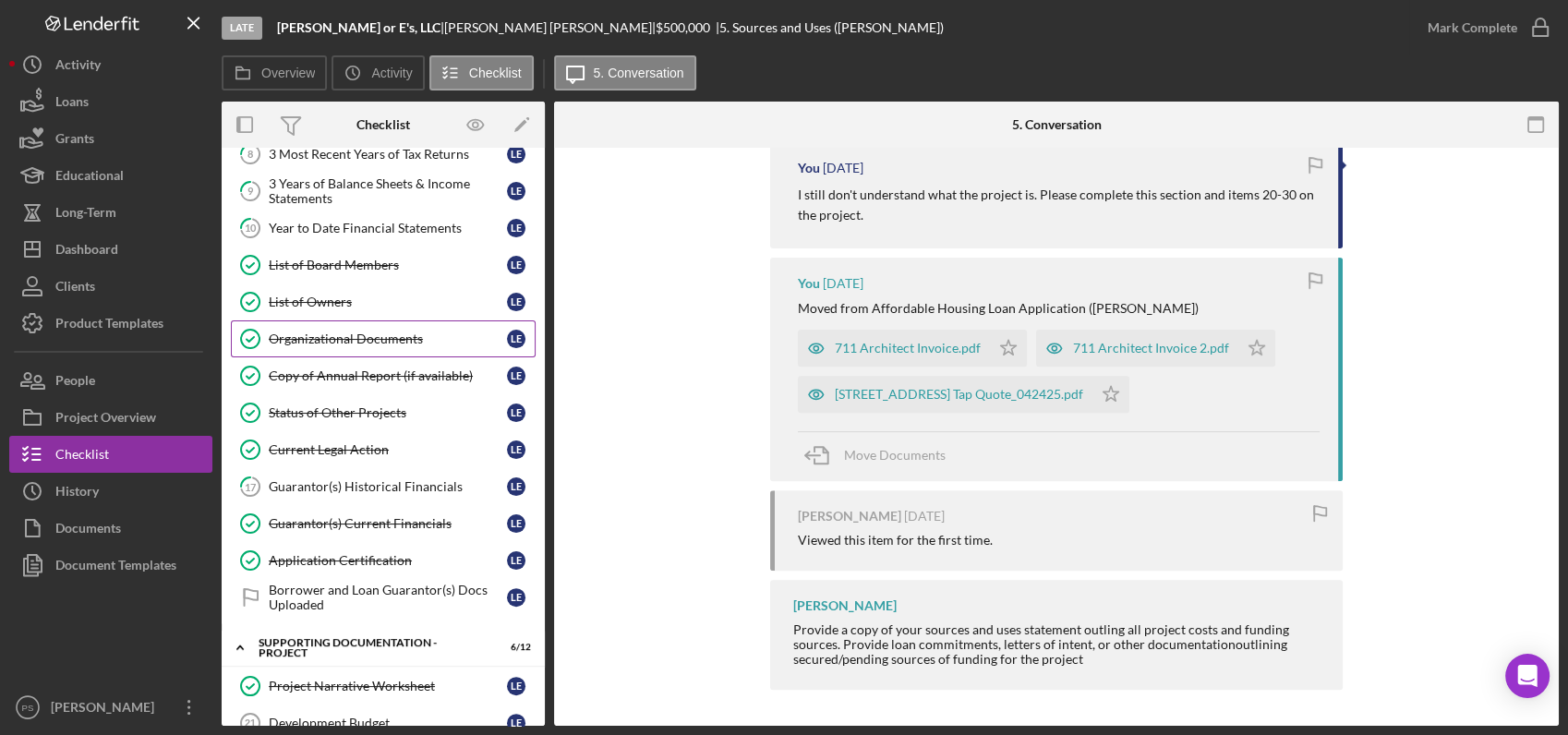
click at [370, 334] on div "Organizational Documents" at bounding box center [388, 339] width 238 height 15
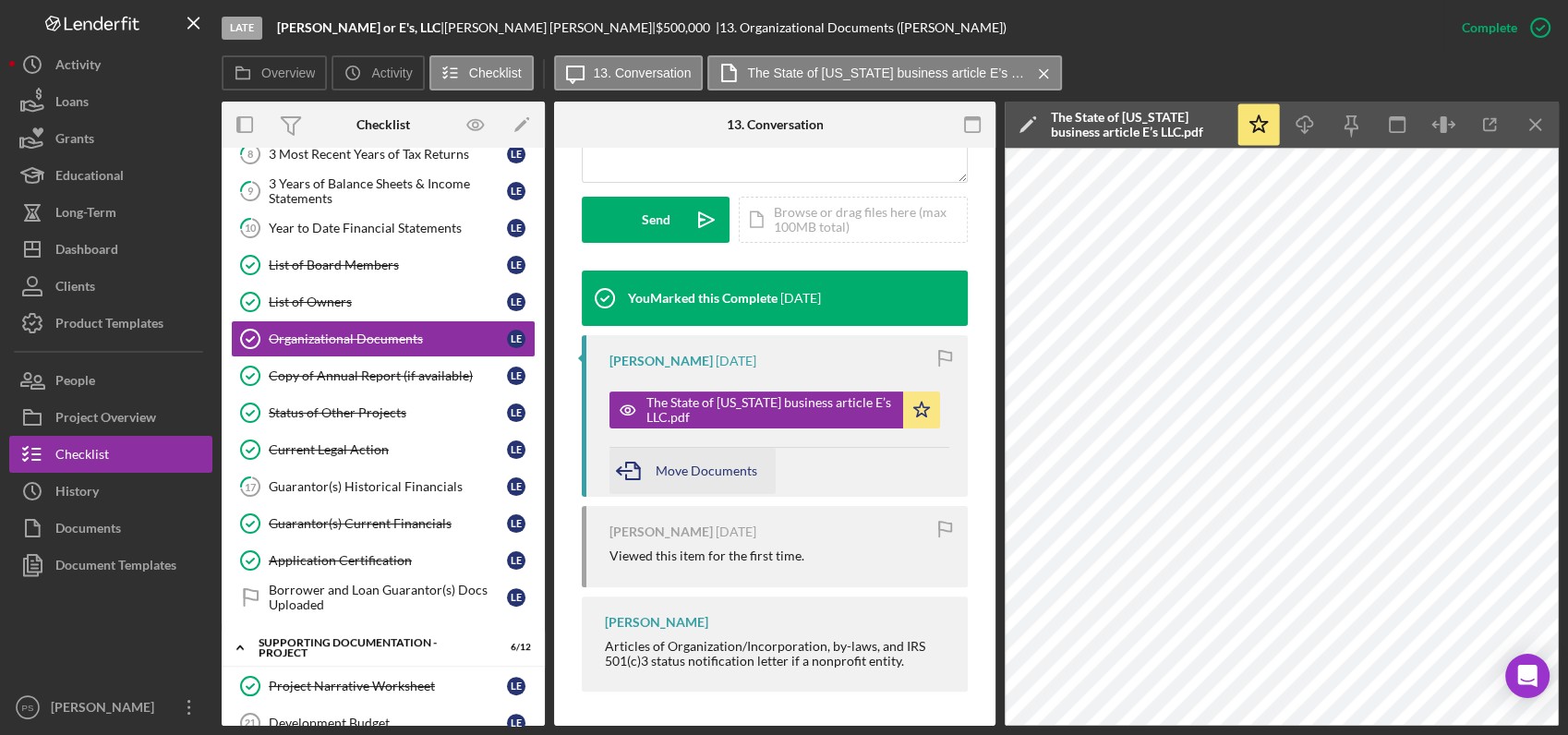
scroll to position [516, 0]
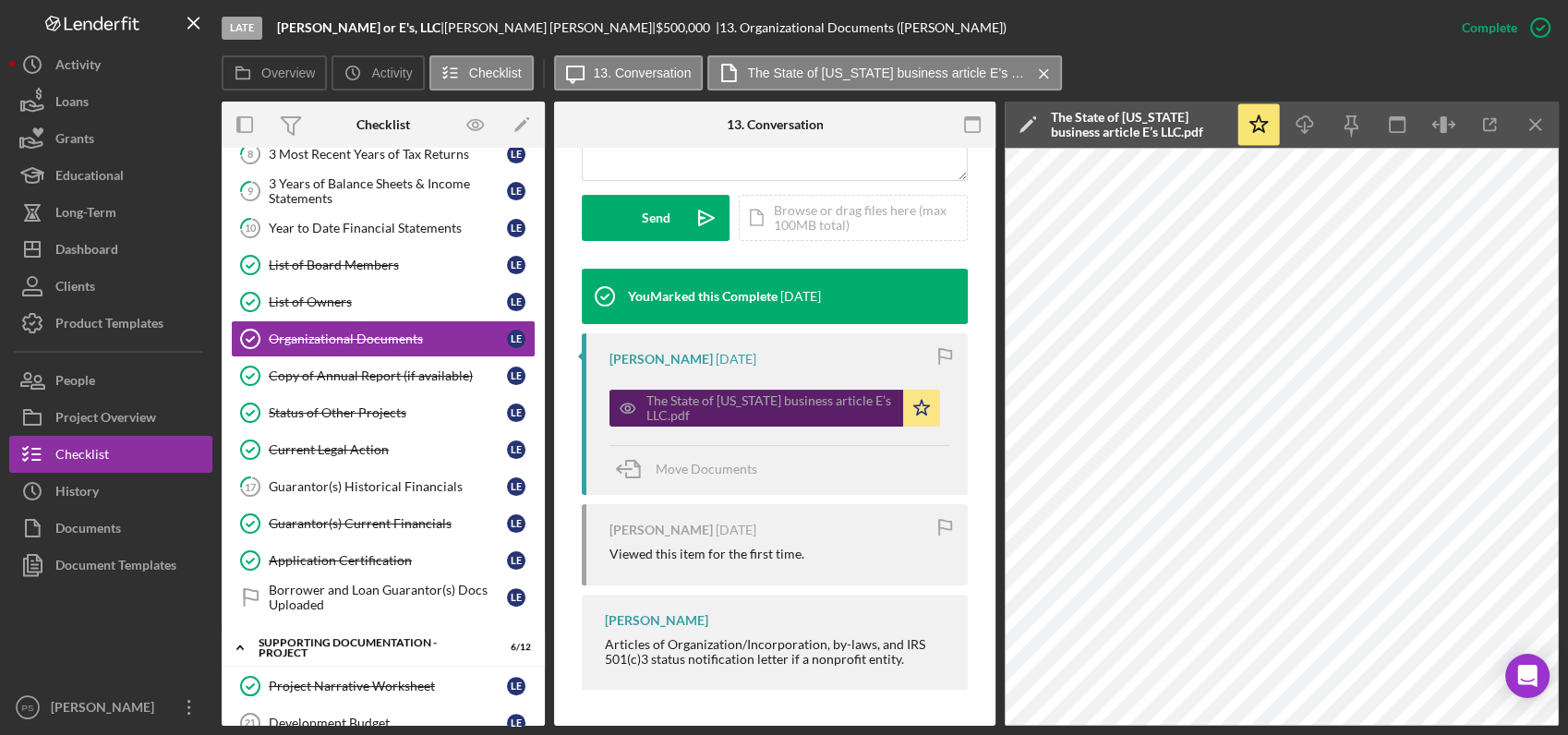
click at [752, 399] on div "The State of [US_STATE] business article E’s LLC.pdf" at bounding box center [770, 409] width 247 height 30
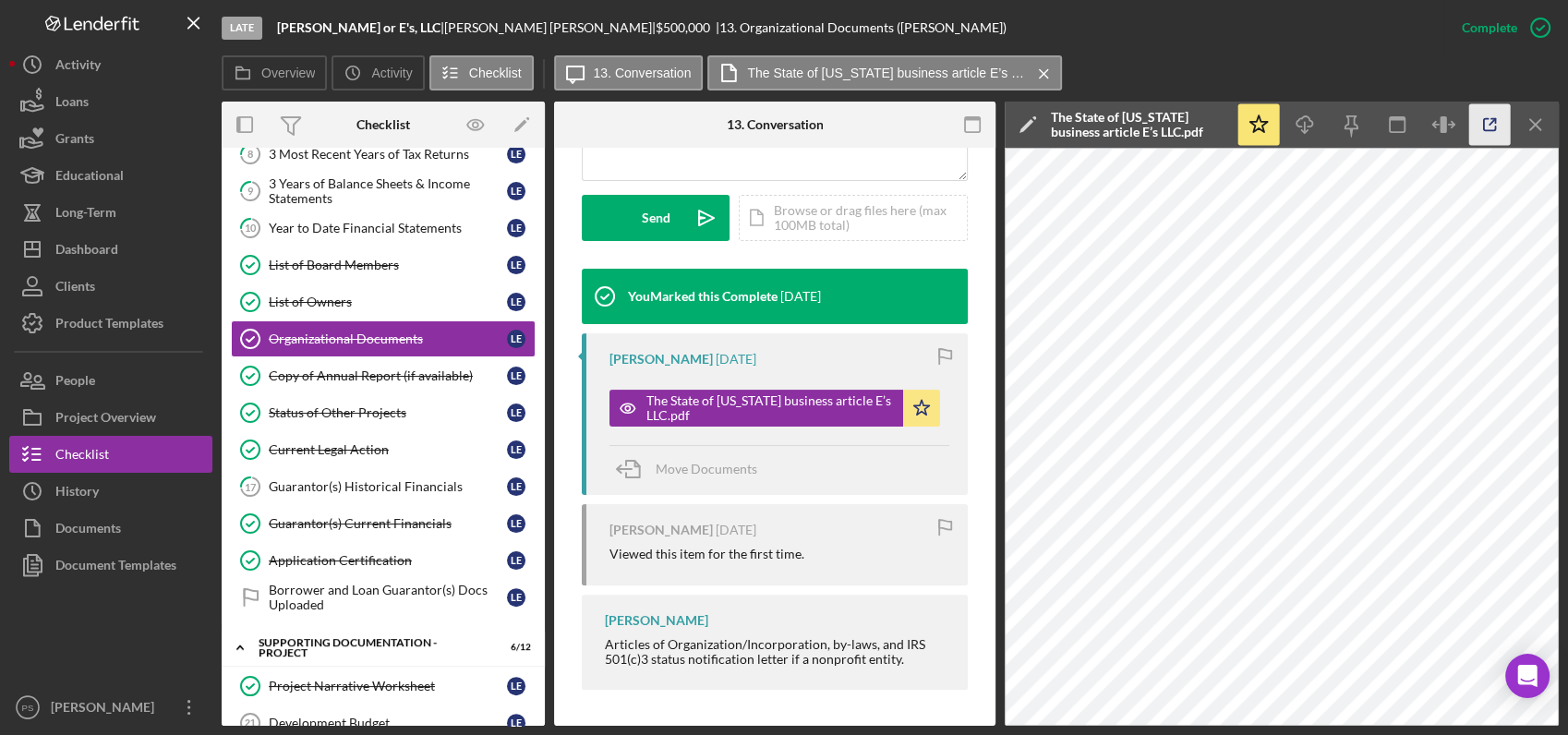
click at [1485, 122] on icon "button" at bounding box center [1490, 126] width 42 height 42
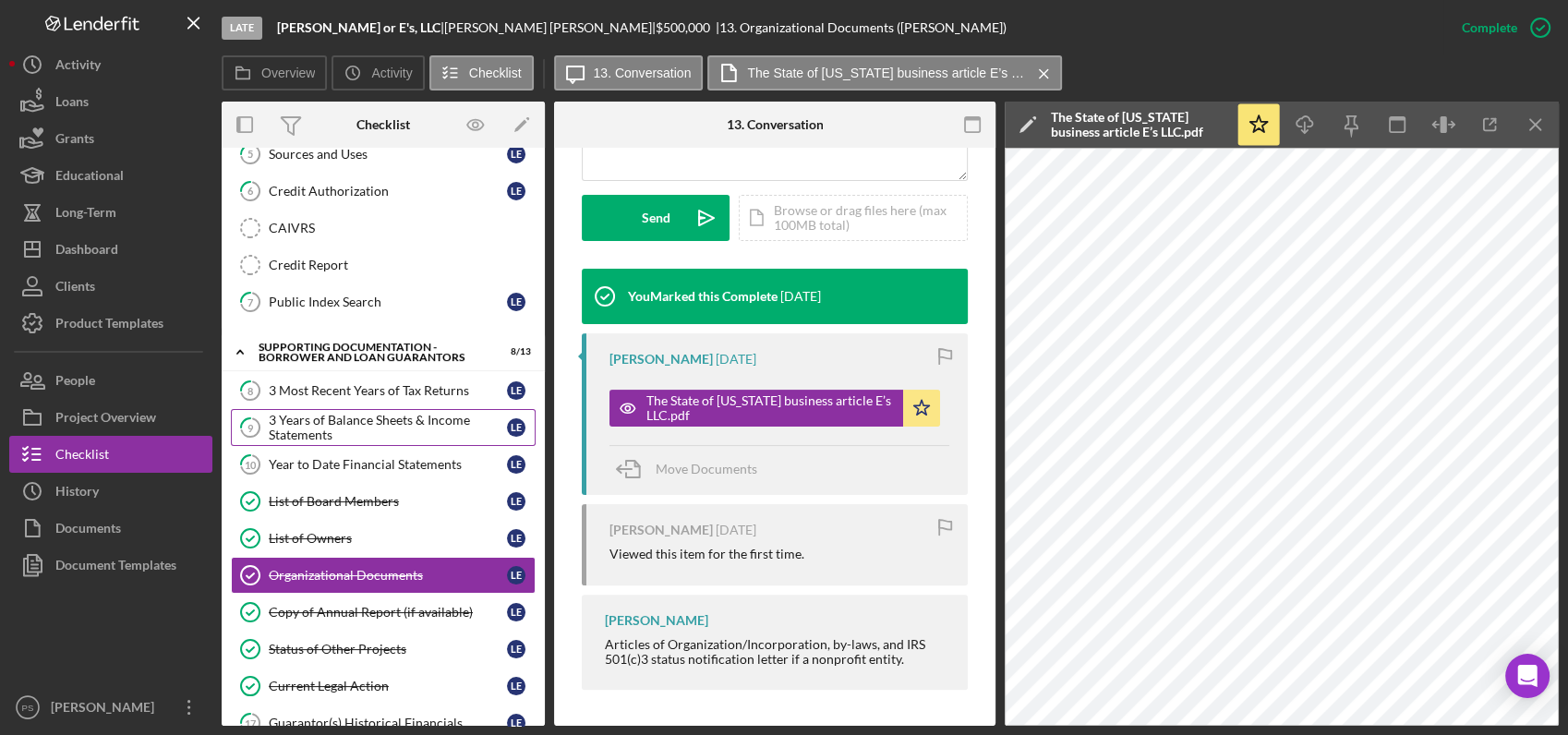
scroll to position [375, 0]
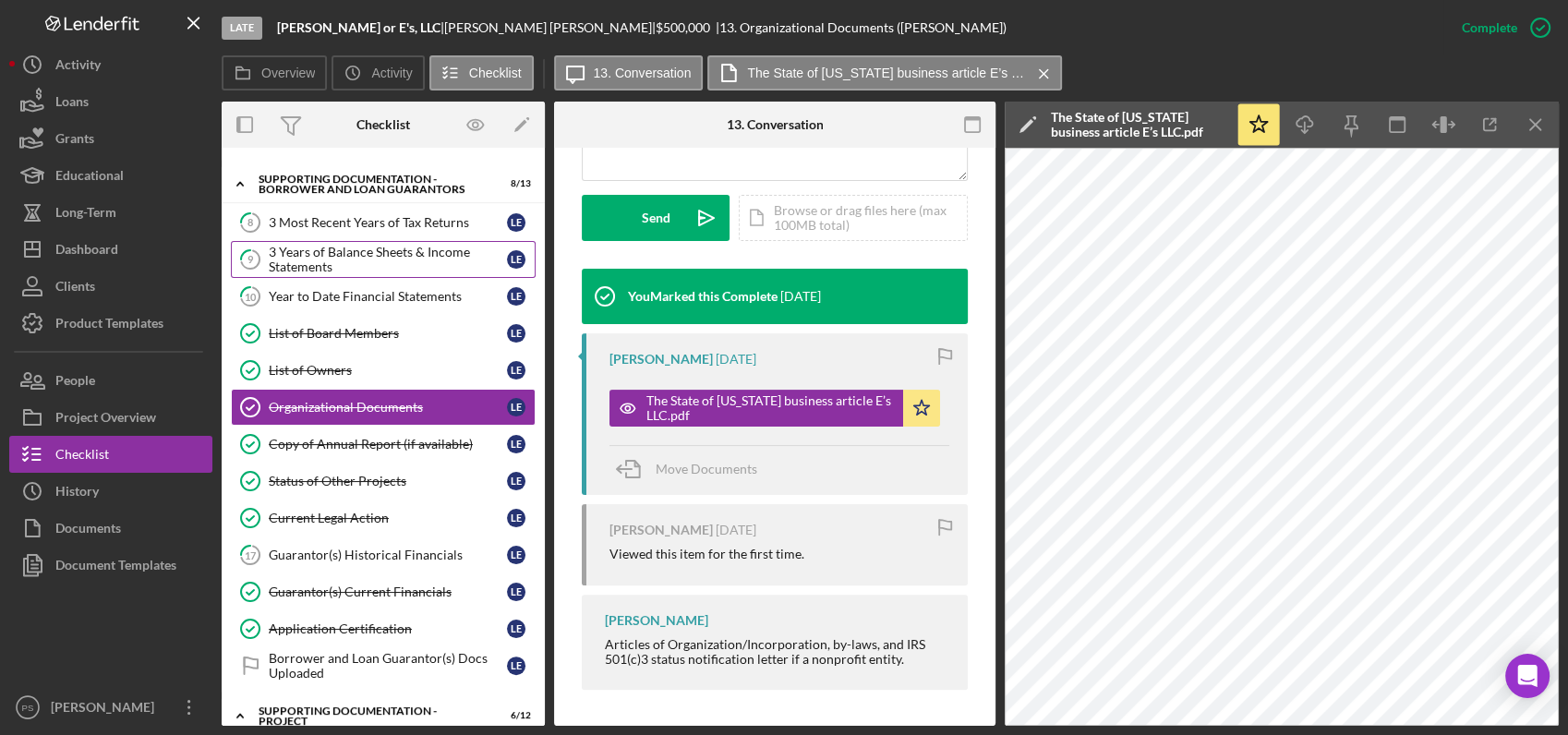
click at [392, 257] on div "3 Years of Balance Sheets & Income Statements" at bounding box center [388, 259] width 238 height 30
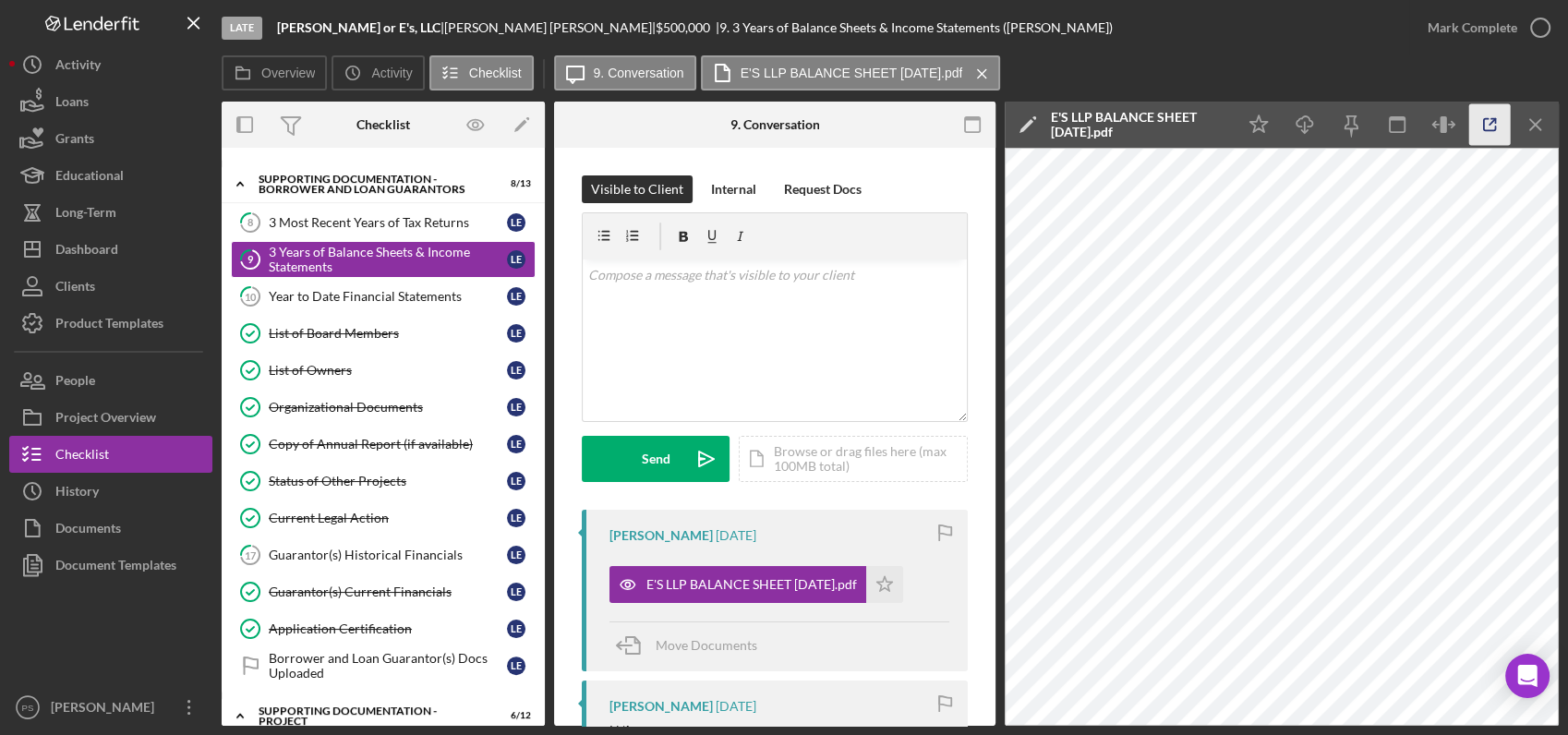
click at [1485, 120] on icon "button" at bounding box center [1490, 126] width 42 height 42
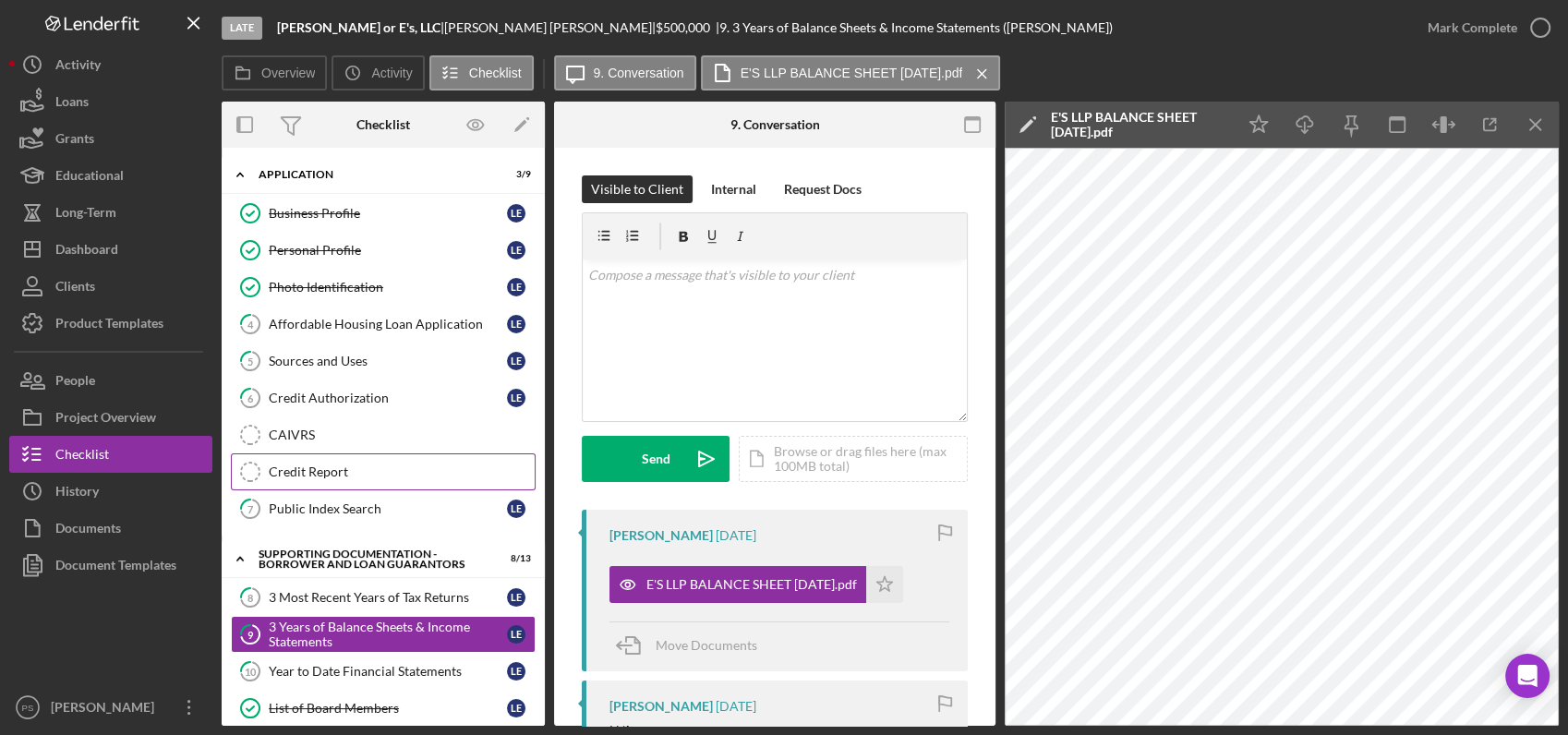
click at [342, 471] on div "Credit Report" at bounding box center [402, 472] width 266 height 15
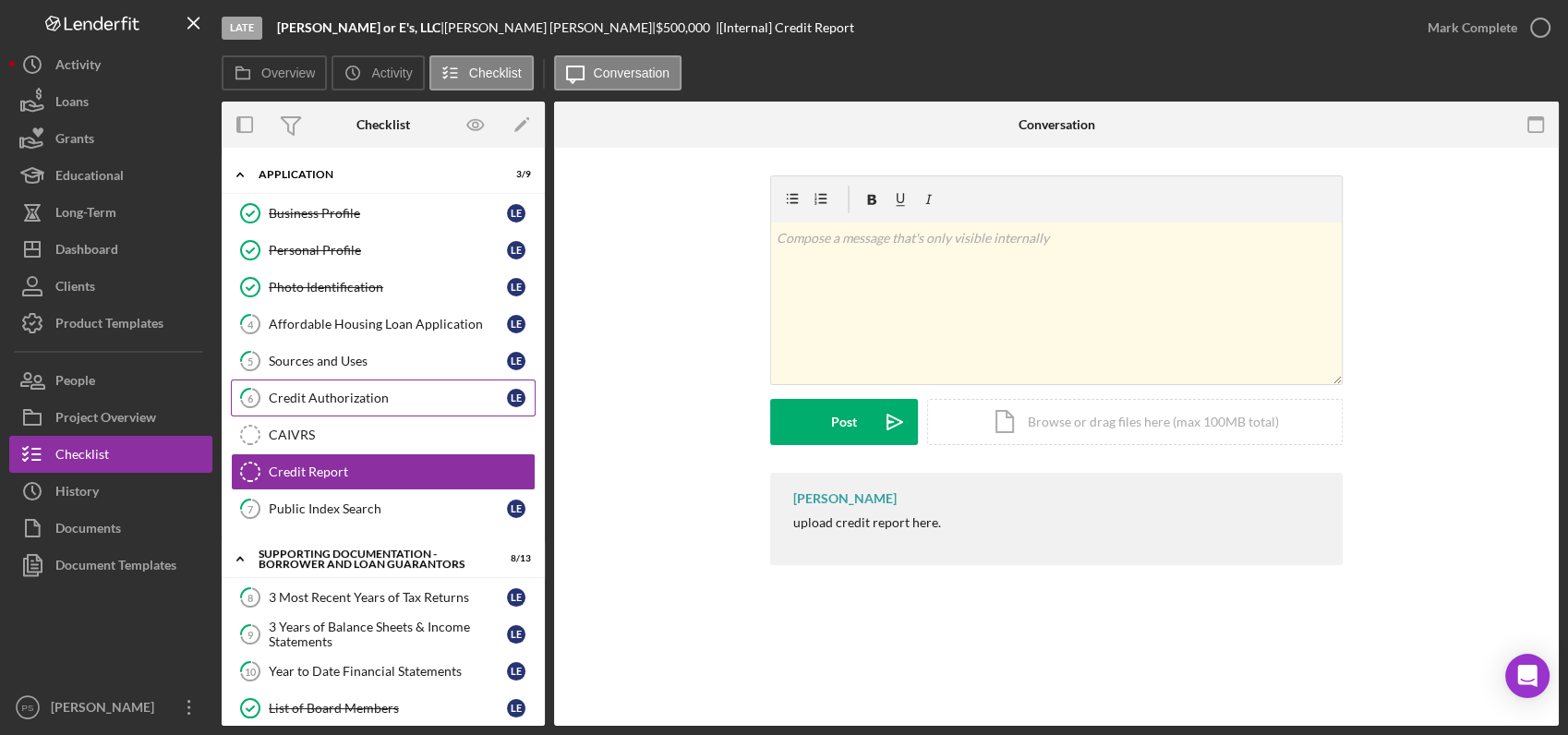
click at [377, 398] on div "Credit Authorization" at bounding box center [388, 398] width 238 height 15
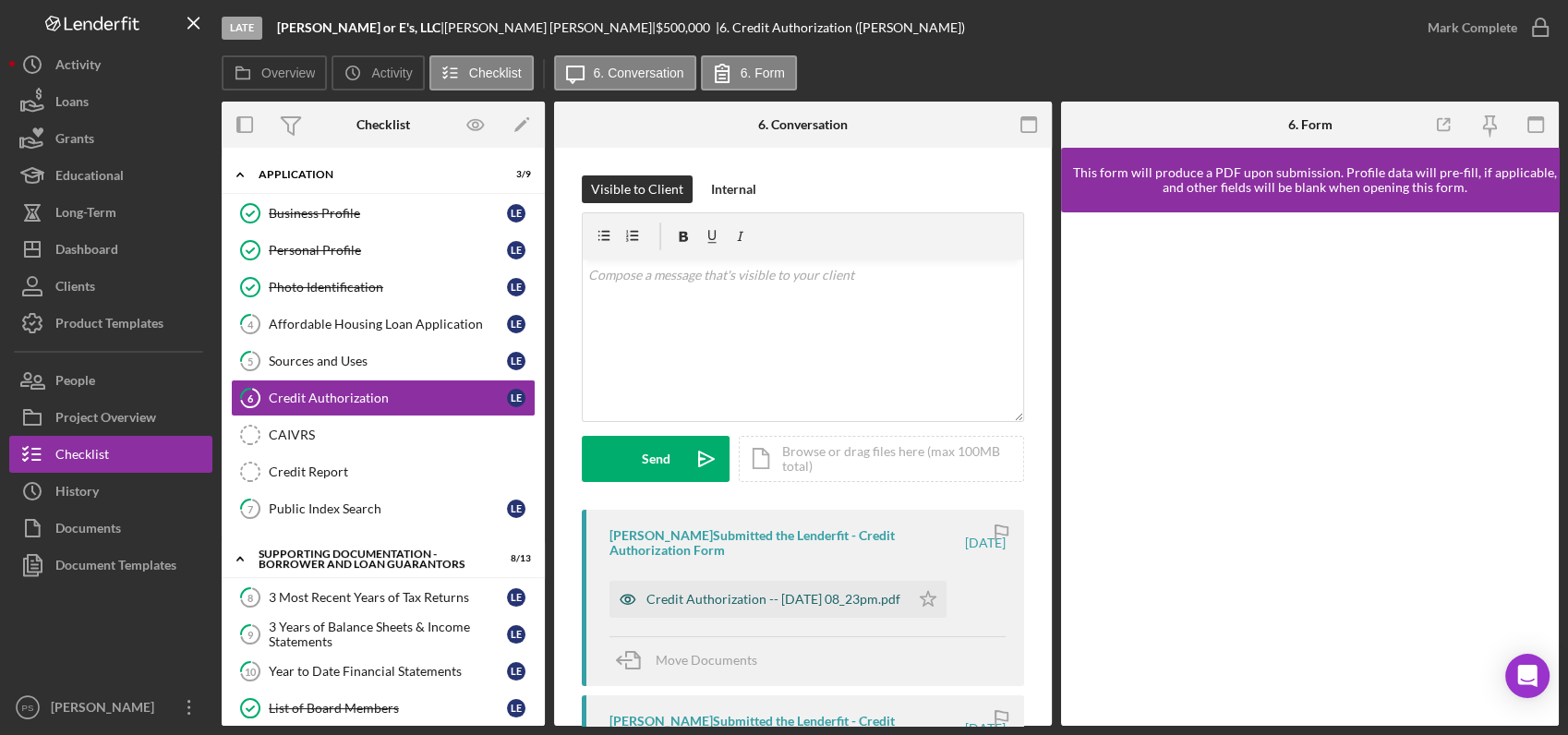
click at [842, 598] on div "Credit Authorization -- [DATE] 08_23pm.pdf" at bounding box center [773, 599] width 254 height 15
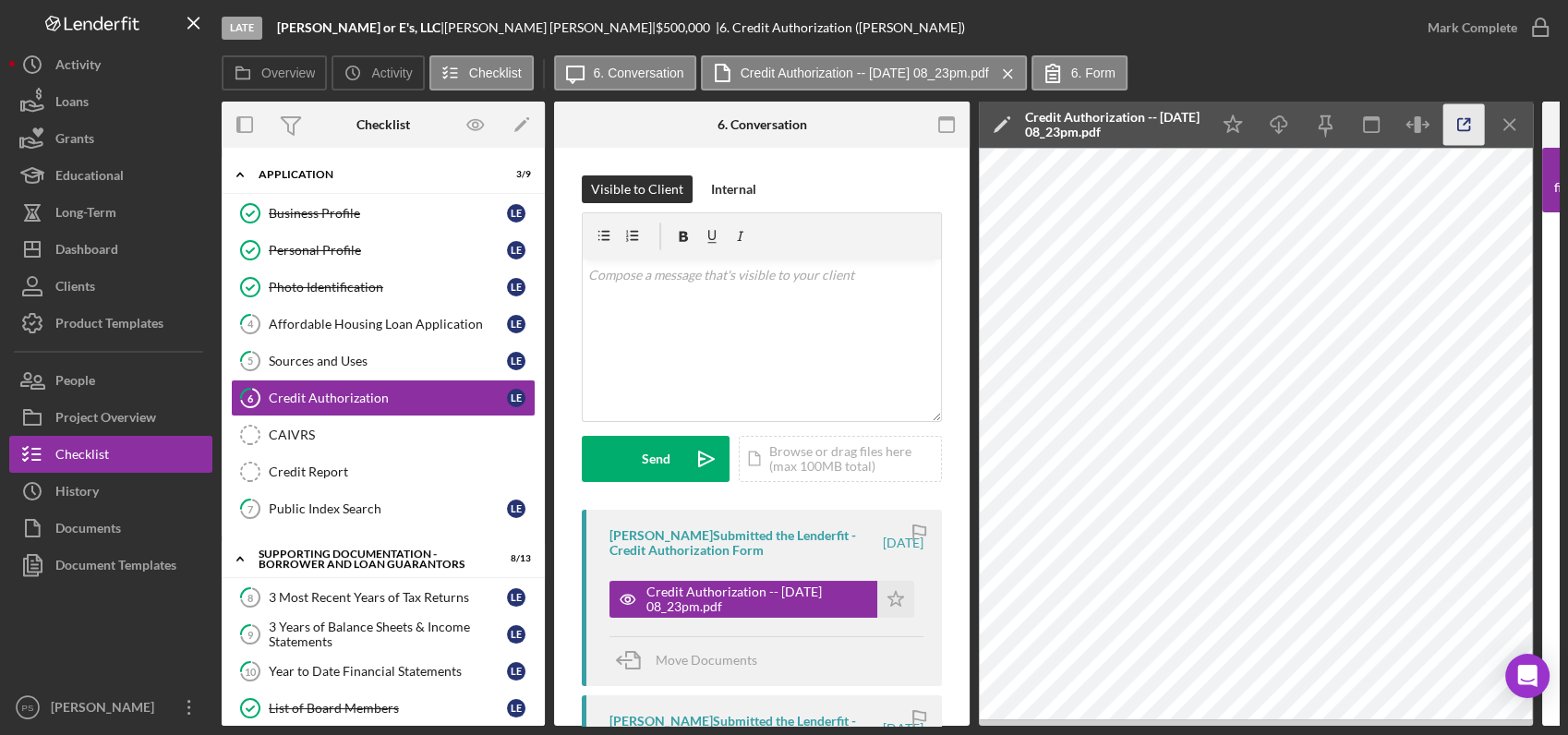
click at [1458, 119] on icon "button" at bounding box center [1464, 125] width 12 height 12
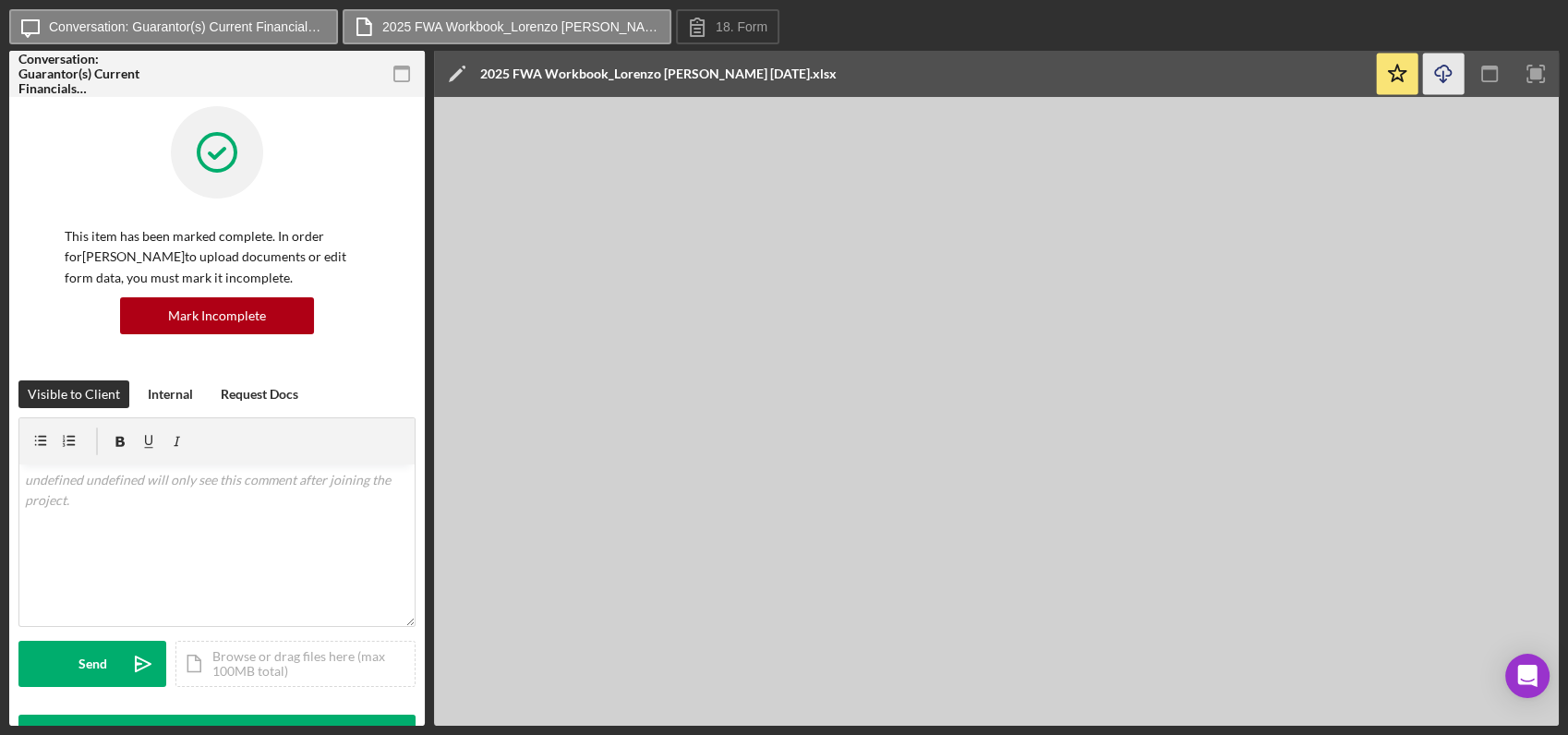
click at [1448, 88] on icon "Icon/Download" at bounding box center [1443, 75] width 42 height 42
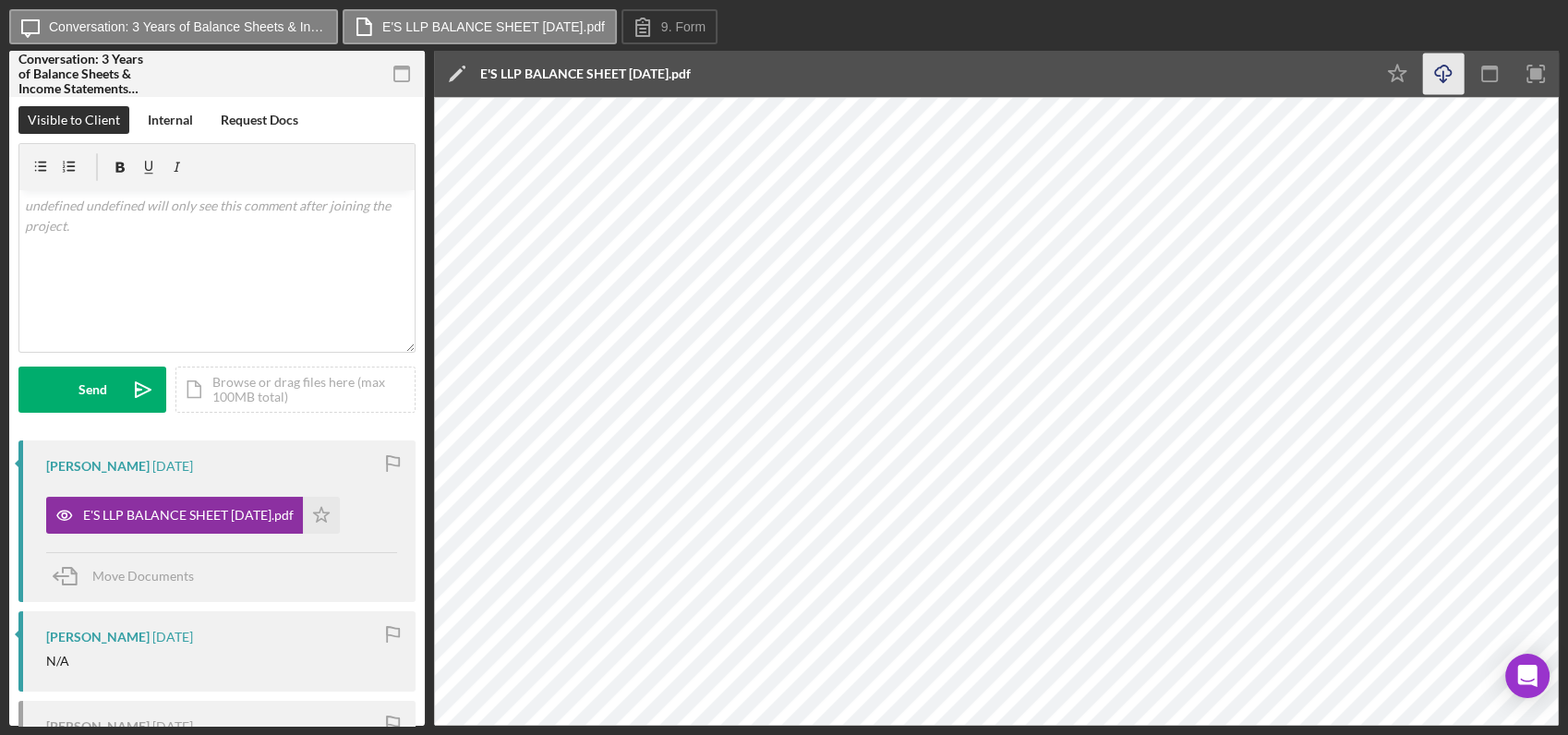
click at [1432, 64] on icon "Icon/Download" at bounding box center [1443, 75] width 42 height 42
